Goal: Task Accomplishment & Management: Use online tool/utility

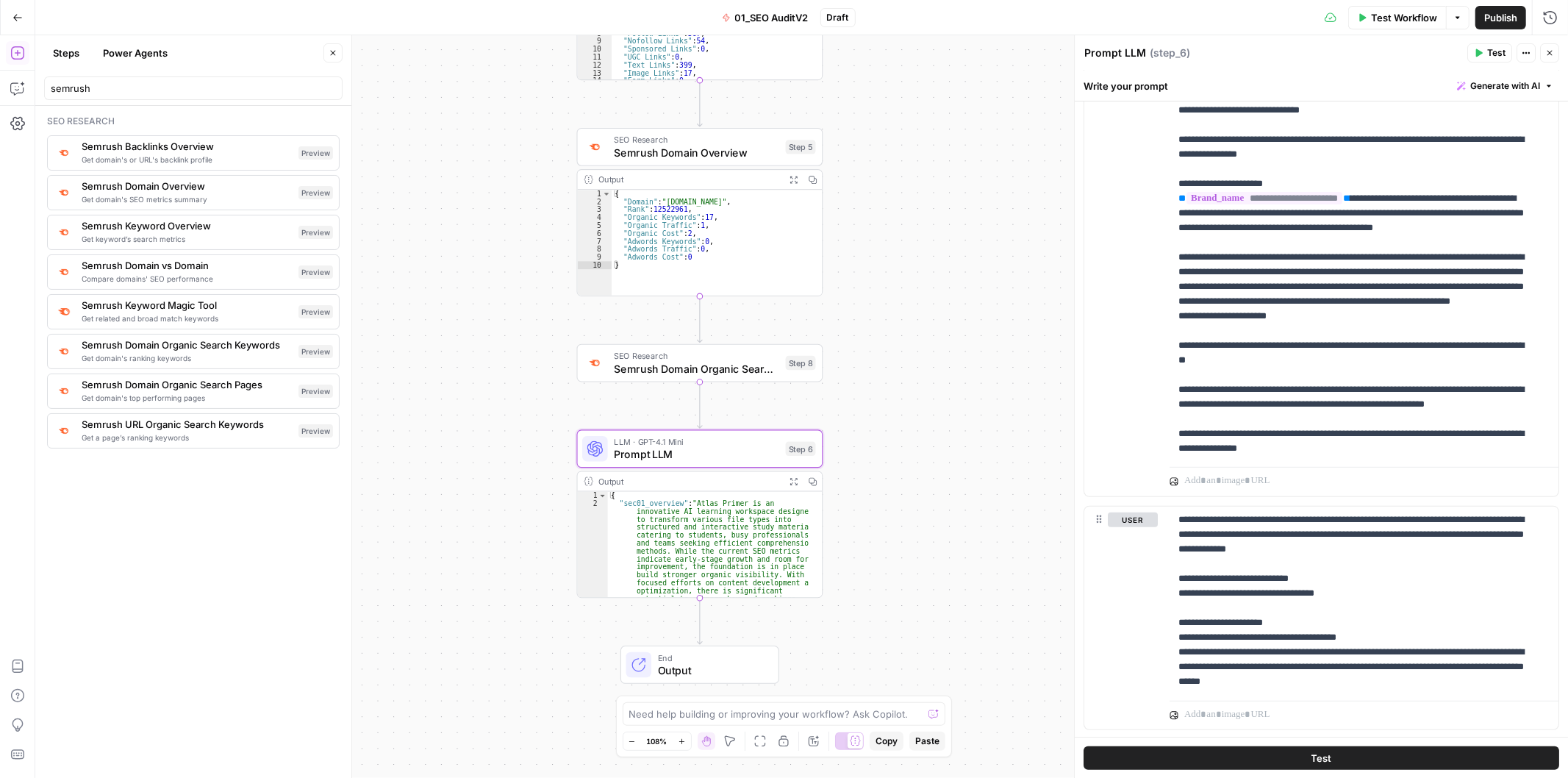
scroll to position [354, 0]
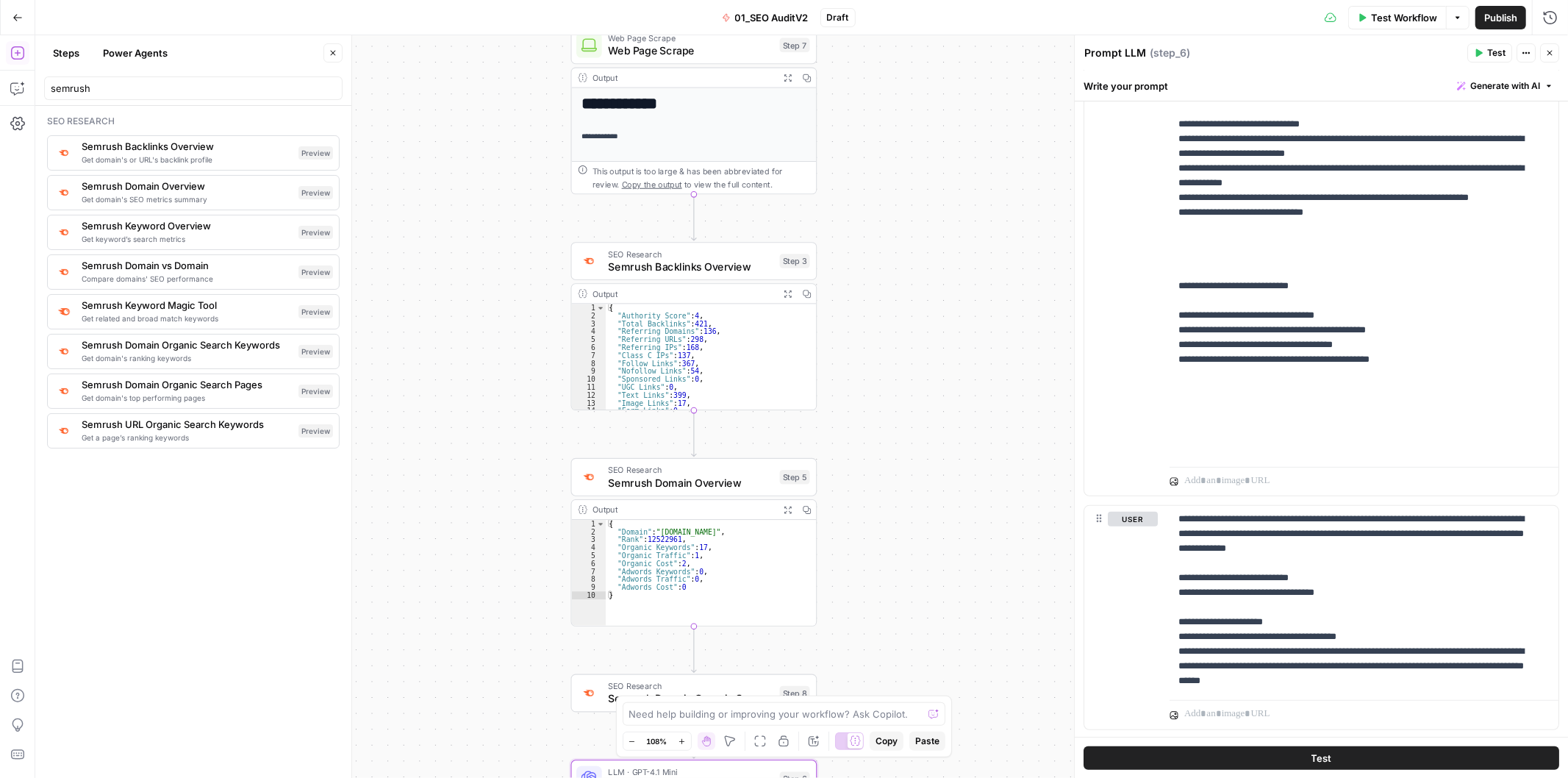
drag, startPoint x: 880, startPoint y: 94, endPoint x: 891, endPoint y: 300, distance: 206.3
click at [877, 429] on div "**********" at bounding box center [801, 406] width 1533 height 743
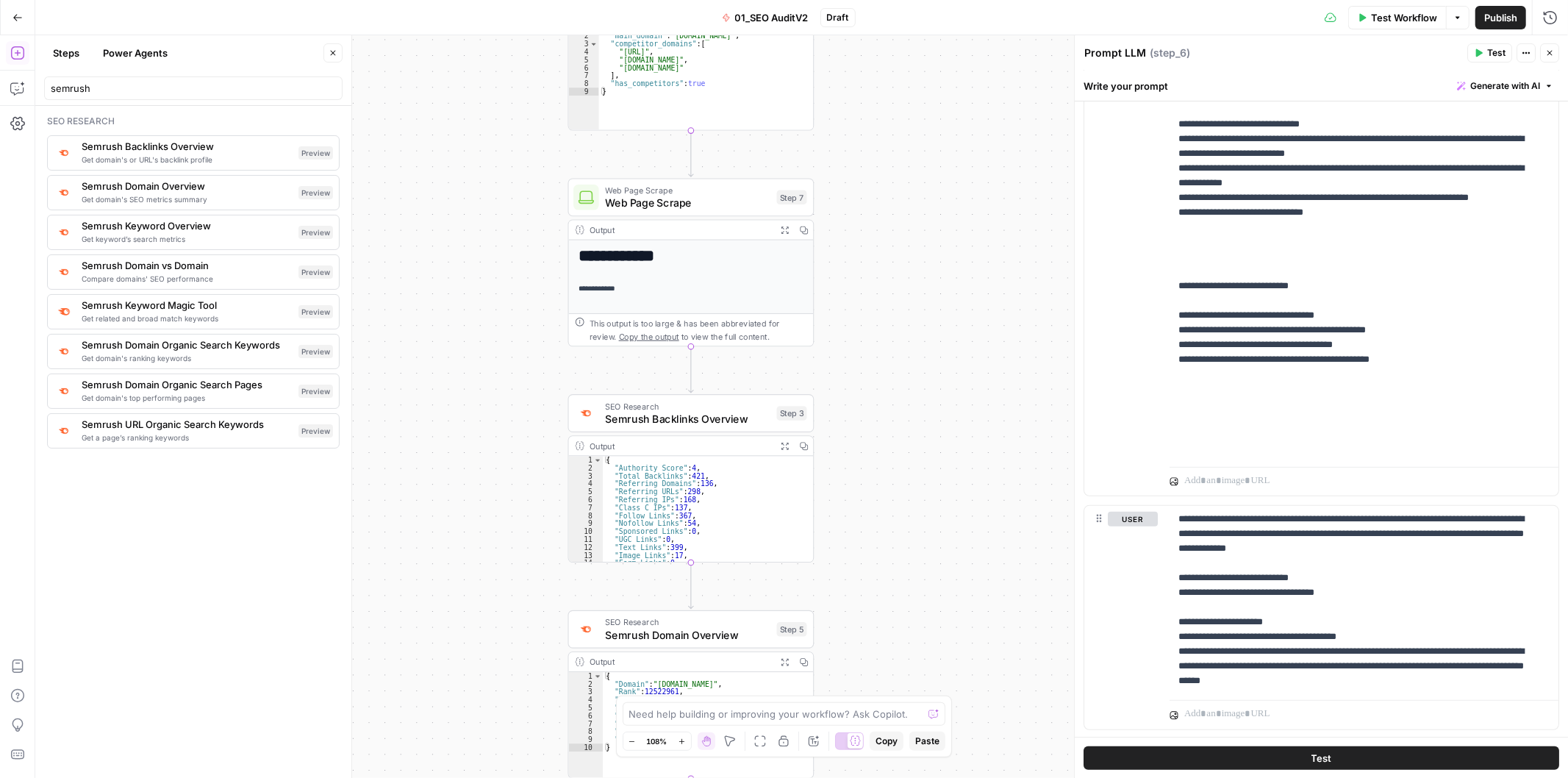
click at [894, 334] on div "**********" at bounding box center [801, 406] width 1533 height 743
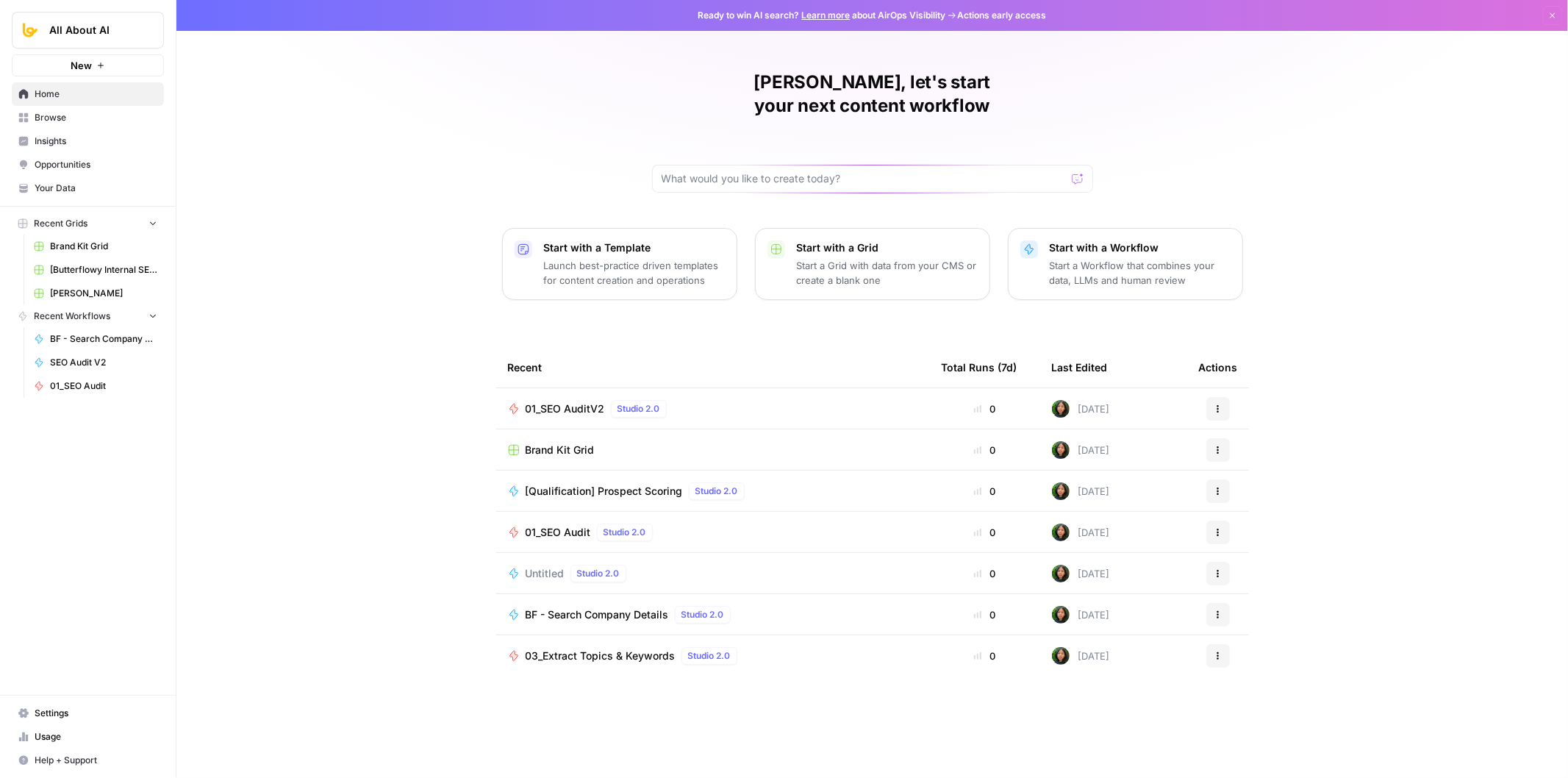
click at [575, 525] on span "01_SEO Audit" at bounding box center [558, 532] width 66 height 15
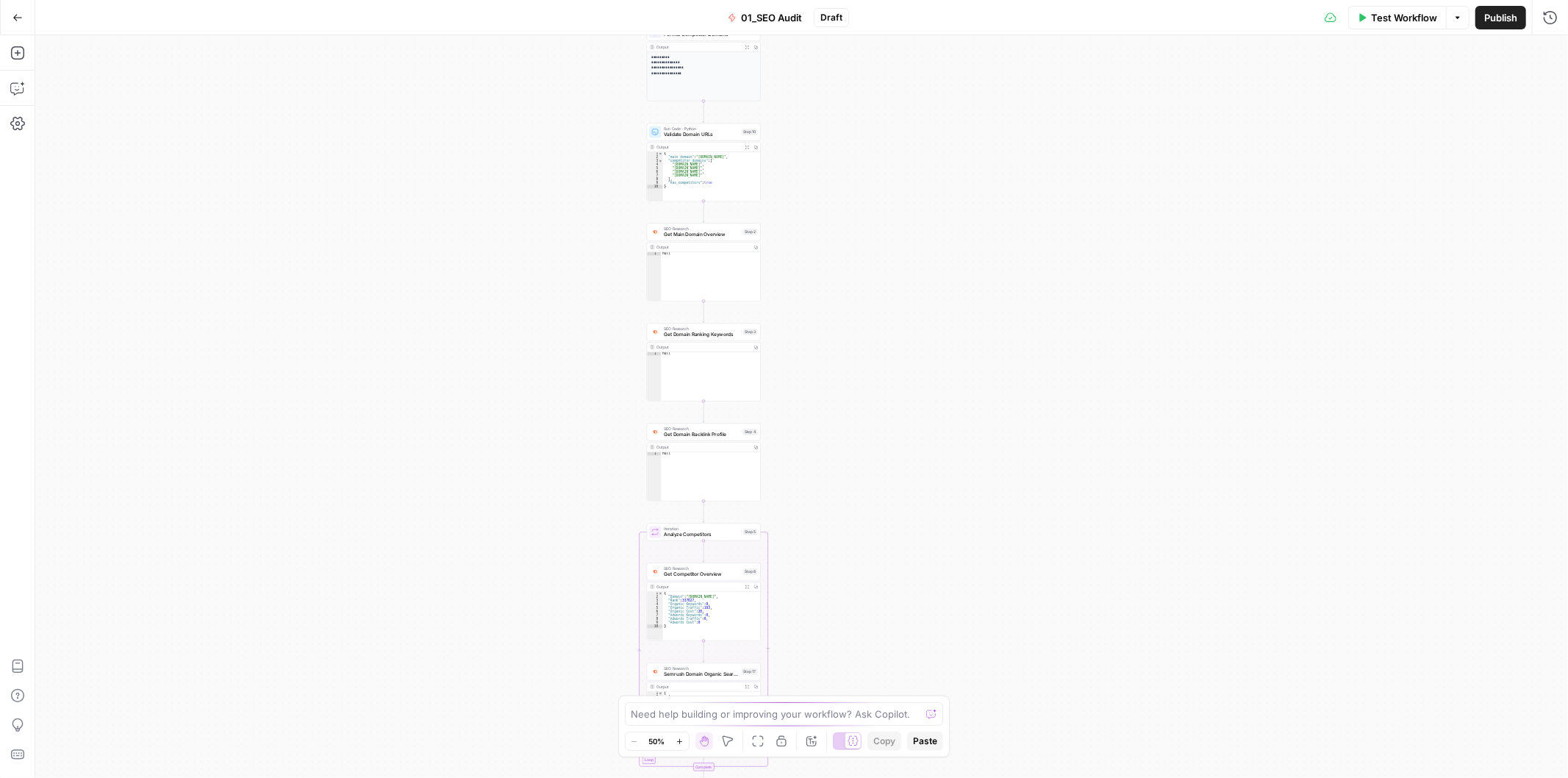
drag, startPoint x: 986, startPoint y: 127, endPoint x: 855, endPoint y: 563, distance: 455.3
click at [854, 569] on div "true false Workflow Set Inputs Inputs Workflow Get Brand Kit Data Step 1 Output…" at bounding box center [801, 406] width 1533 height 743
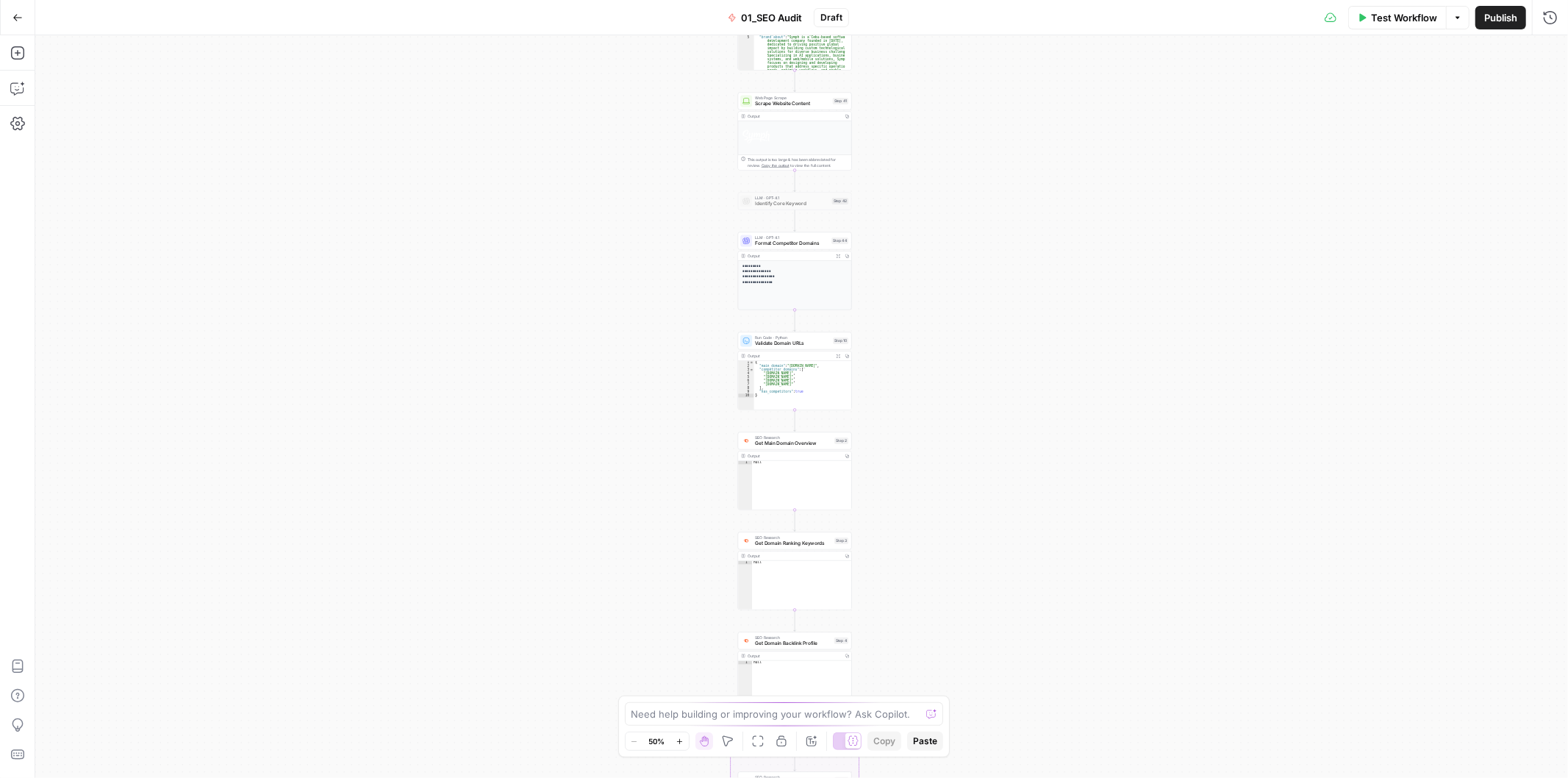
drag, startPoint x: 899, startPoint y: 276, endPoint x: 992, endPoint y: 456, distance: 202.6
click at [992, 456] on div "true false Workflow Set Inputs Inputs Workflow Get Brand Kit Data Step 1 Output…" at bounding box center [801, 406] width 1533 height 743
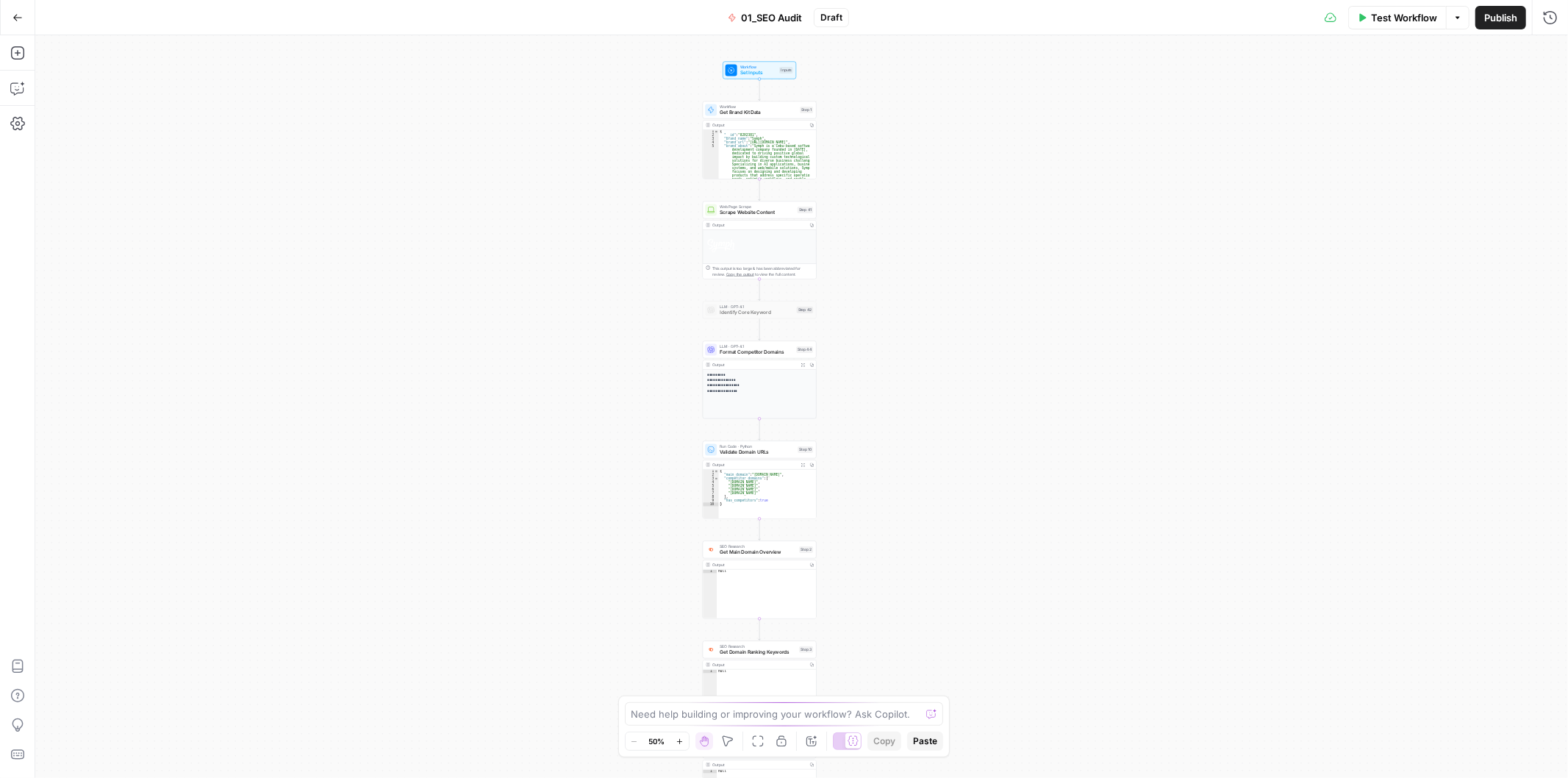
drag, startPoint x: 959, startPoint y: 233, endPoint x: 924, endPoint y: 337, distance: 109.7
click at [924, 337] on div "true false Workflow Set Inputs Inputs Workflow Get Brand Kit Data Step 1 Output…" at bounding box center [801, 406] width 1533 height 743
click at [961, 598] on div "true false Workflow Set Inputs Inputs Workflow Get Brand Kit Data Step 1 Output…" at bounding box center [801, 406] width 1533 height 743
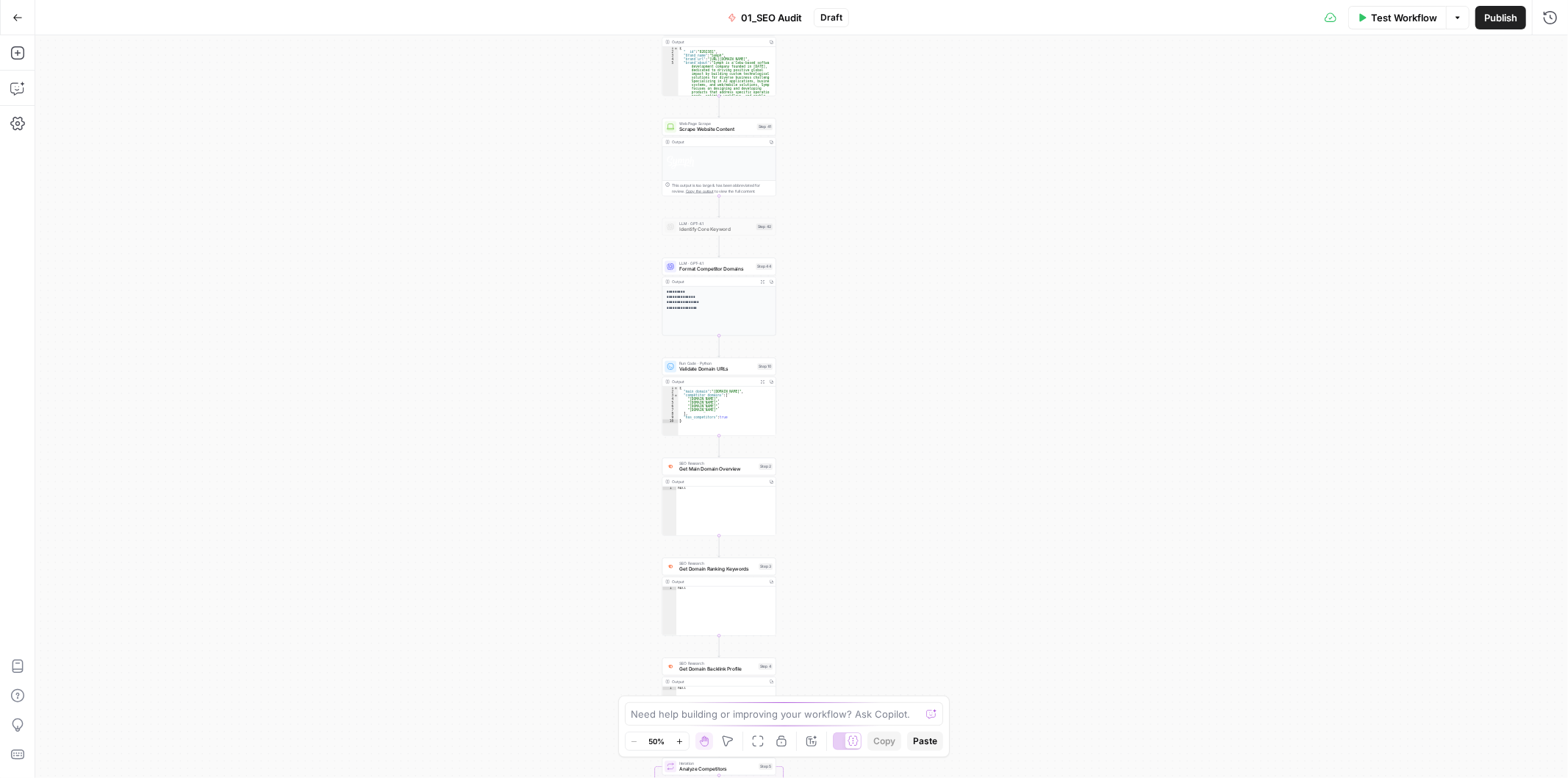
drag, startPoint x: 936, startPoint y: 575, endPoint x: 898, endPoint y: 595, distance: 42.9
click at [906, 482] on div "true false Workflow Set Inputs Inputs Workflow Get Brand Kit Data Step 1 Output…" at bounding box center [801, 406] width 1533 height 743
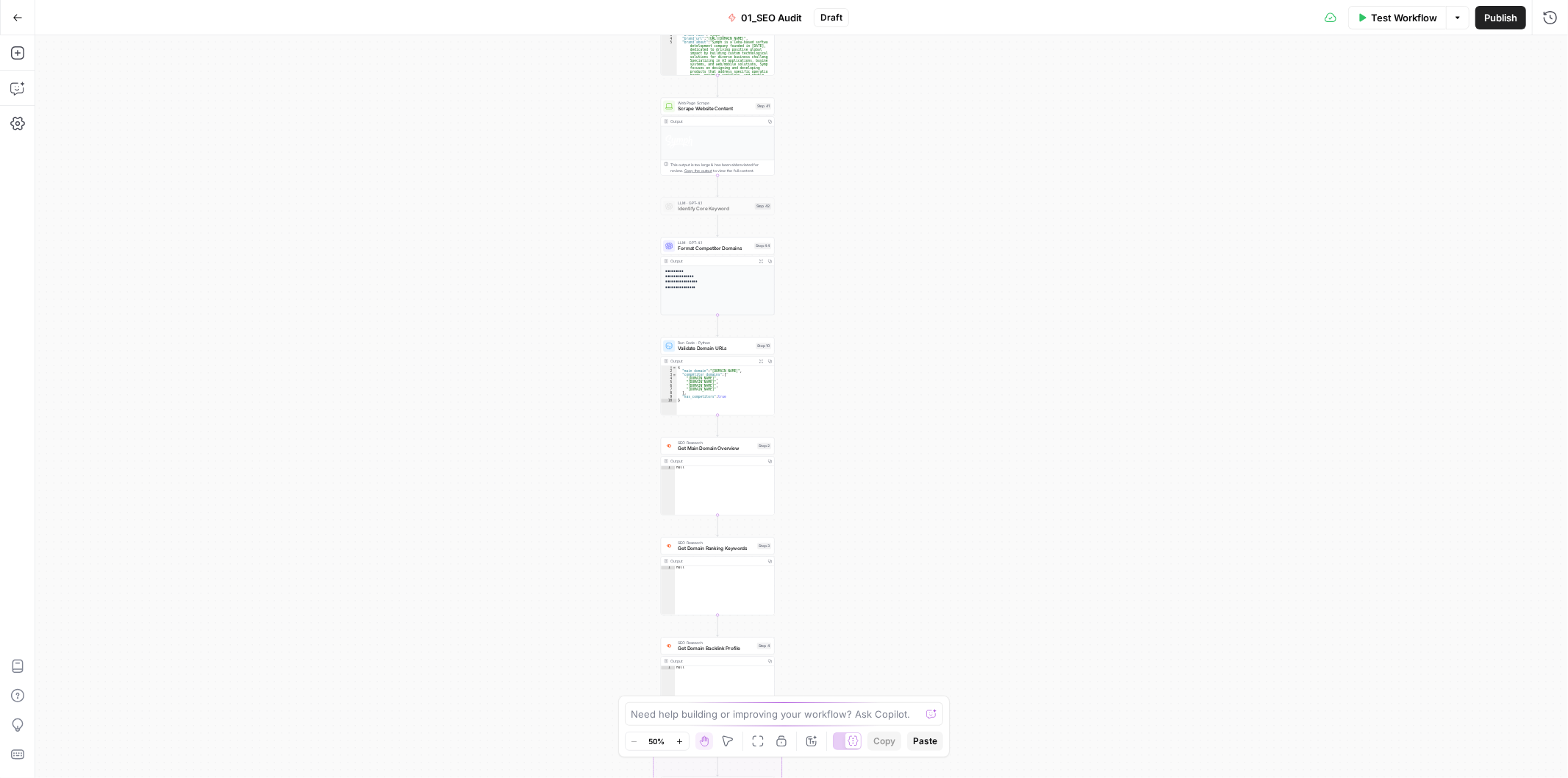
click at [891, 371] on div "true false Workflow Set Inputs Inputs Workflow Get Brand Kit Data Step 1 Output…" at bounding box center [801, 406] width 1533 height 743
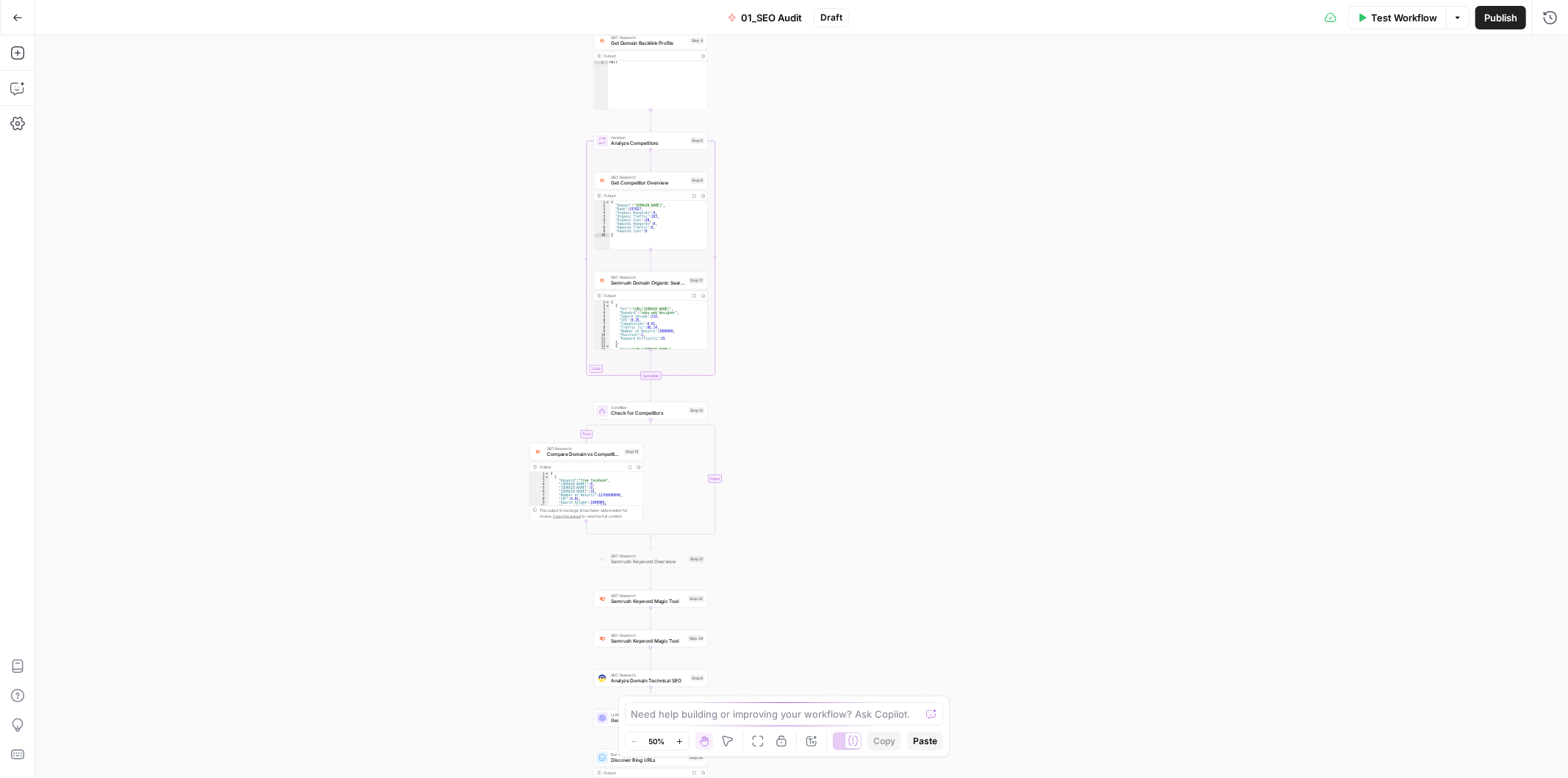
drag, startPoint x: 914, startPoint y: 518, endPoint x: 871, endPoint y: 163, distance: 357.6
click at [871, 163] on div "true false Workflow Set Inputs Inputs Workflow Get Brand Kit Data Step 1 Output…" at bounding box center [801, 406] width 1533 height 743
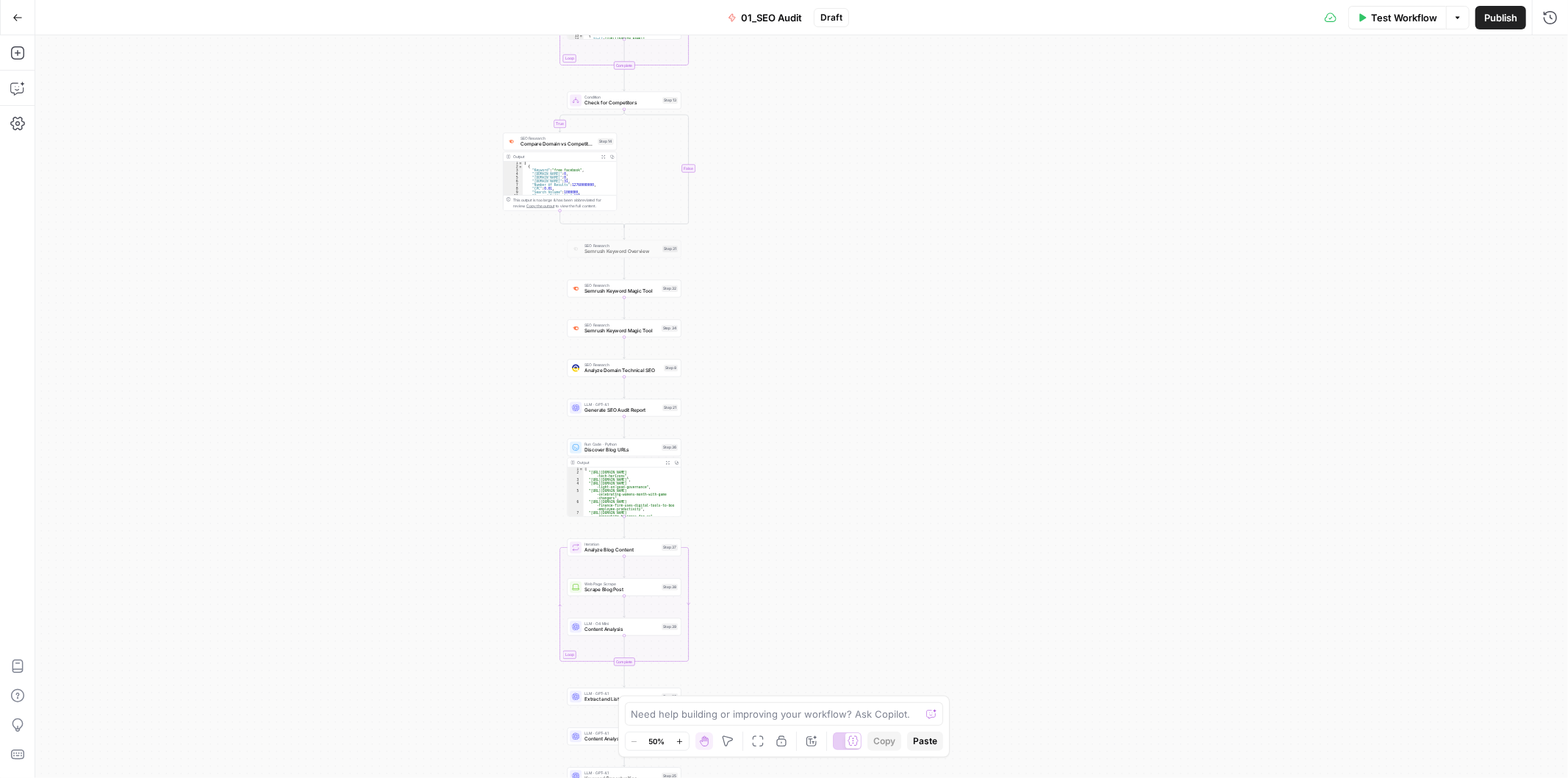
drag, startPoint x: 904, startPoint y: 547, endPoint x: 880, endPoint y: 206, distance: 341.8
click at [879, 193] on div "true false Workflow Set Inputs Inputs Workflow Get Brand Kit Data Step 1 Output…" at bounding box center [801, 406] width 1533 height 743
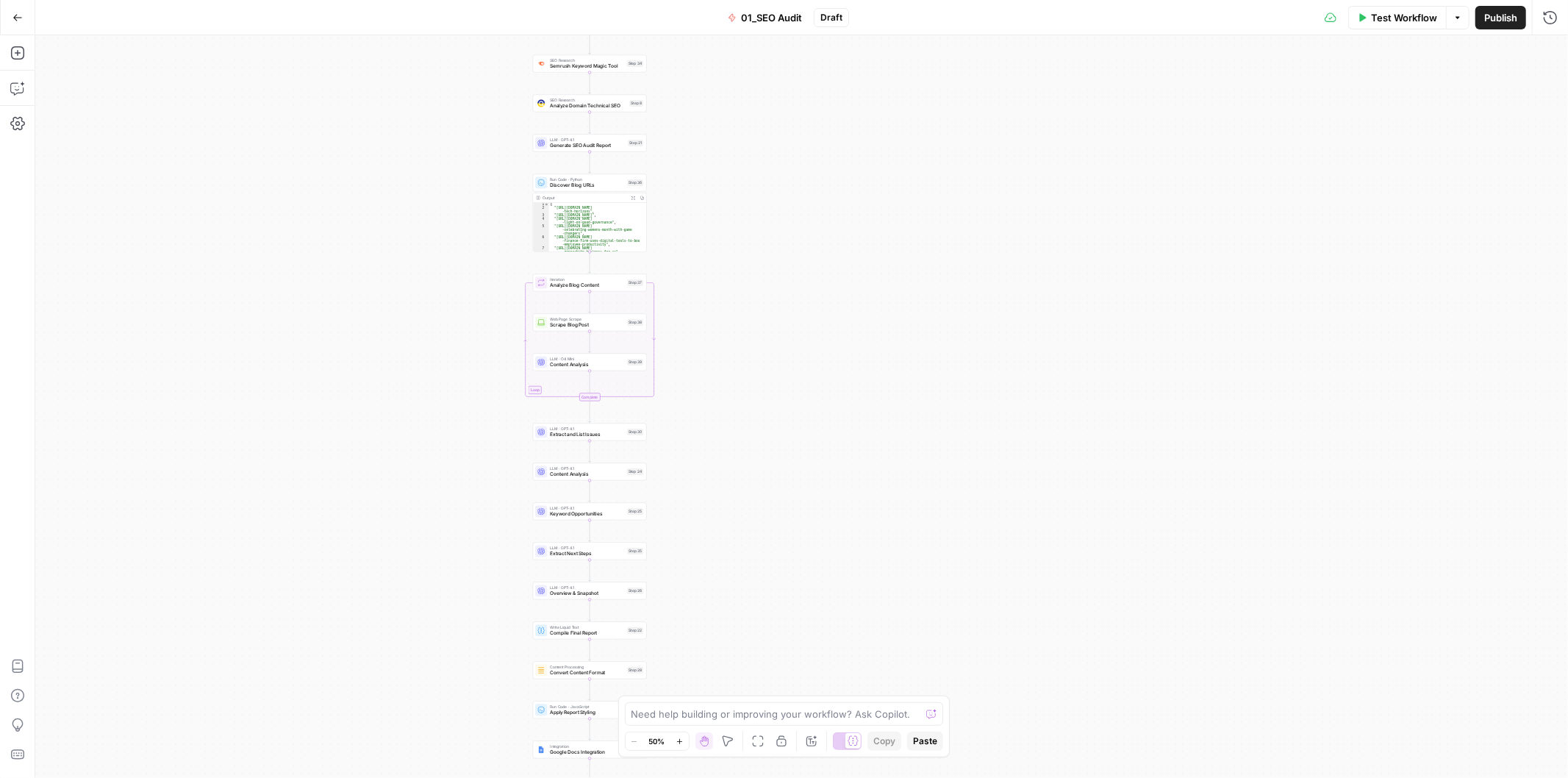
drag, startPoint x: 853, startPoint y: 376, endPoint x: 847, endPoint y: 226, distance: 150.1
click at [835, 178] on div "true false Workflow Set Inputs Inputs Workflow Get Brand Kit Data Step 1 Output…" at bounding box center [801, 406] width 1533 height 743
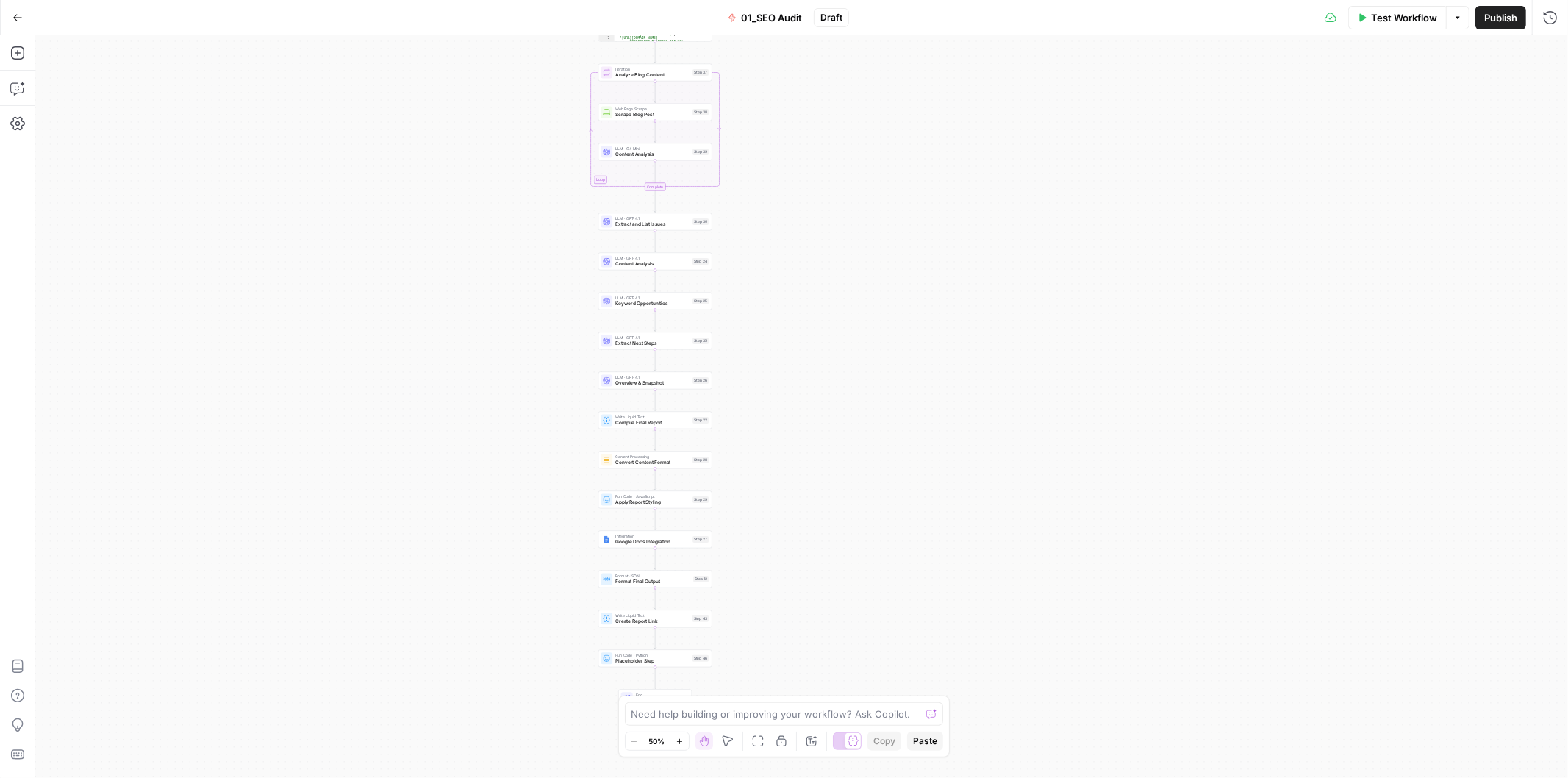
drag, startPoint x: 864, startPoint y: 325, endPoint x: 892, endPoint y: 383, distance: 64.4
click at [892, 383] on div "true false Workflow Set Inputs Inputs Workflow Get Brand Kit Data Step 1 Output…" at bounding box center [801, 406] width 1533 height 743
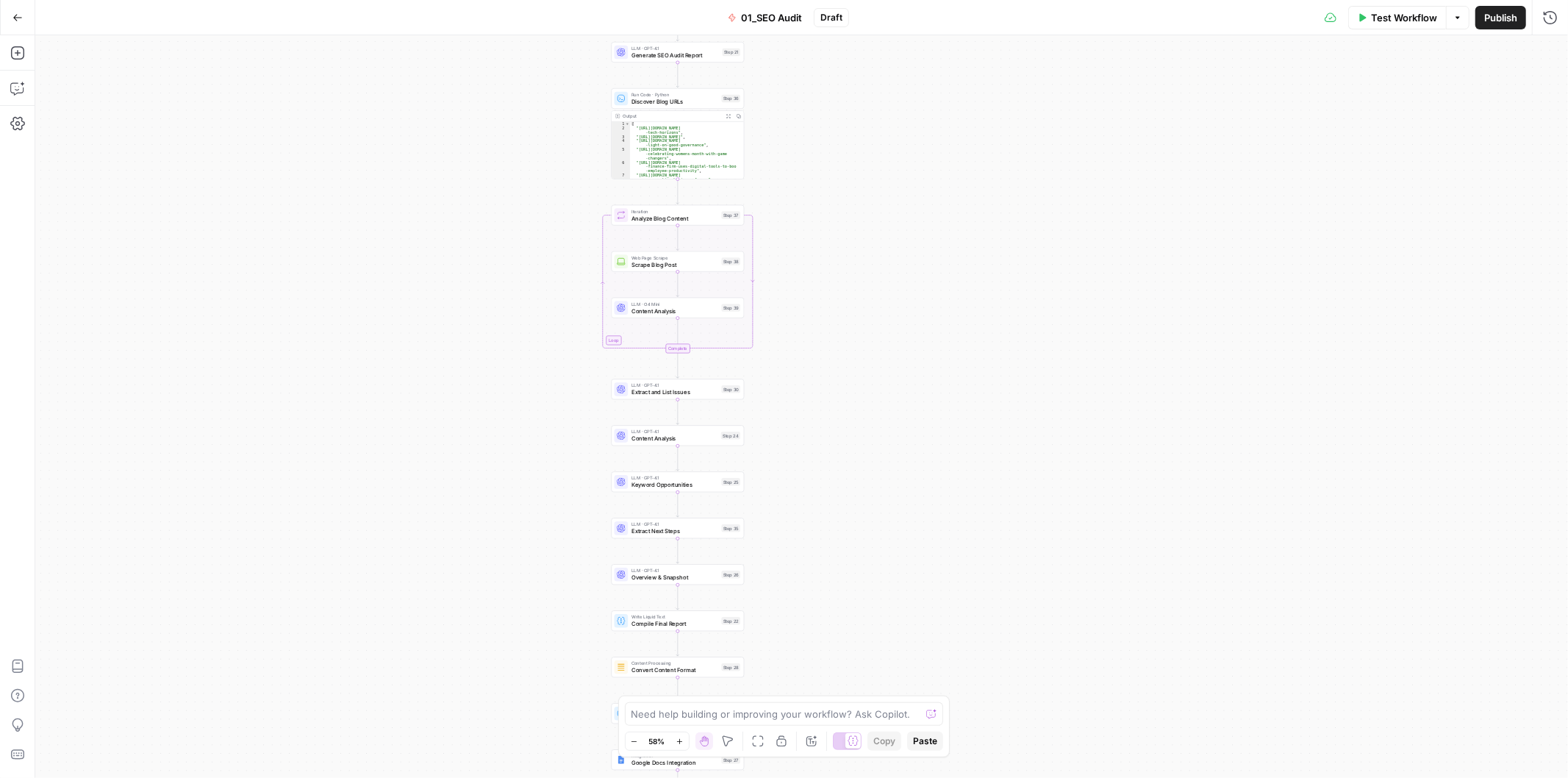
drag, startPoint x: 842, startPoint y: 289, endPoint x: 877, endPoint y: 395, distance: 111.6
click at [877, 395] on div "true false Workflow Set Inputs Inputs Workflow Get Brand Kit Data Step 1 Output…" at bounding box center [801, 406] width 1533 height 743
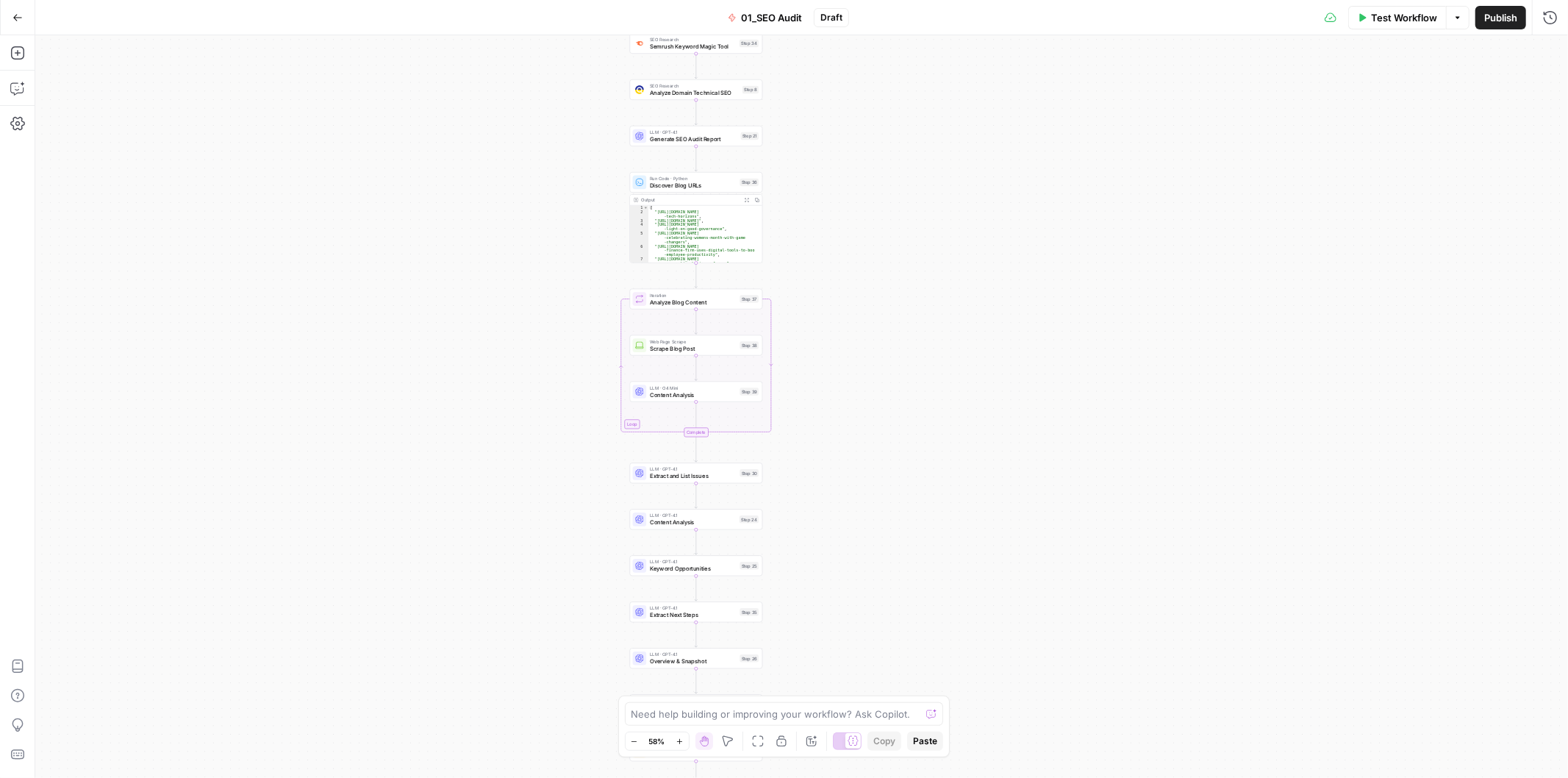
drag, startPoint x: 873, startPoint y: 347, endPoint x: 906, endPoint y: 484, distance: 140.9
click at [906, 493] on div "true false Workflow Set Inputs Inputs Workflow Get Brand Kit Data Step 1 Output…" at bounding box center [801, 406] width 1533 height 743
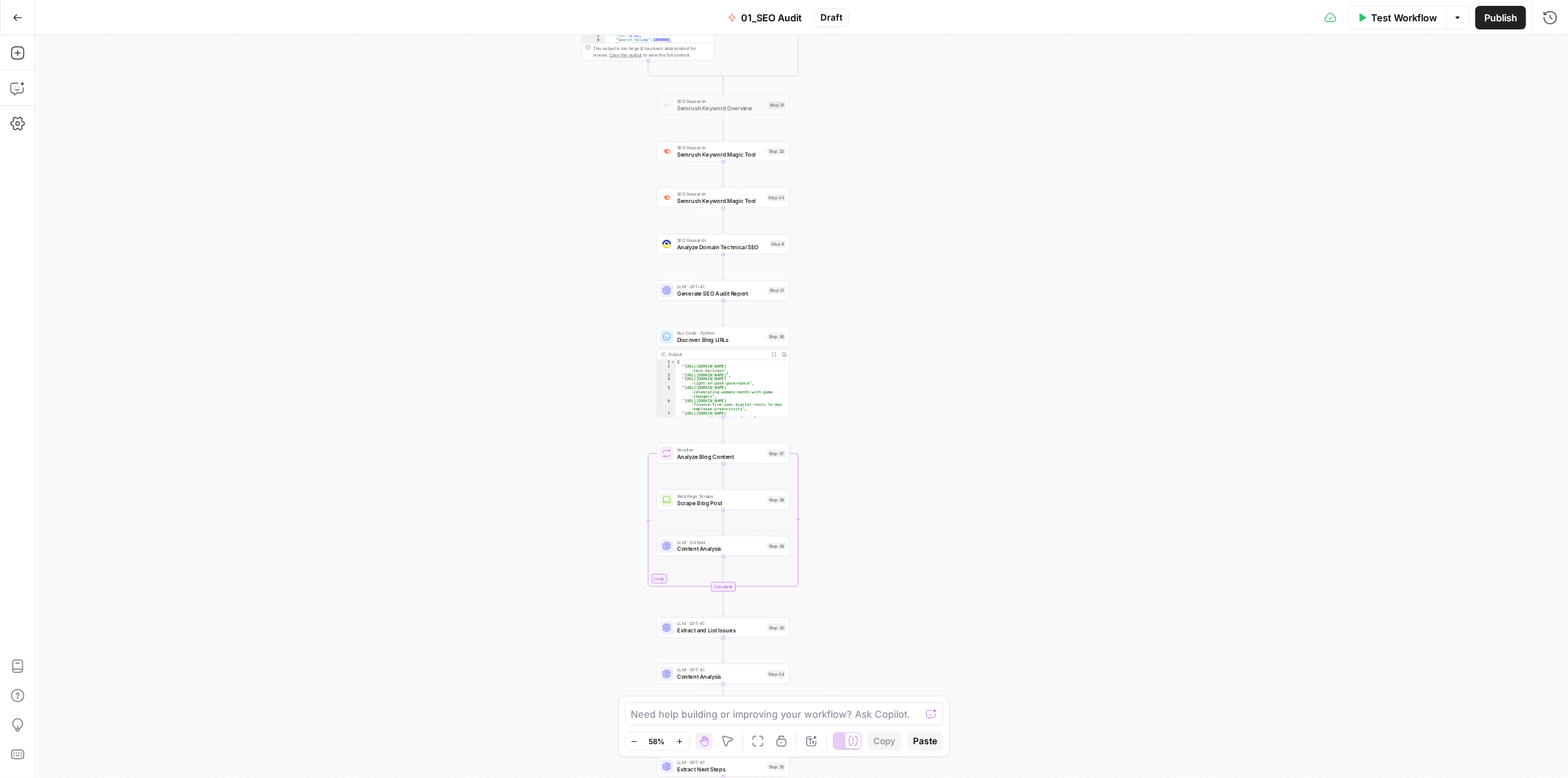
drag, startPoint x: 909, startPoint y: 278, endPoint x: 909, endPoint y: 410, distance: 132.0
click at [909, 412] on div "true false Workflow Set Inputs Inputs Workflow Get Brand Kit Data Step 1 Output…" at bounding box center [801, 406] width 1533 height 743
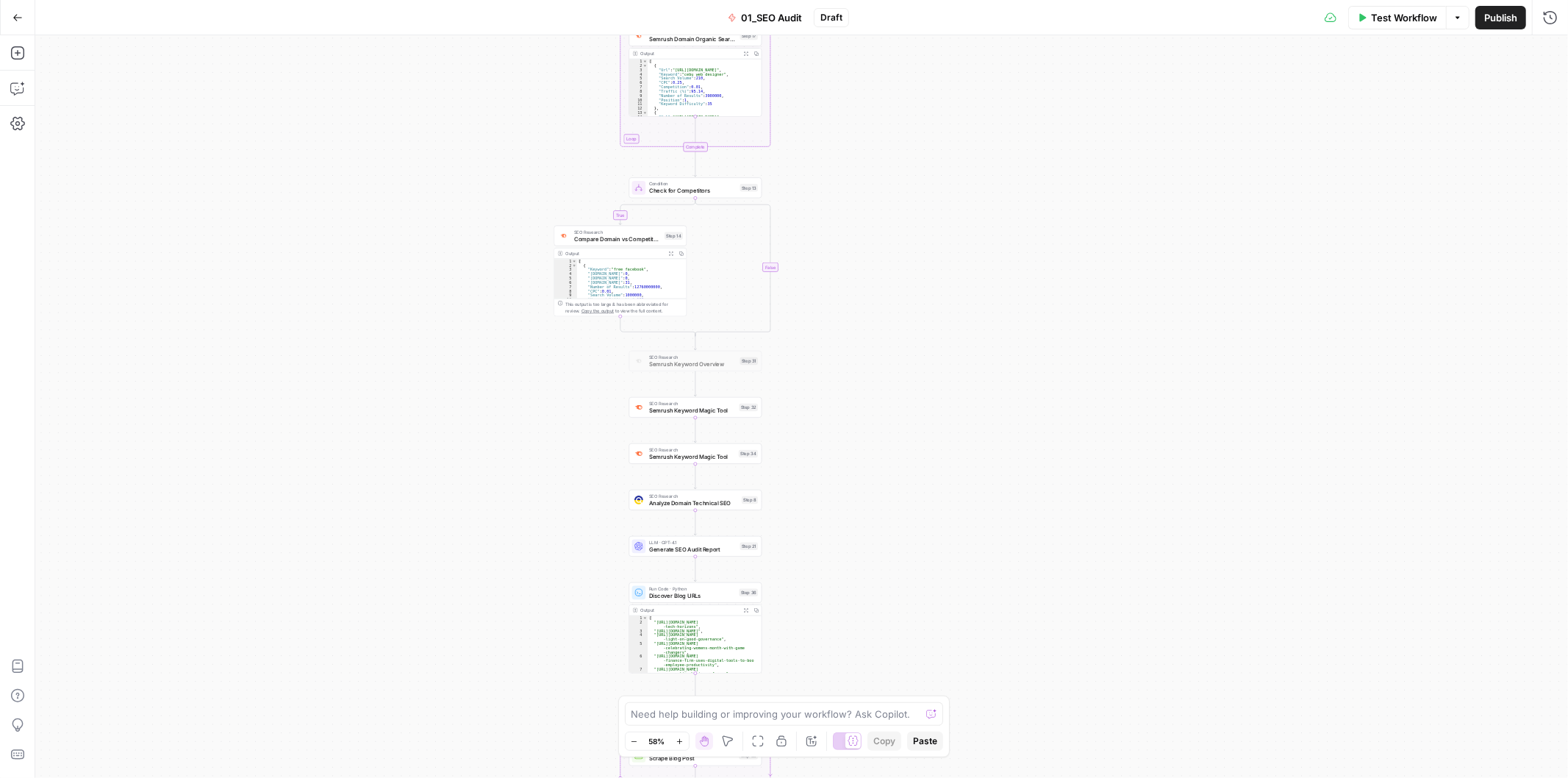
drag, startPoint x: 505, startPoint y: 280, endPoint x: 505, endPoint y: 431, distance: 151.0
click at [516, 476] on div "true false Workflow Set Inputs Inputs Workflow Get Brand Kit Data Step 1 Output…" at bounding box center [801, 406] width 1533 height 743
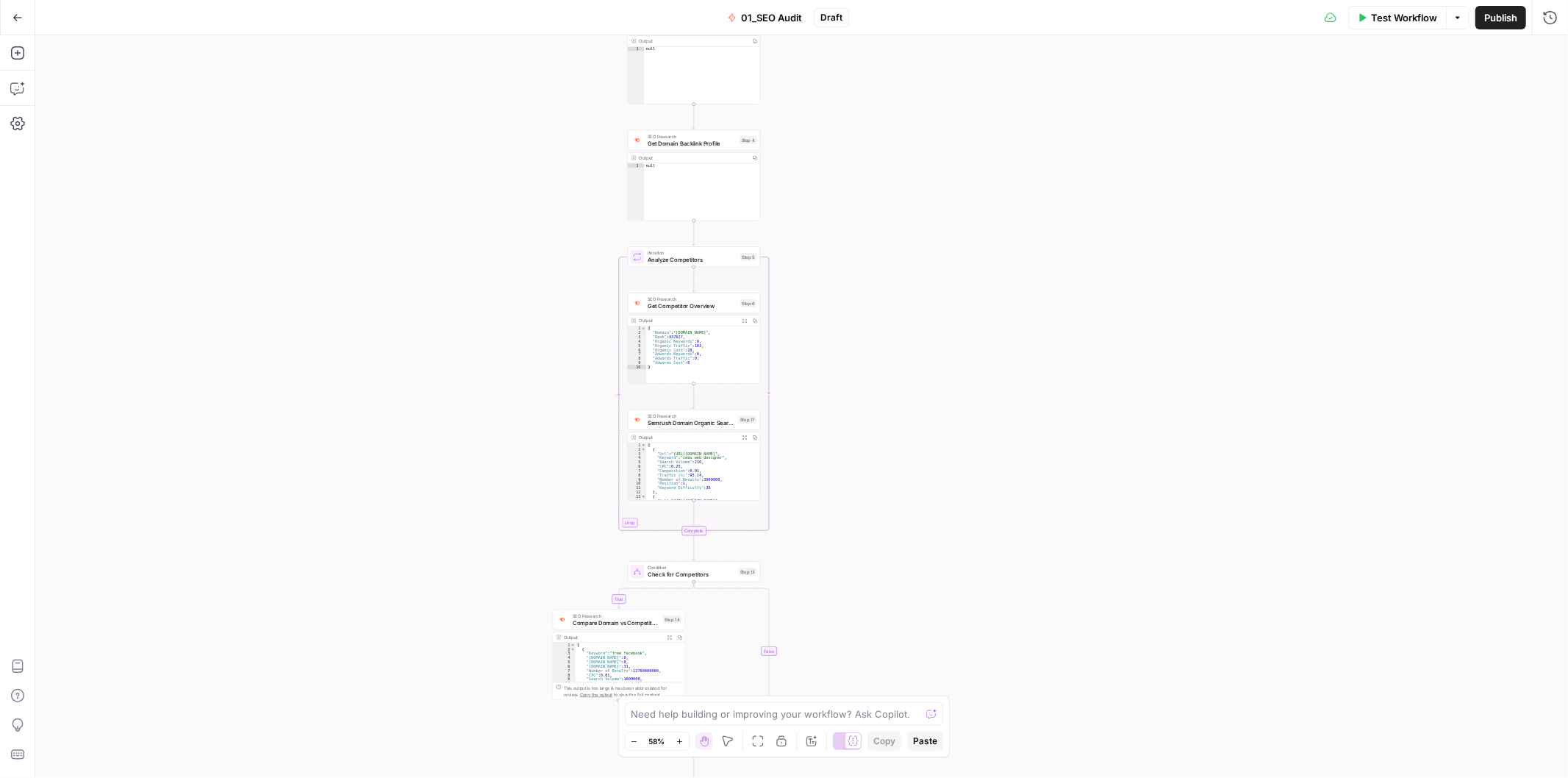
drag, startPoint x: 454, startPoint y: 424, endPoint x: 431, endPoint y: 487, distance: 67.1
click at [435, 493] on div "true false Workflow Set Inputs Inputs Workflow Get Brand Kit Data Step 1 Output…" at bounding box center [801, 406] width 1533 height 743
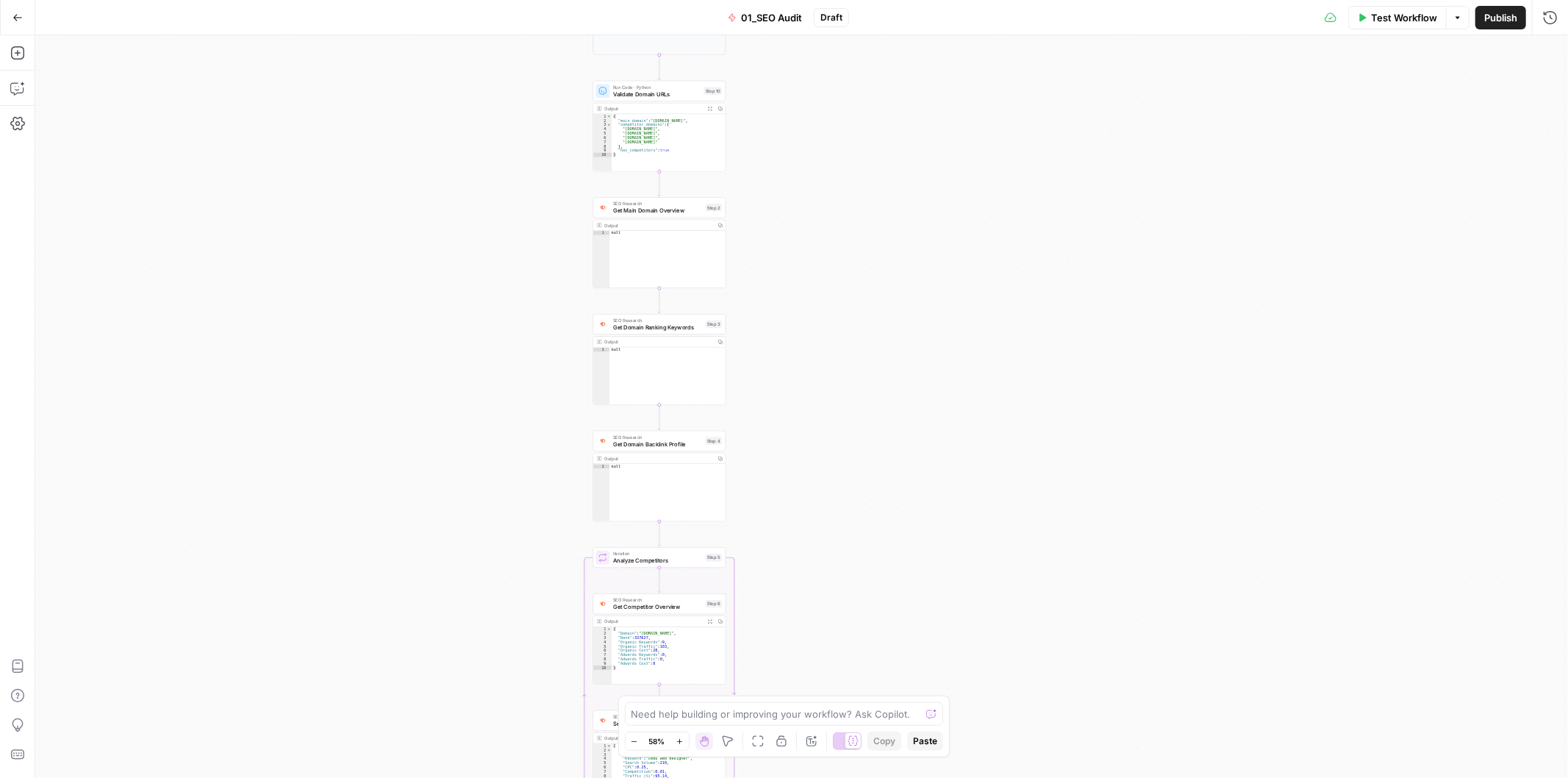
click at [430, 503] on div "true false Workflow Set Inputs Inputs Workflow Get Brand Kit Data Step 1 Output…" at bounding box center [801, 406] width 1533 height 743
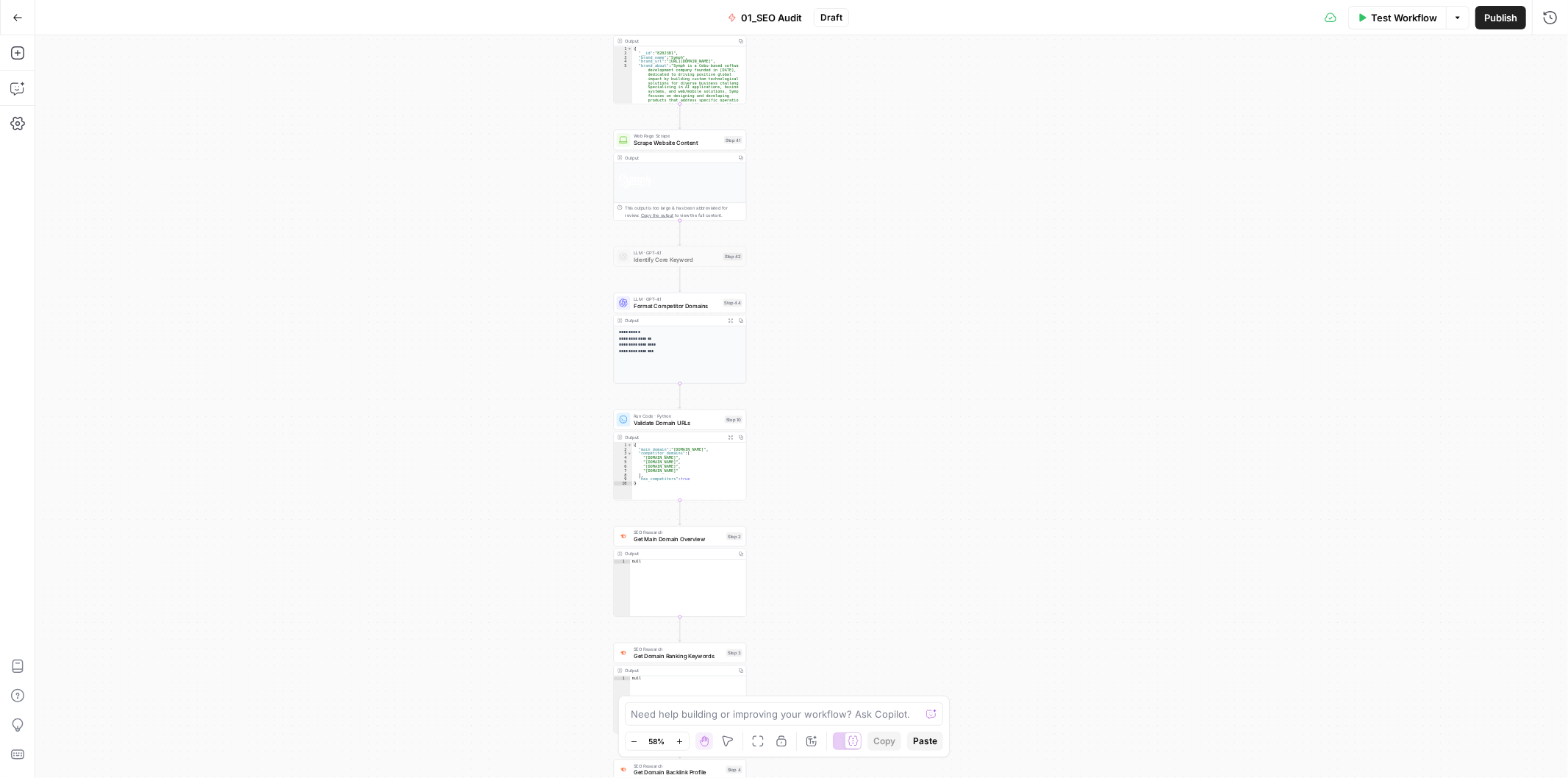
drag, startPoint x: 430, startPoint y: 326, endPoint x: 451, endPoint y: 604, distance: 278.8
click at [453, 611] on div "true false Workflow Set Inputs Inputs Workflow Get Brand Kit Data Step 1 Output…" at bounding box center [801, 406] width 1533 height 743
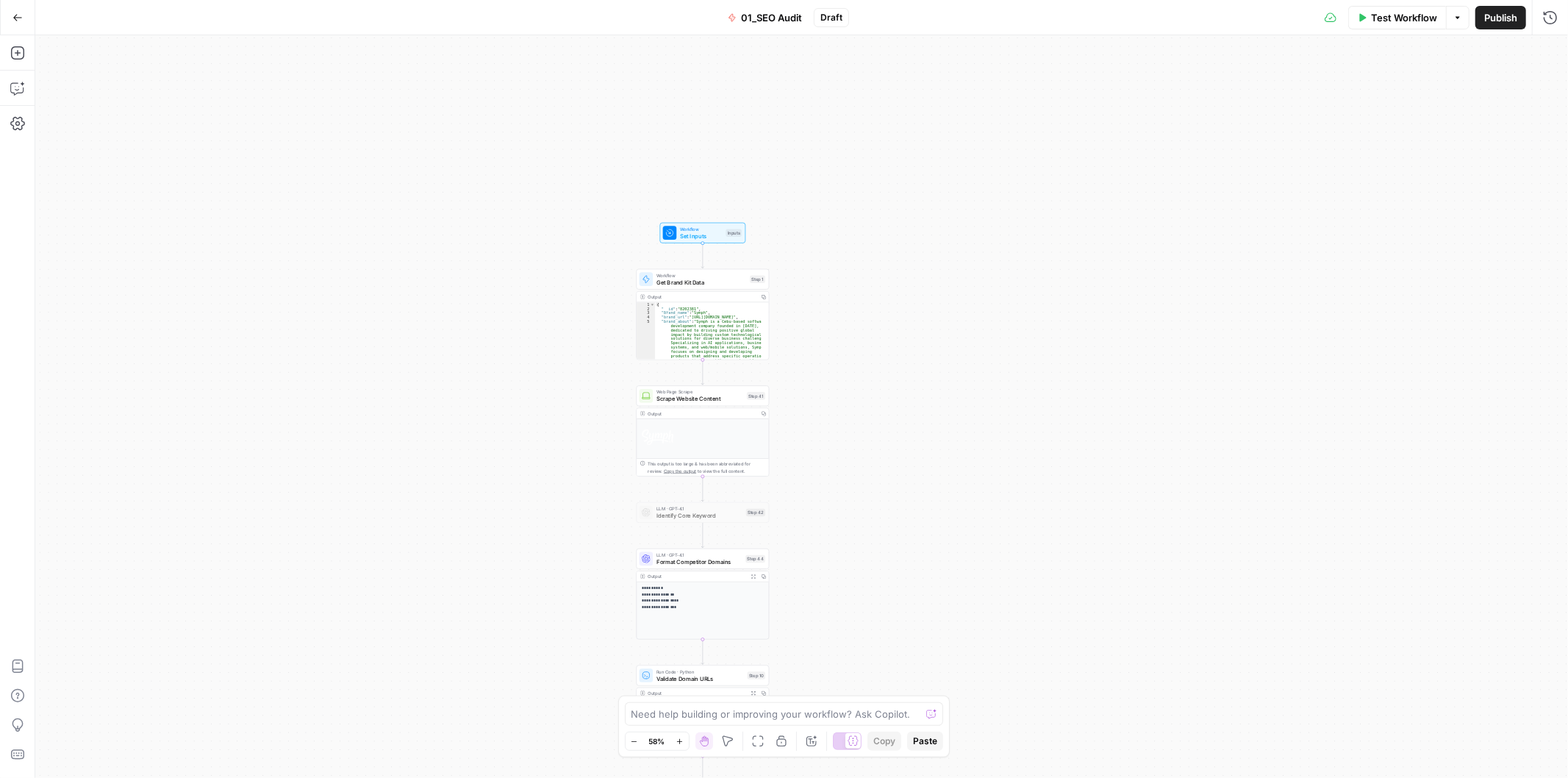
click at [442, 576] on div "true false Workflow Set Inputs Inputs Workflow Get Brand Kit Data Step 1 Output…" at bounding box center [801, 406] width 1533 height 743
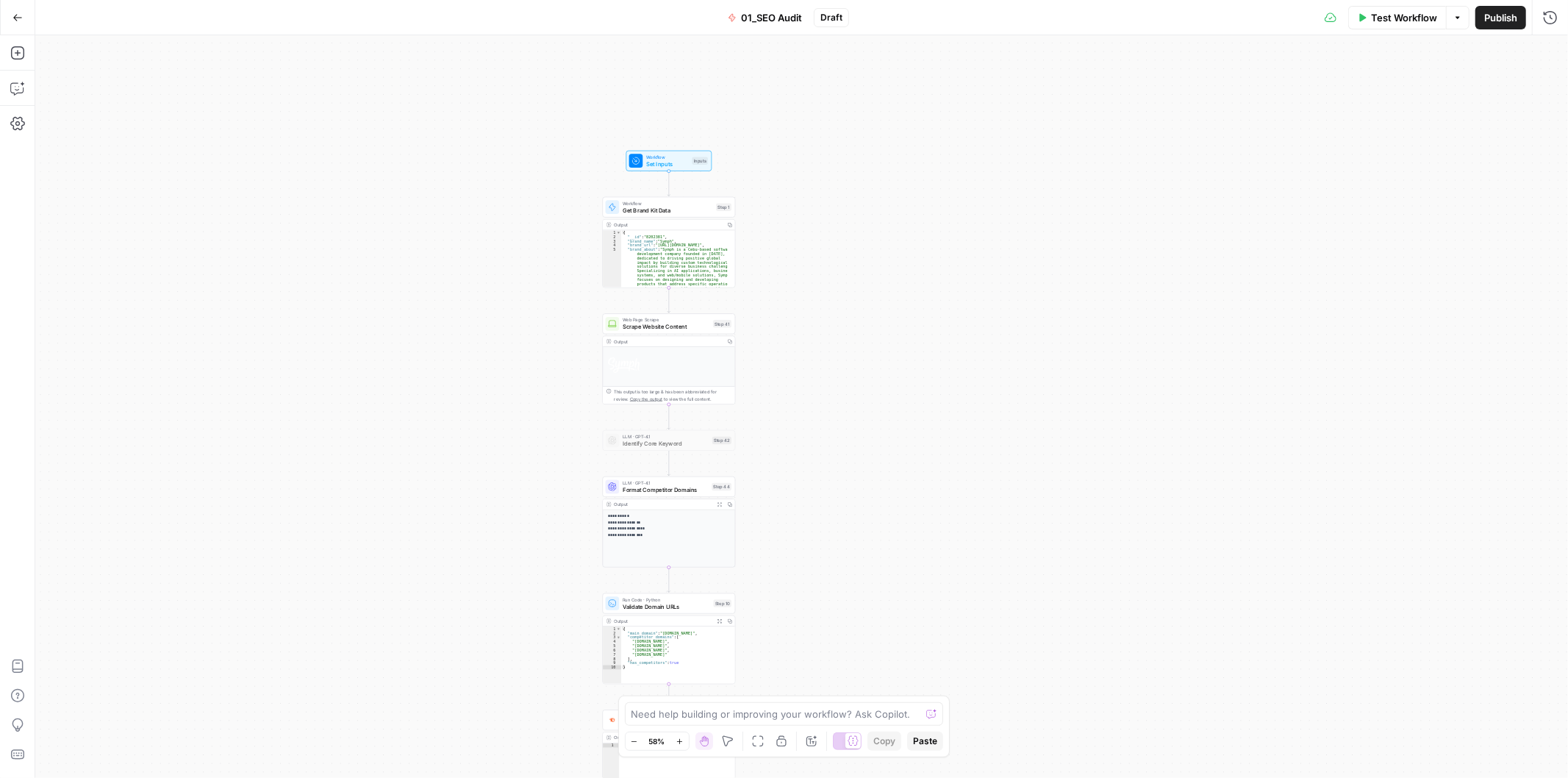
drag, startPoint x: 408, startPoint y: 334, endPoint x: 418, endPoint y: 305, distance: 30.7
click at [395, 285] on div "true false Workflow Set Inputs Inputs Workflow Get Brand Kit Data Step 1 Output…" at bounding box center [801, 406] width 1533 height 743
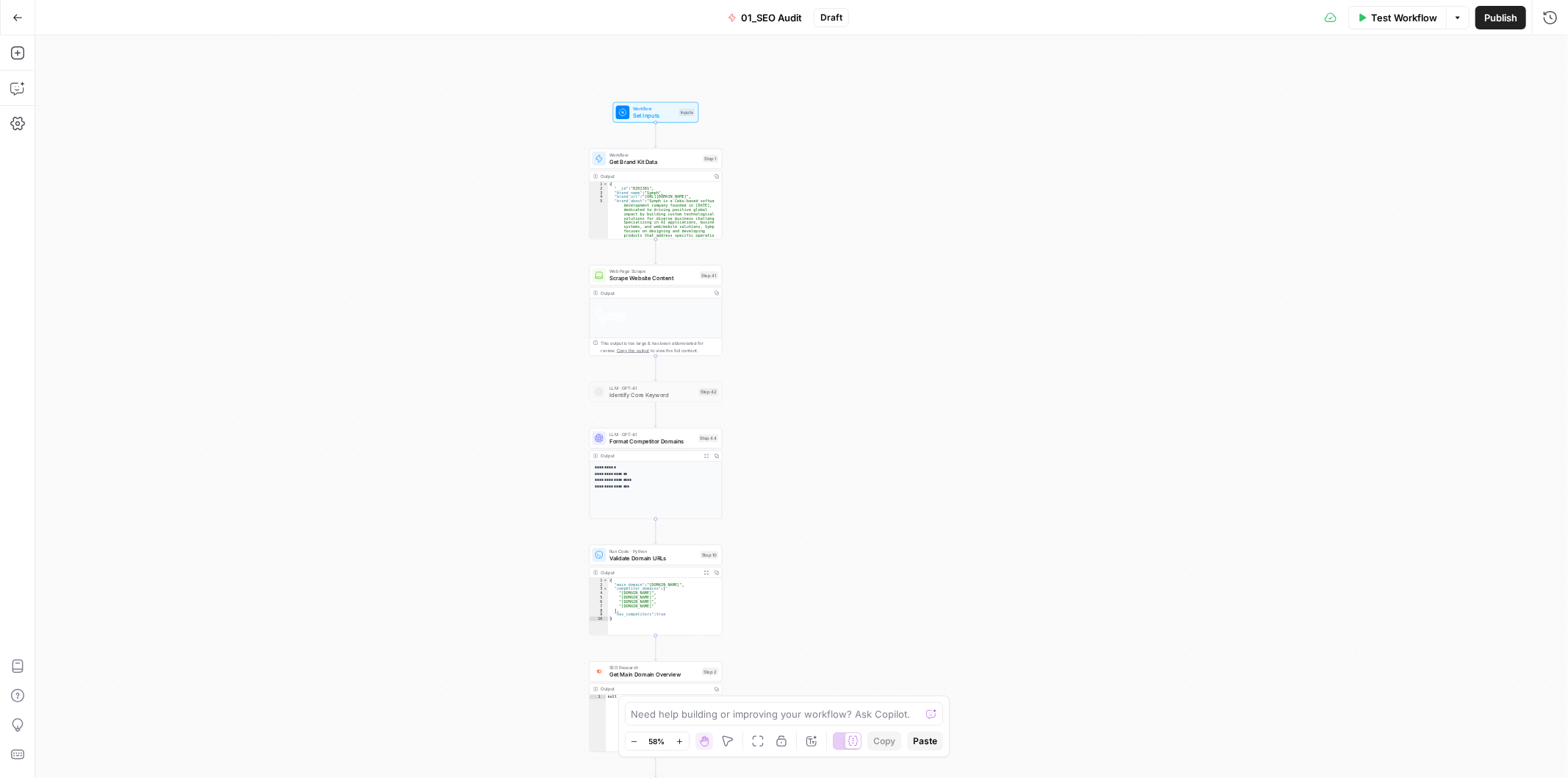
click at [777, 23] on span "01_SEO Audit" at bounding box center [772, 17] width 61 height 15
click at [139, 114] on input "01_SEO Audit" at bounding box center [193, 110] width 285 height 15
type input "01_SEO Audit [polishing]"
click at [457, 122] on div "true false Workflow Set Inputs Inputs Workflow Get Brand Kit Data Step 1 Output…" at bounding box center [801, 406] width 1533 height 743
click at [330, 48] on icon "button" at bounding box center [332, 52] width 9 height 9
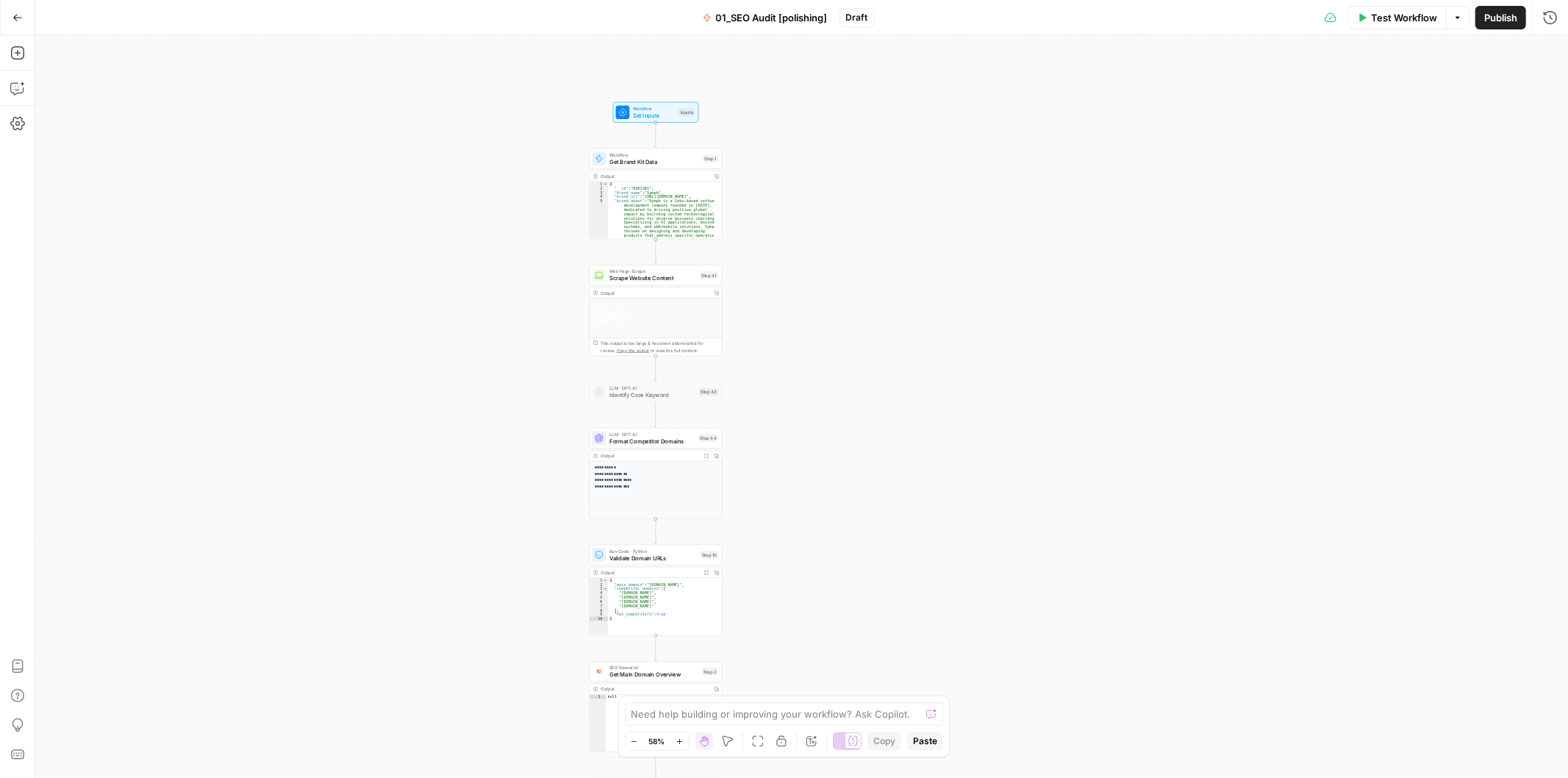
click at [497, 224] on div "true false Workflow Set Inputs Inputs Workflow Get Brand Kit Data Step 1 Output…" at bounding box center [801, 406] width 1533 height 743
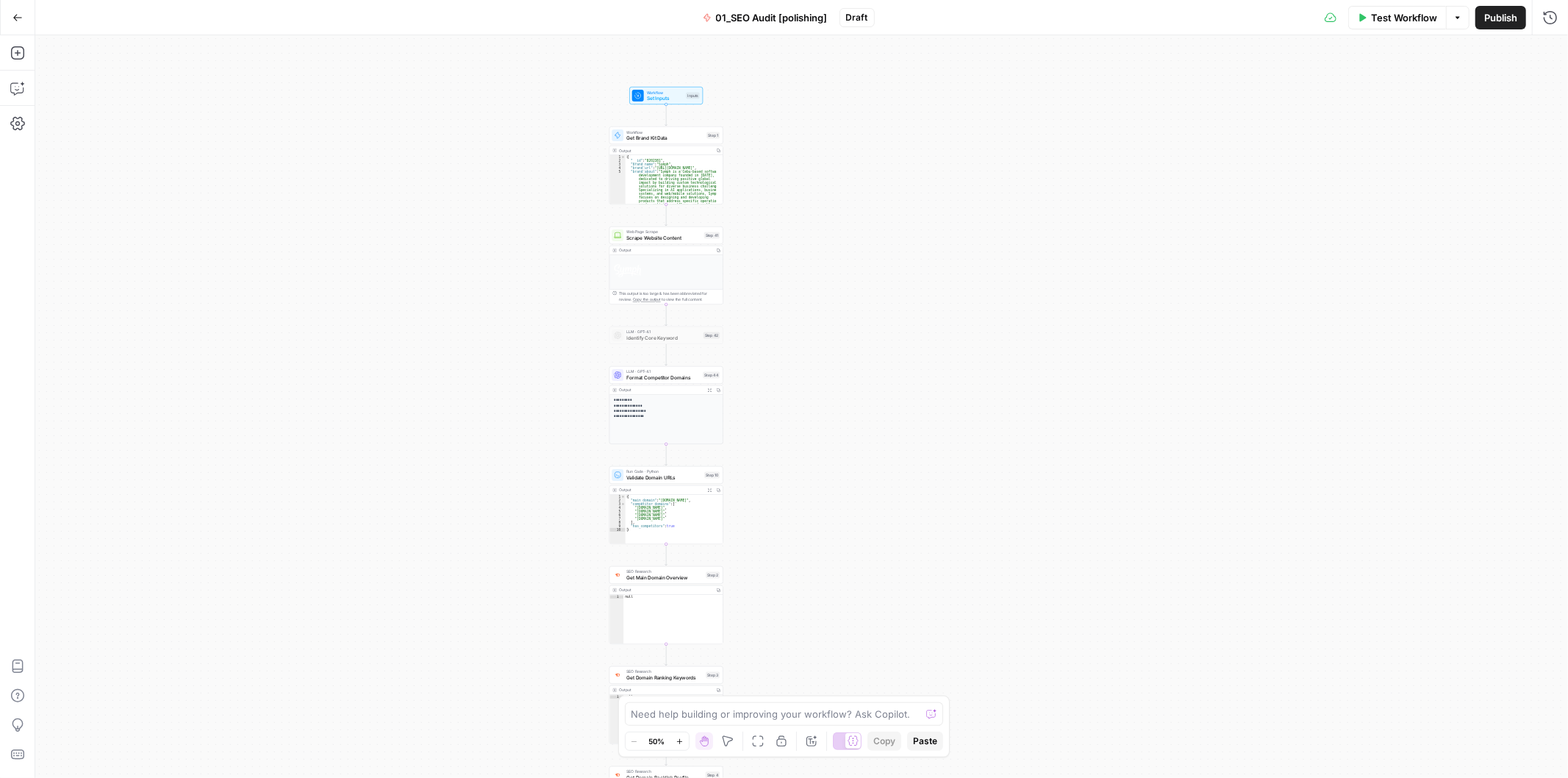
click at [443, 189] on div "true false Workflow Set Inputs Inputs Workflow Get Brand Kit Data Step 1 Output…" at bounding box center [801, 406] width 1533 height 743
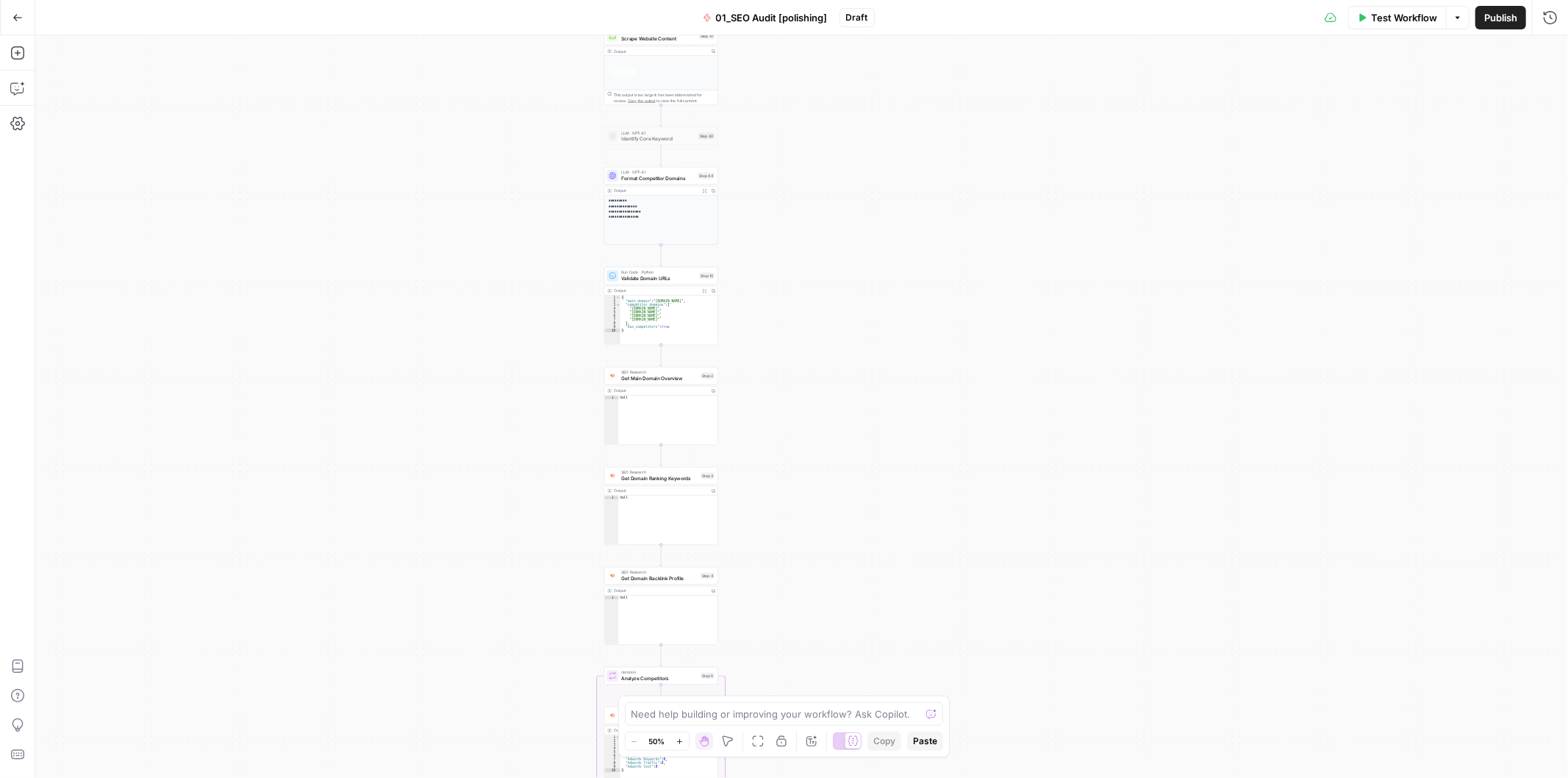
click at [460, 197] on div "true false Workflow Set Inputs Inputs Workflow Get Brand Kit Data Step 1 Output…" at bounding box center [801, 406] width 1533 height 743
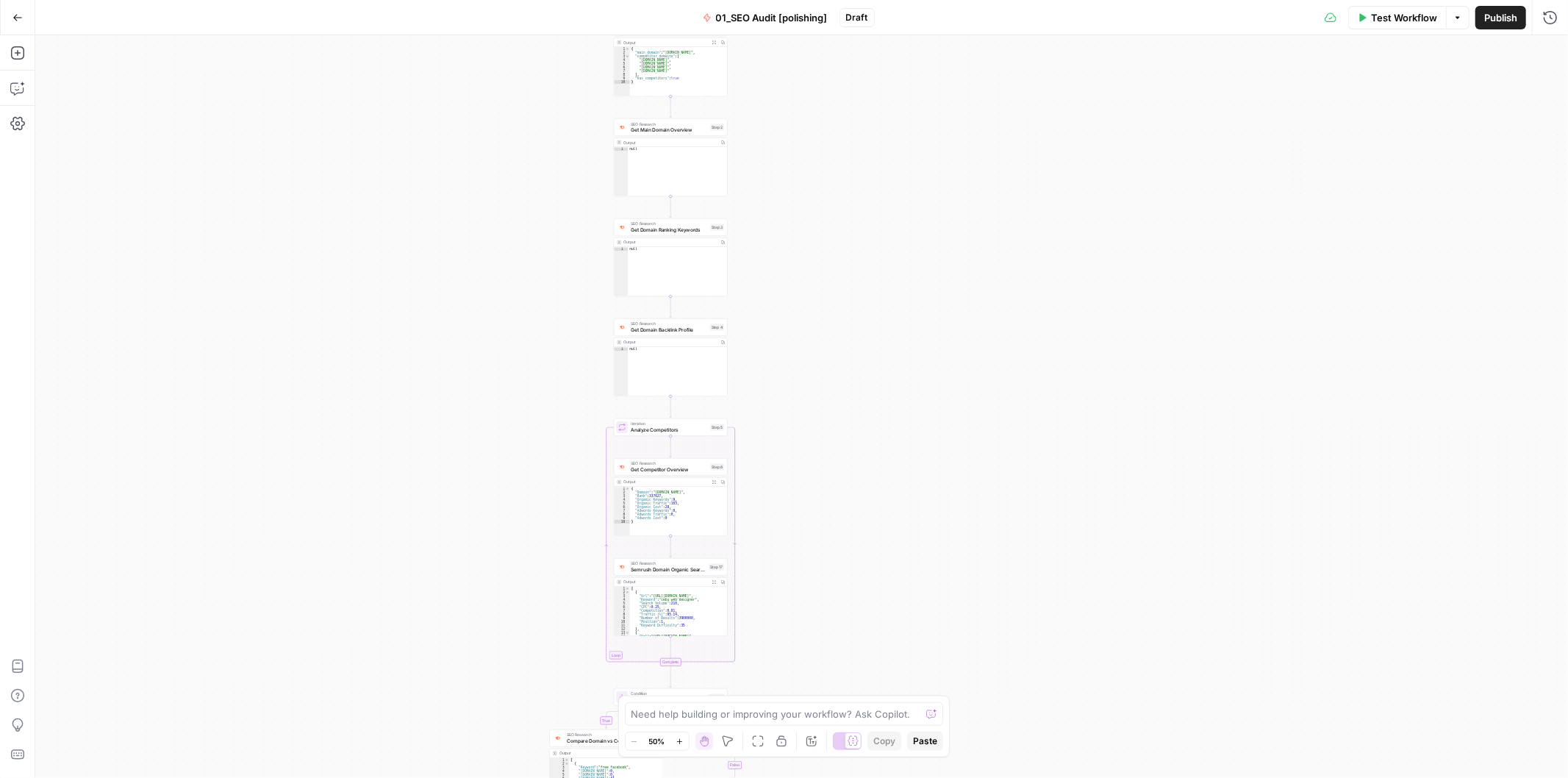
click at [460, 187] on div "true false Workflow Set Inputs Inputs Workflow Get Brand Kit Data Step 1 Output…" at bounding box center [801, 406] width 1533 height 743
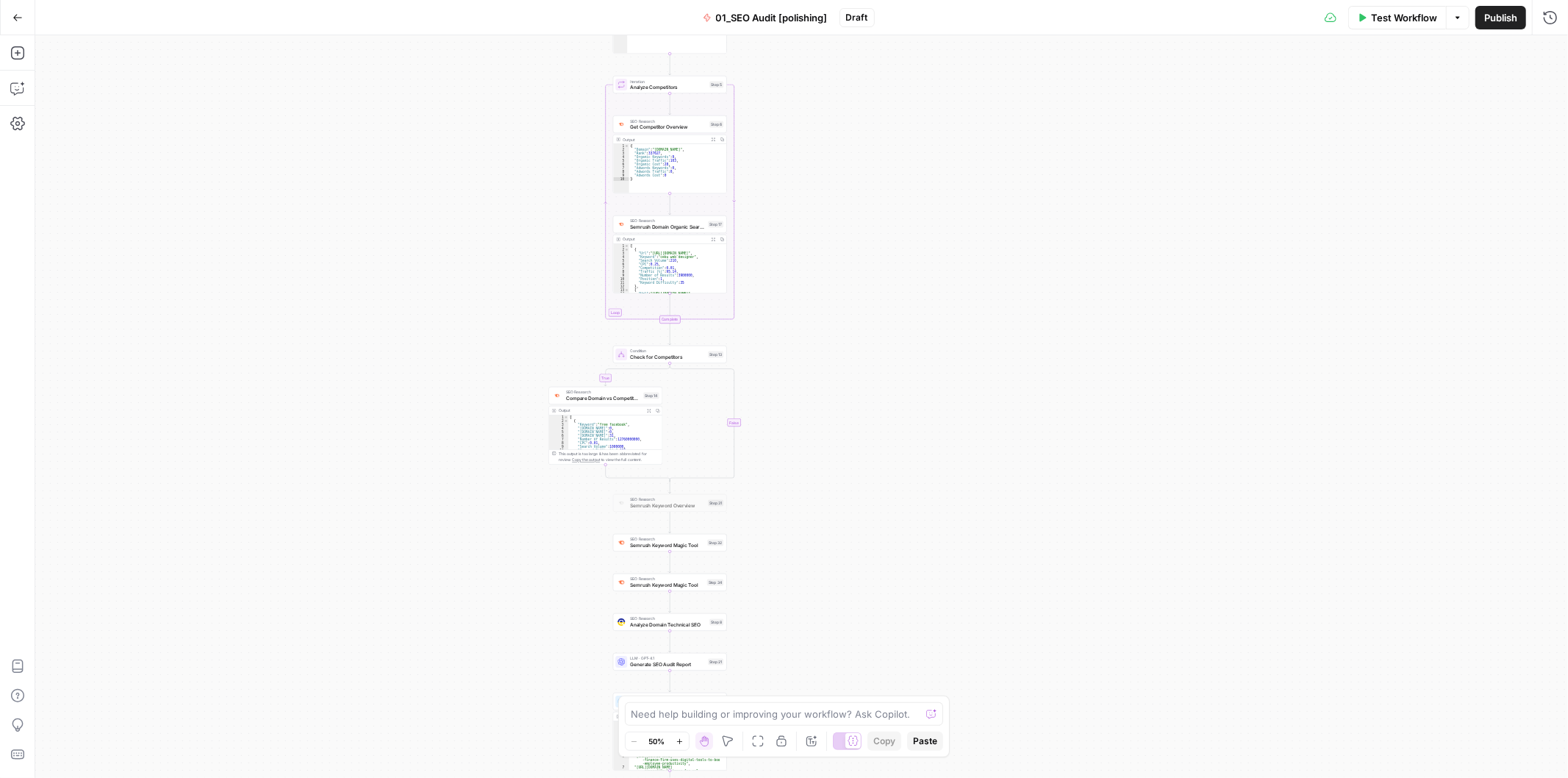
click at [475, 213] on div "true false Workflow Set Inputs Inputs Workflow Get Brand Kit Data Step 1 Output…" at bounding box center [801, 406] width 1533 height 743
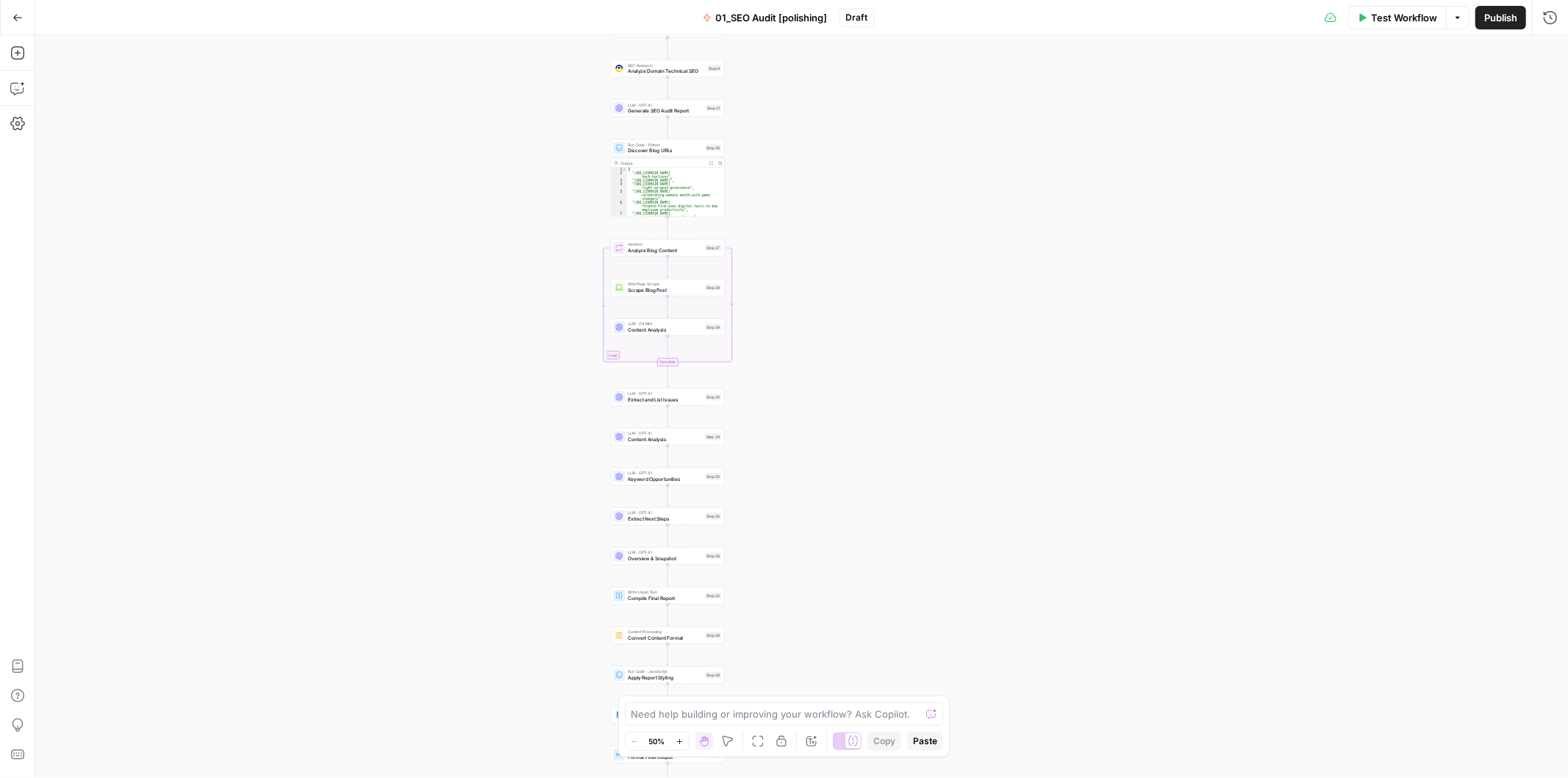
drag, startPoint x: 477, startPoint y: 267, endPoint x: 486, endPoint y: 199, distance: 68.6
click at [486, 199] on div "true false Workflow Set Inputs Inputs Workflow Get Brand Kit Data Step 1 Output…" at bounding box center [801, 406] width 1533 height 743
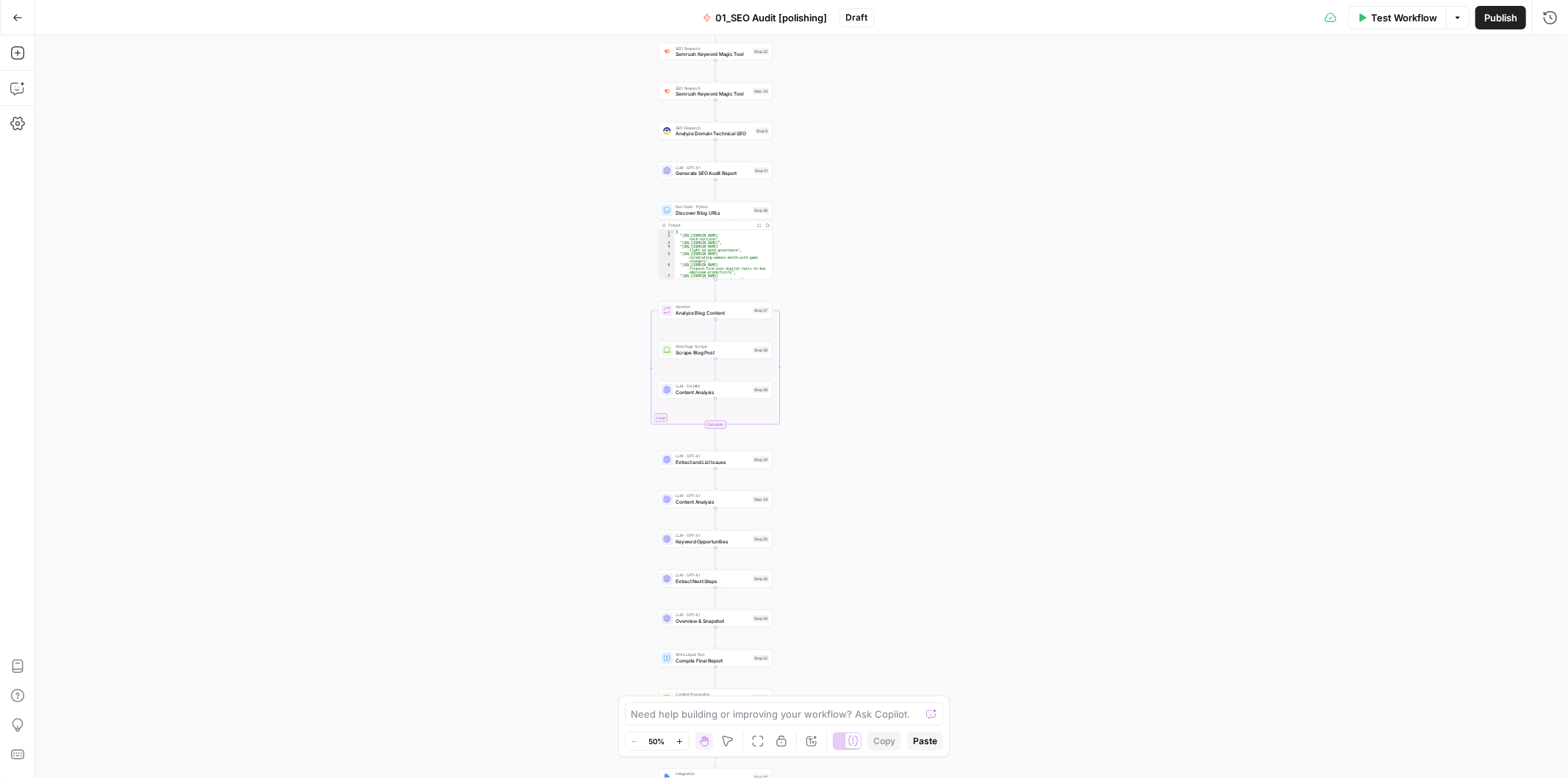
drag, startPoint x: 489, startPoint y: 181, endPoint x: 530, endPoint y: 375, distance: 198.3
click at [513, 633] on div "true false Workflow Set Inputs Inputs Workflow Get Brand Kit Data Step 1 Output…" at bounding box center [801, 406] width 1533 height 743
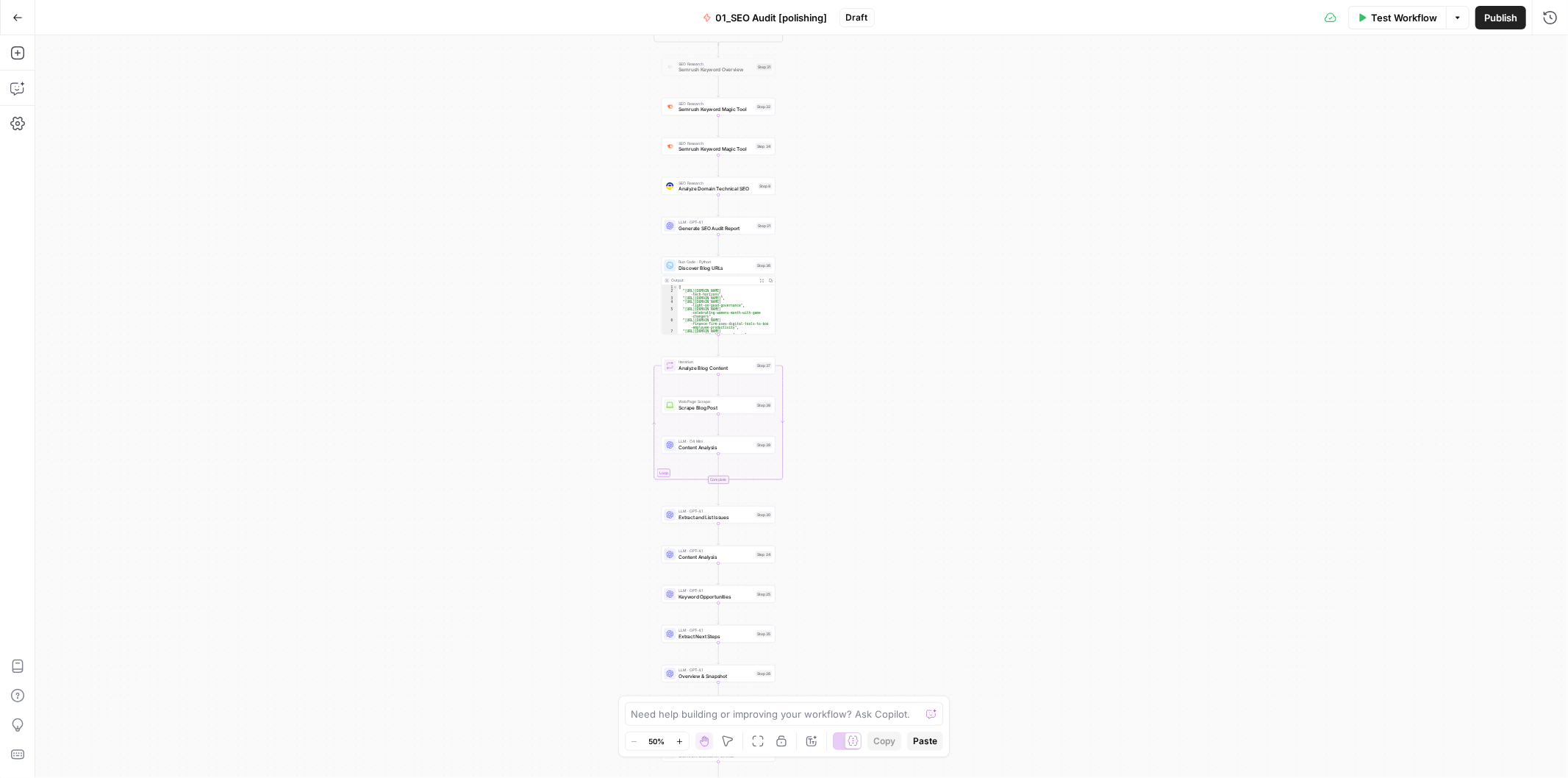
drag, startPoint x: 530, startPoint y: 246, endPoint x: 525, endPoint y: 513, distance: 267.0
click at [524, 586] on div "true false Workflow Set Inputs Inputs Workflow Get Brand Kit Data Step 1 Output…" at bounding box center [801, 406] width 1533 height 743
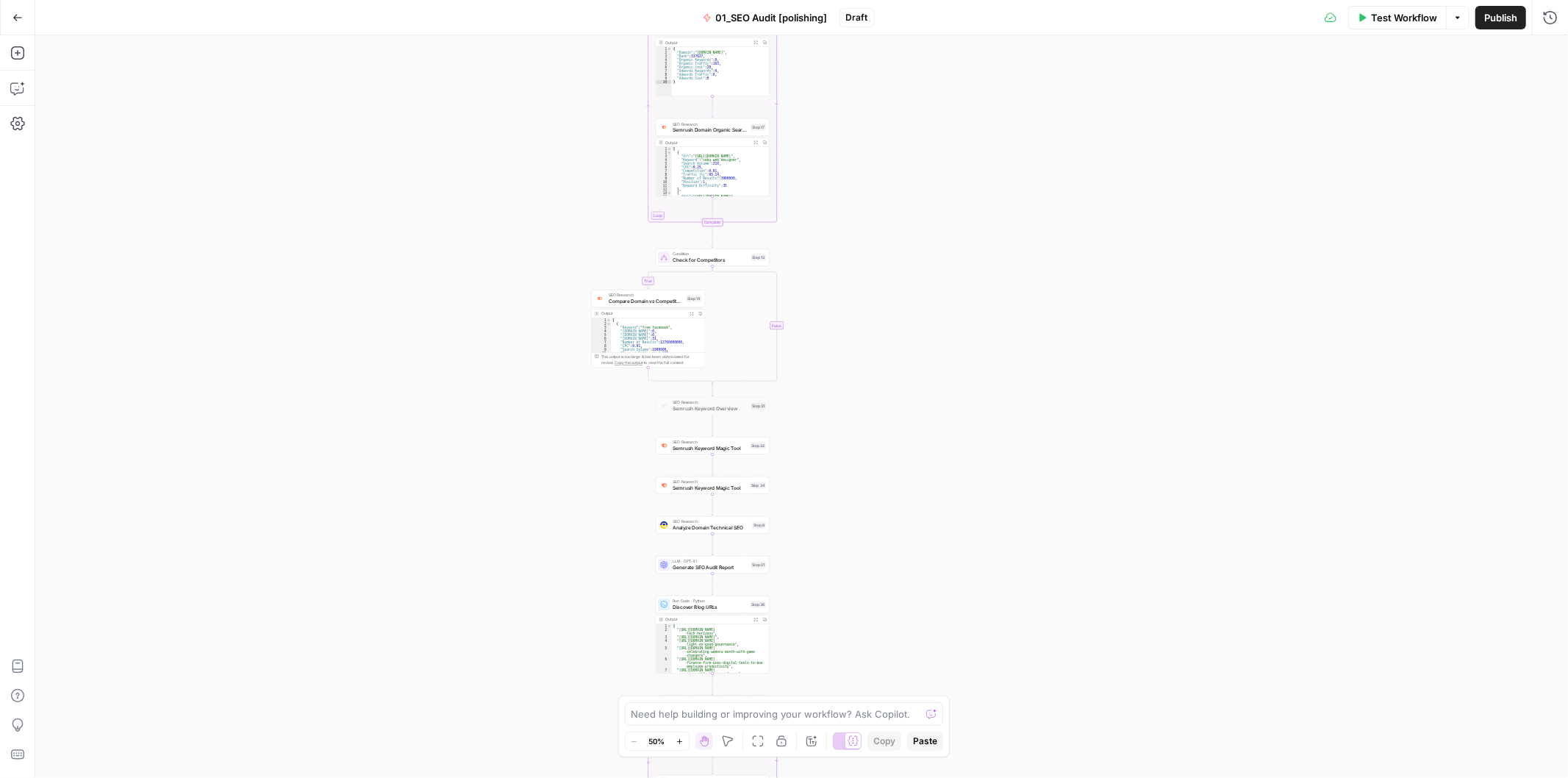
drag, startPoint x: 522, startPoint y: 231, endPoint x: 510, endPoint y: 444, distance: 213.3
click at [516, 543] on div "true false Workflow Set Inputs Inputs Workflow Get Brand Kit Data Step 1 Output…" at bounding box center [801, 406] width 1533 height 743
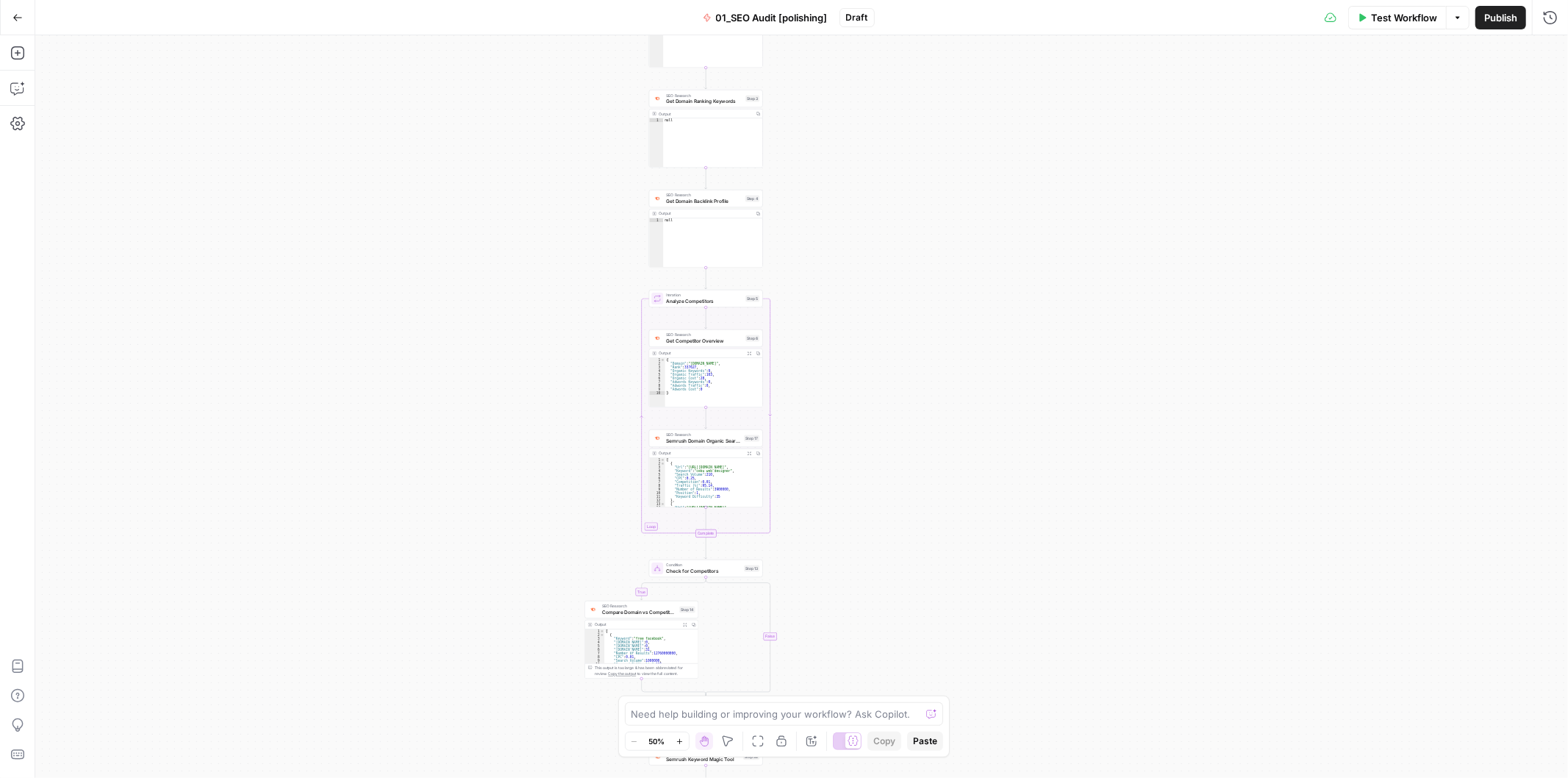
drag, startPoint x: 501, startPoint y: 258, endPoint x: 493, endPoint y: 481, distance: 223.1
click at [493, 481] on div "true false Workflow Set Inputs Inputs Workflow Get Brand Kit Data Step 1 Output…" at bounding box center [801, 406] width 1533 height 743
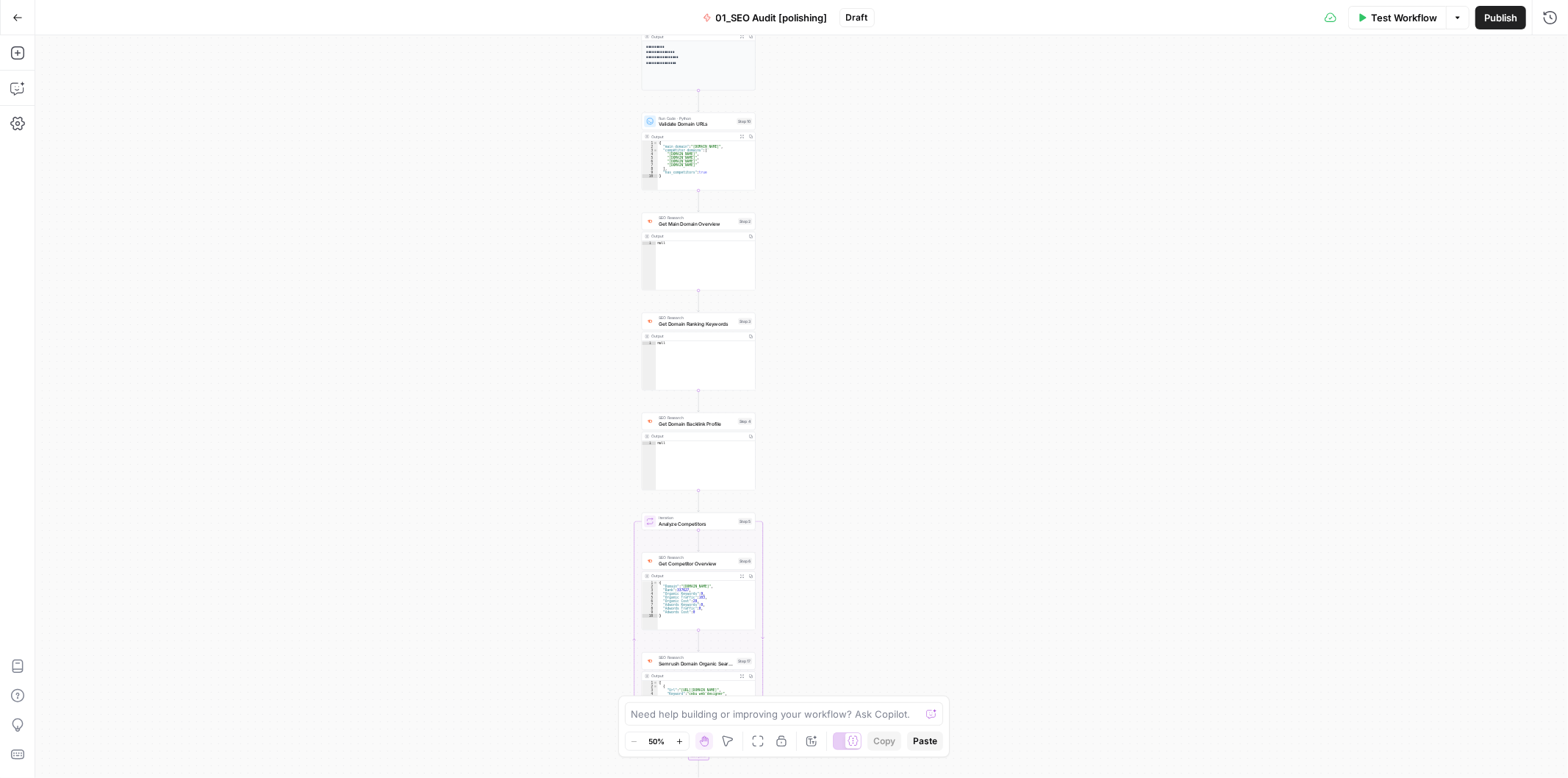
click at [485, 493] on div "true false Workflow Set Inputs Inputs Workflow Get Brand Kit Data Step 1 Output…" at bounding box center [801, 406] width 1533 height 743
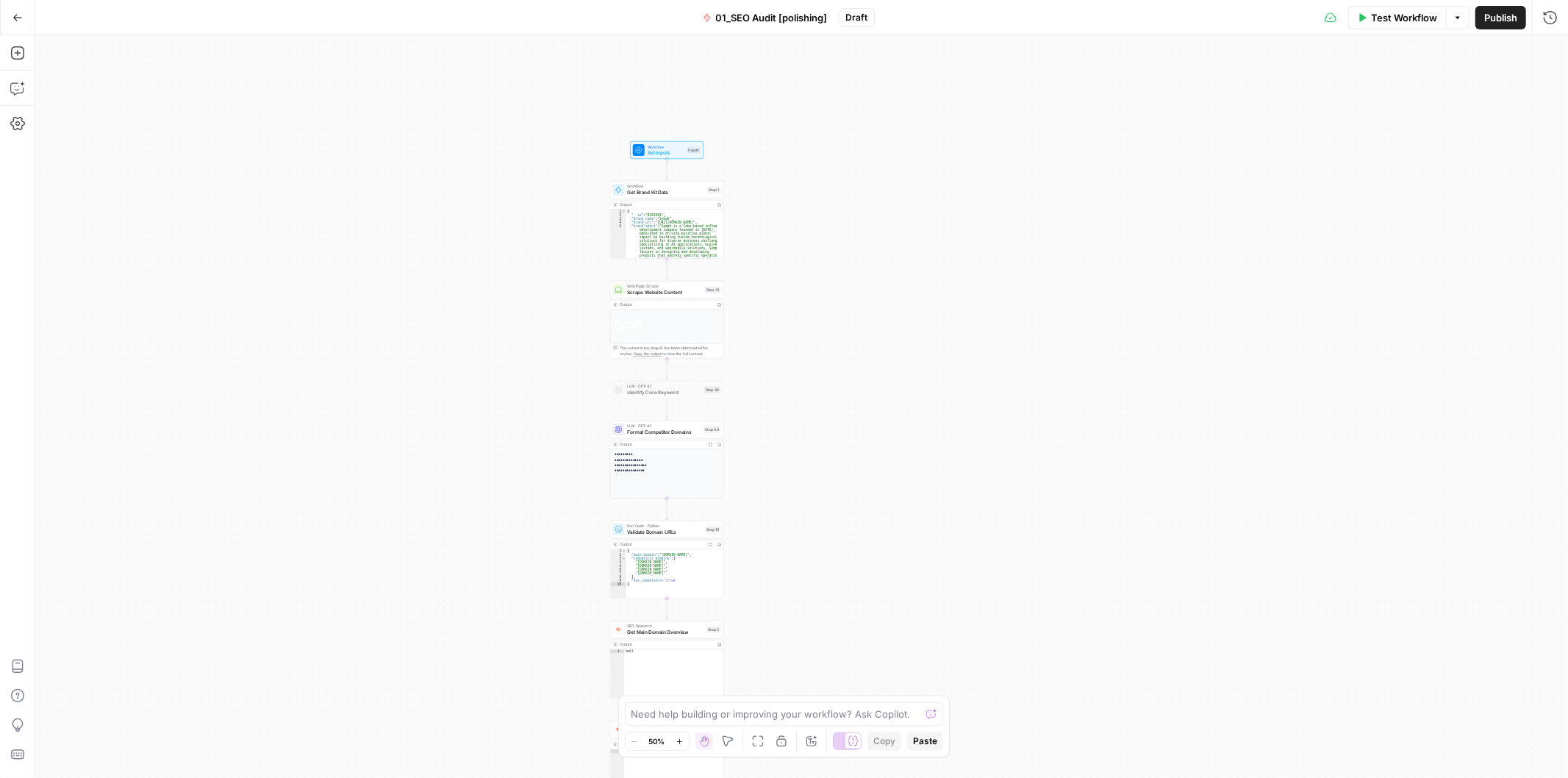
drag, startPoint x: 492, startPoint y: 427, endPoint x: 491, endPoint y: 460, distance: 33.0
click at [491, 460] on div "true false Workflow Set Inputs Inputs Workflow Get Brand Kit Data Step 1 Output…" at bounding box center [801, 406] width 1533 height 743
click at [19, 16] on icon "button" at bounding box center [18, 18] width 10 height 10
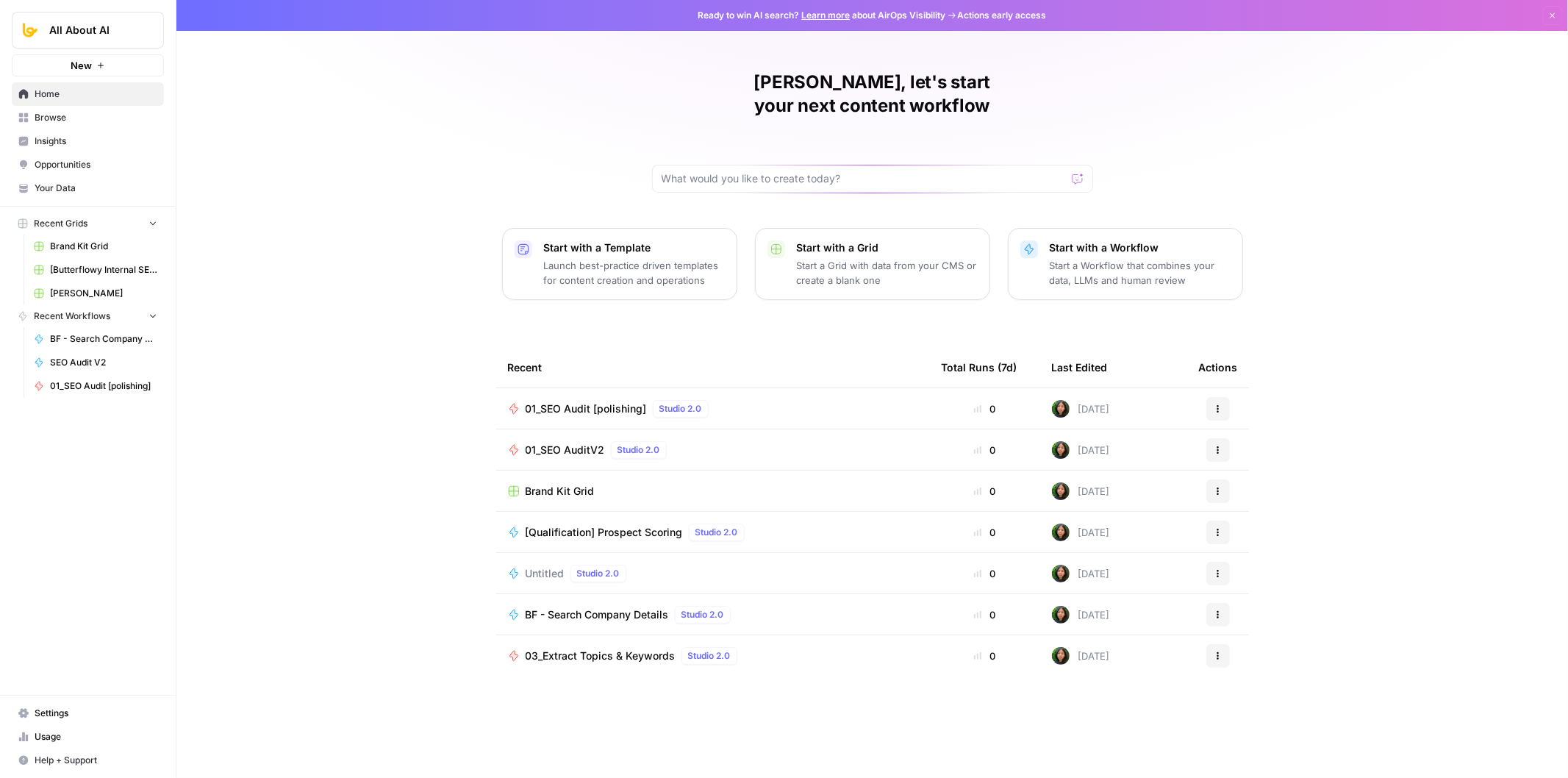
click at [98, 114] on span "Browse" at bounding box center [95, 117] width 123 height 13
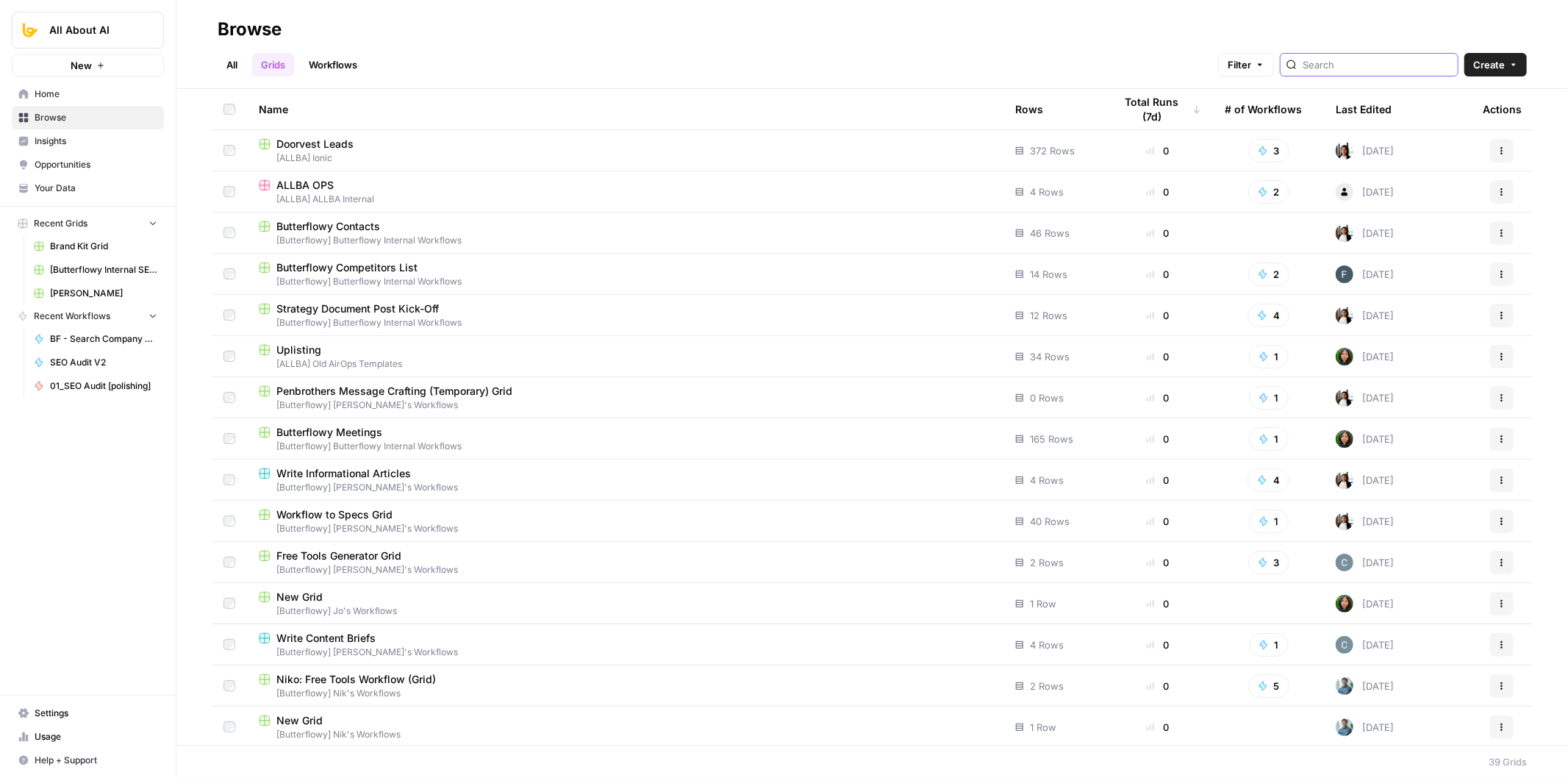
click at [1350, 63] on input "search" at bounding box center [1378, 64] width 149 height 15
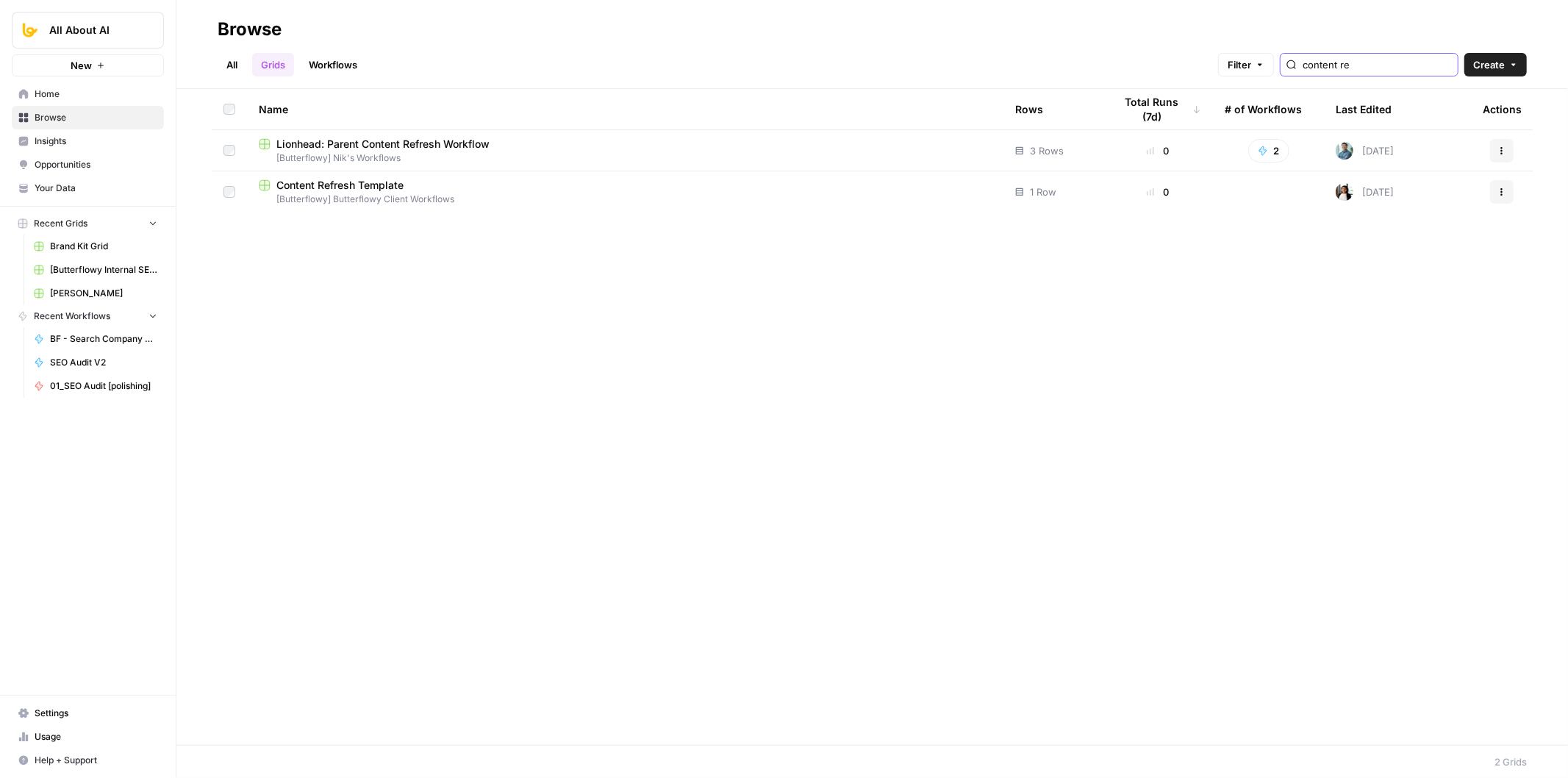
type input "content re"
click at [240, 57] on link "All" at bounding box center [231, 65] width 28 height 24
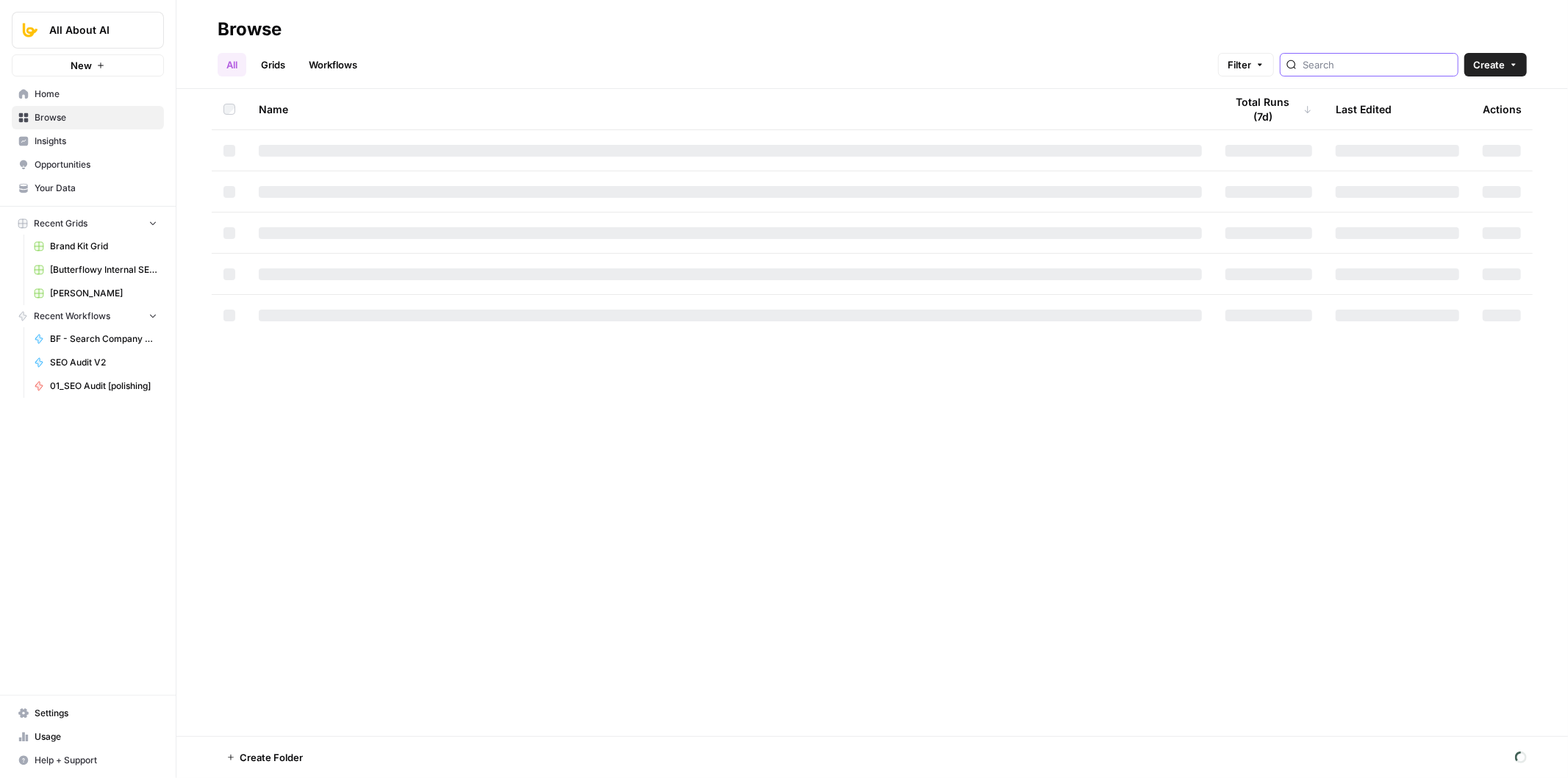
click at [1368, 67] on input "search" at bounding box center [1378, 64] width 149 height 15
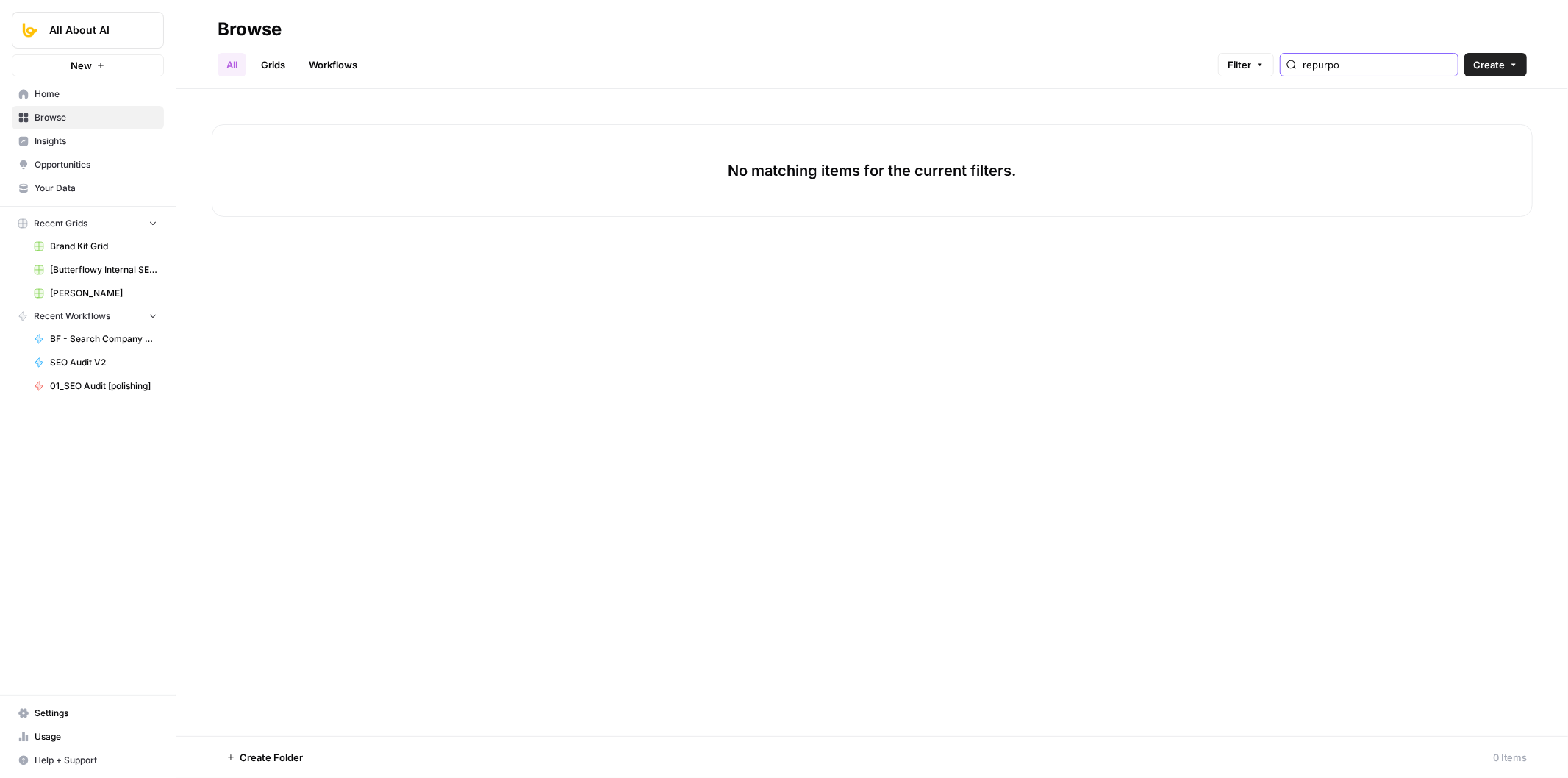
type input "repurpo"
click at [322, 63] on link "Workflows" at bounding box center [332, 65] width 66 height 24
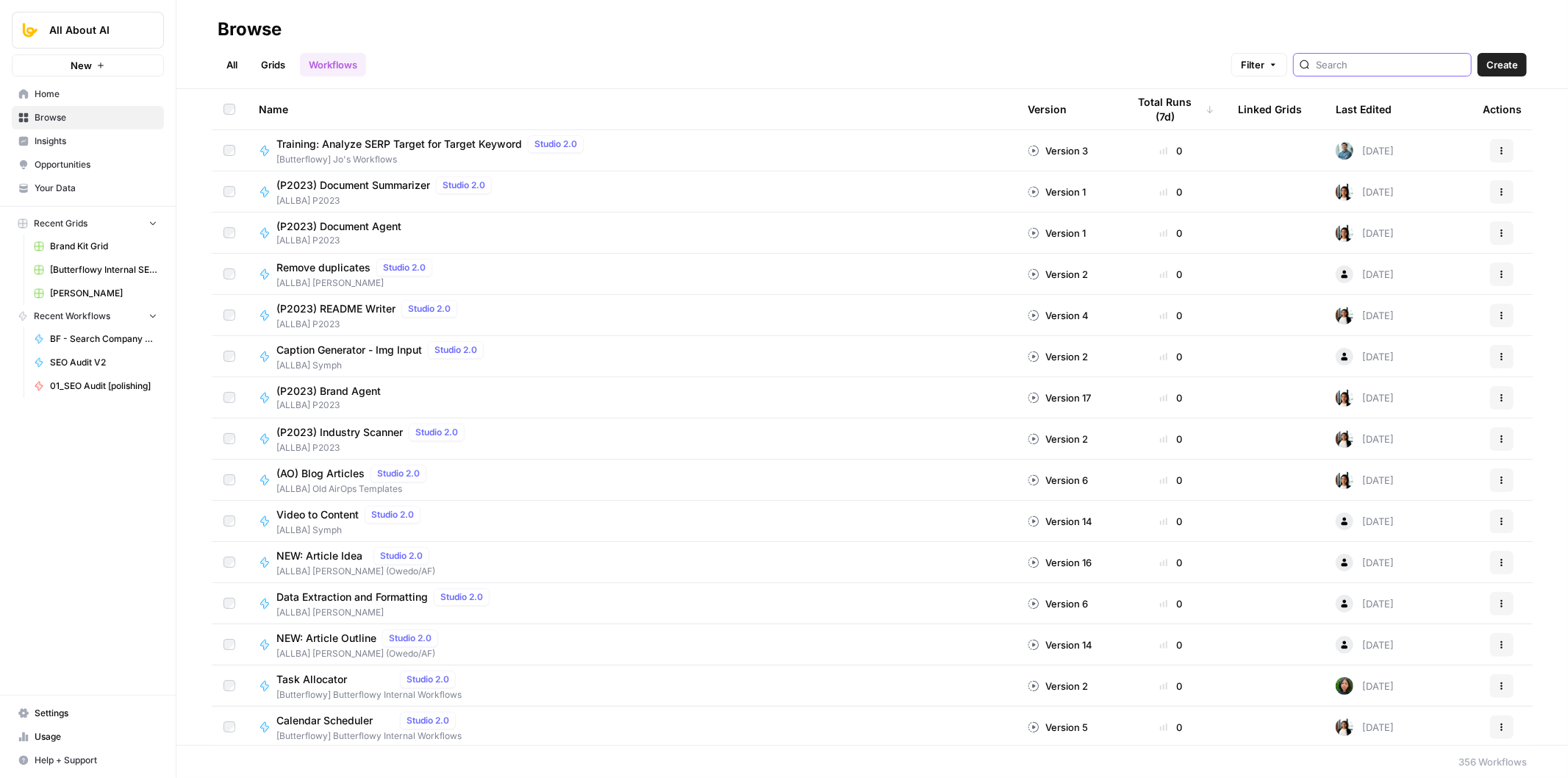
click at [1379, 64] on input "search" at bounding box center [1391, 64] width 149 height 15
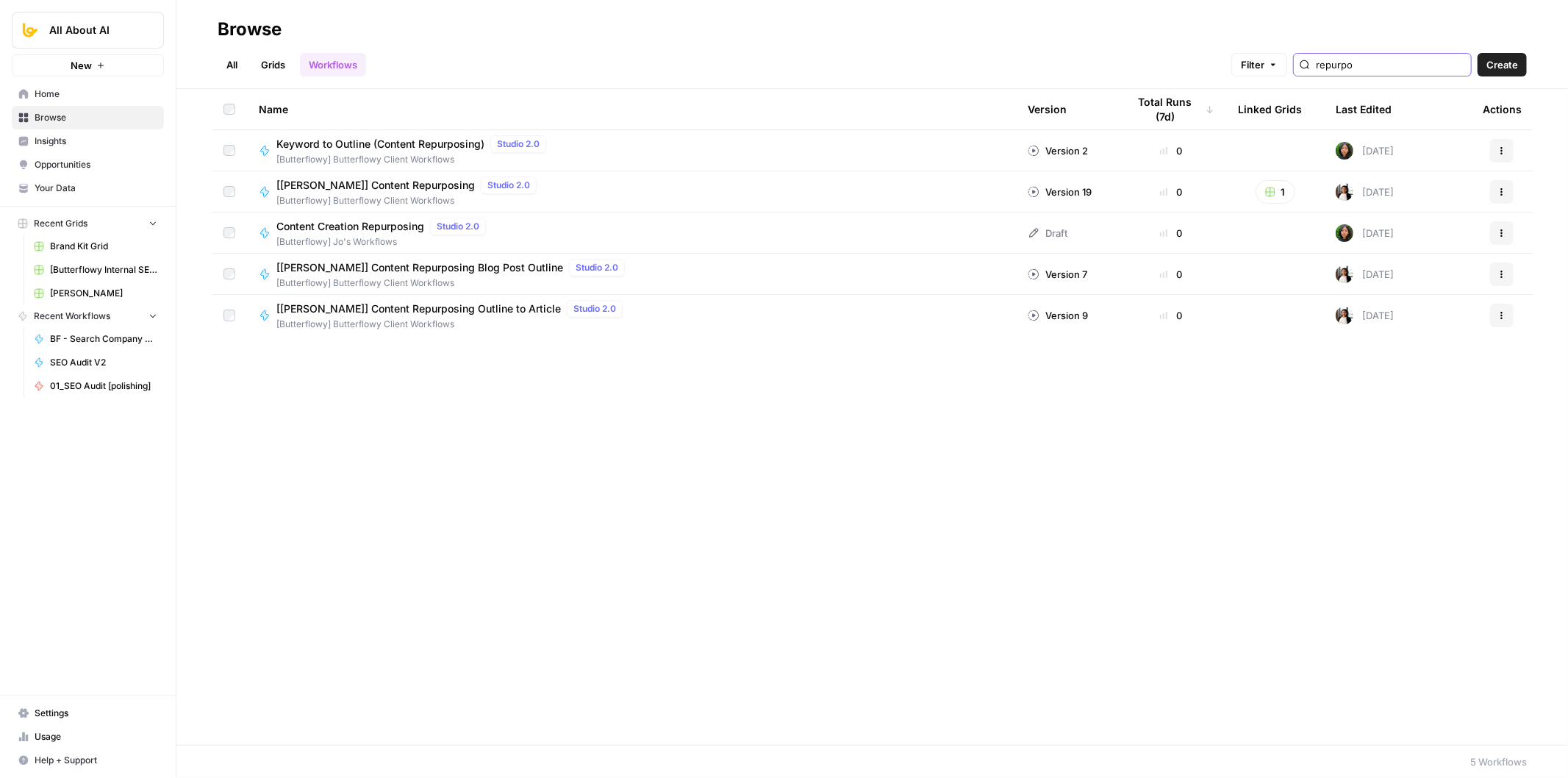
type input "repurpo"
click at [351, 195] on span "[Butterflowy] Butterflowy Client Workflows" at bounding box center [409, 200] width 266 height 13
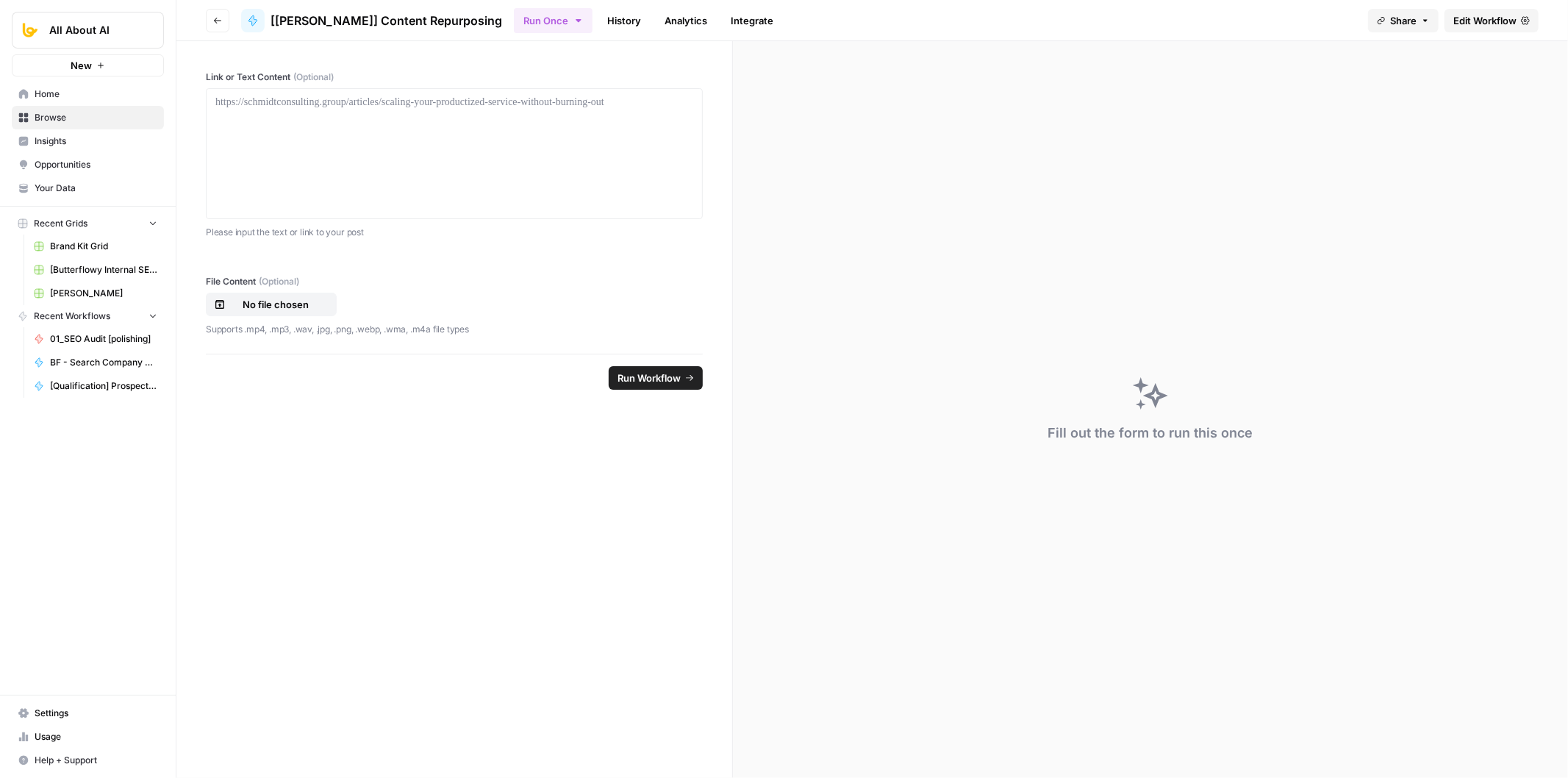
click at [1458, 25] on span "Edit Workflow" at bounding box center [1485, 20] width 63 height 15
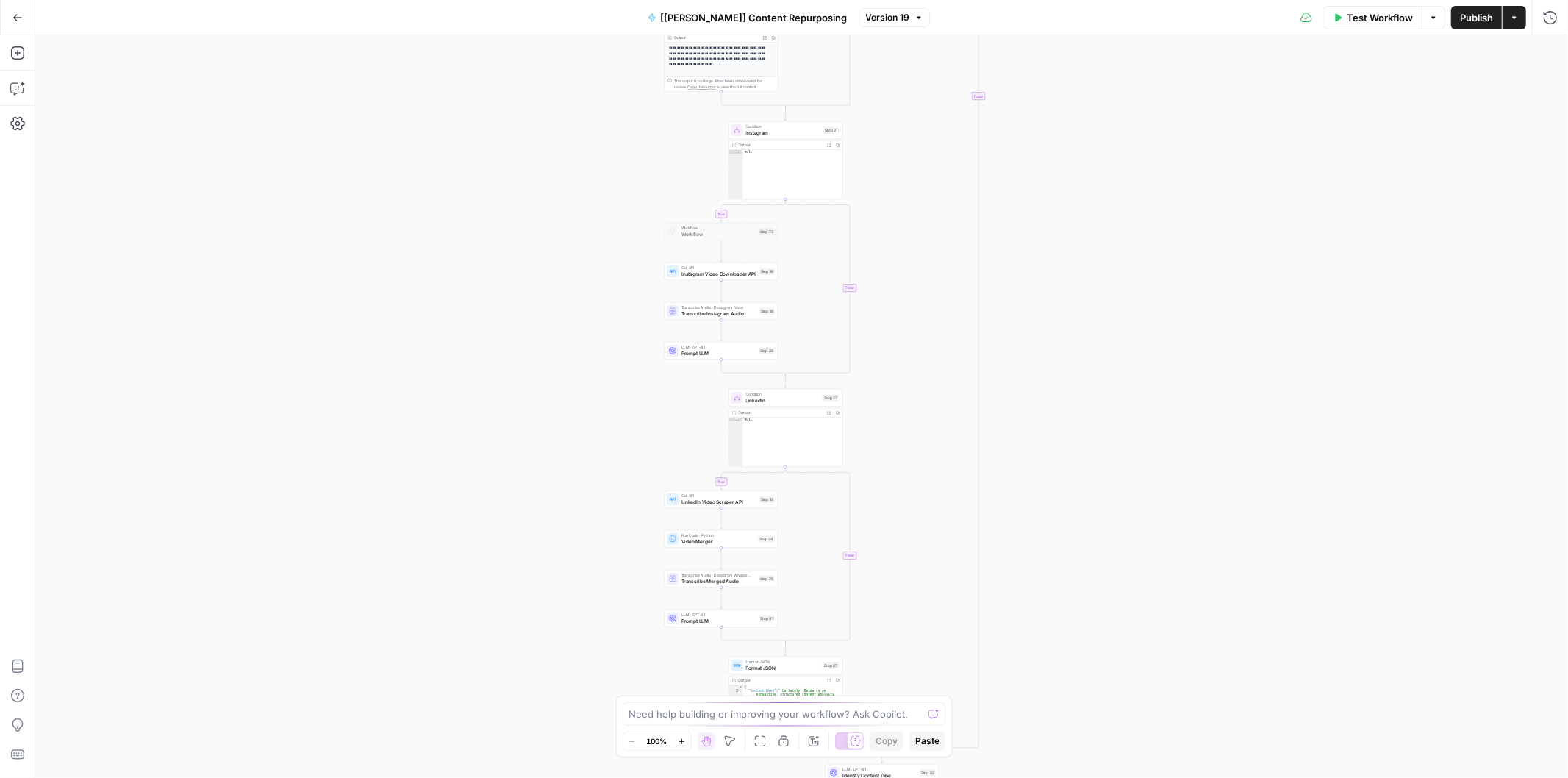
click at [986, 440] on div "true false true false true false true false true false true false true false tr…" at bounding box center [801, 406] width 1533 height 743
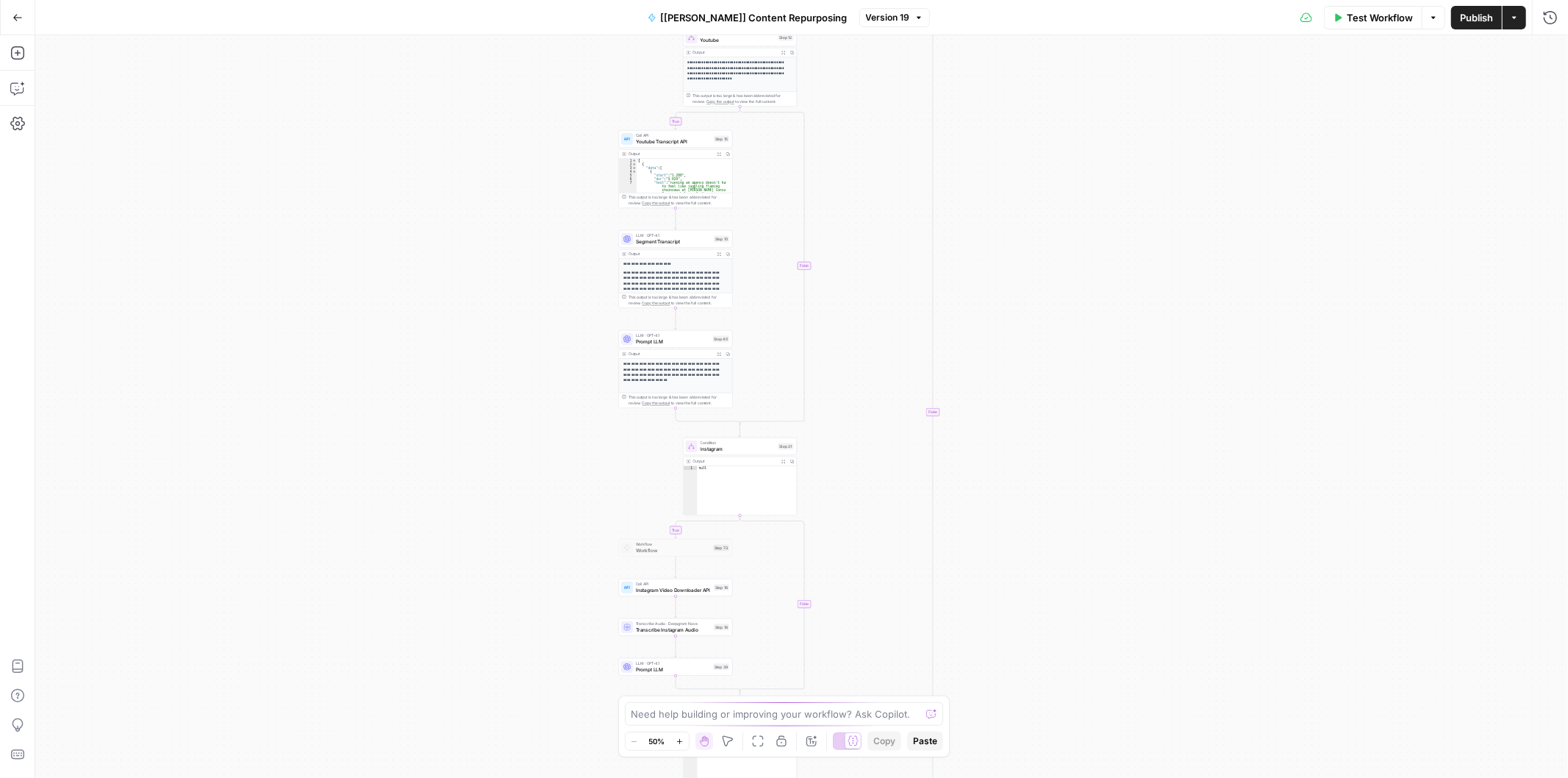
click at [1002, 545] on div "true false true false true false true false true false true false true false tr…" at bounding box center [801, 406] width 1533 height 743
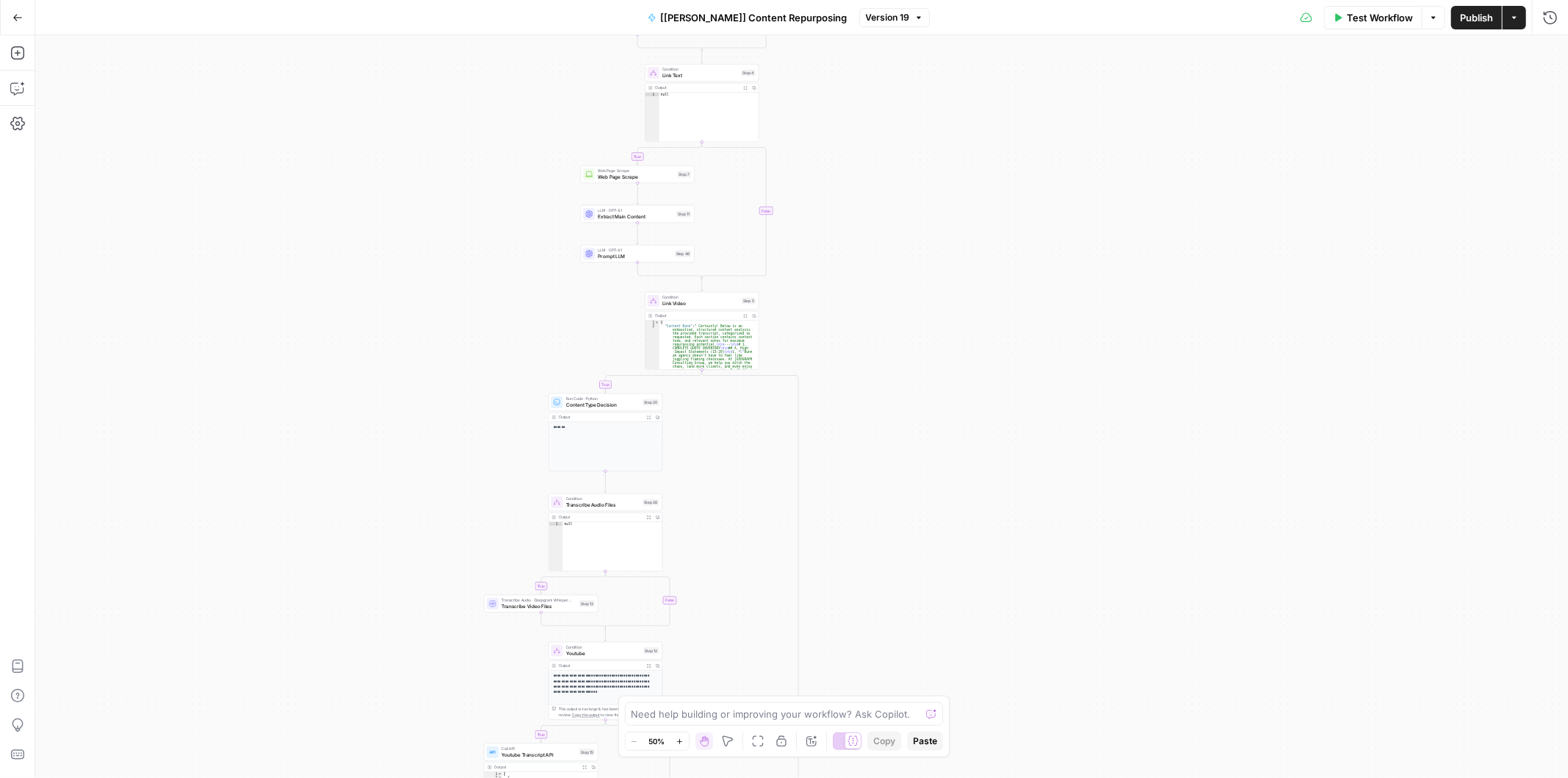
drag, startPoint x: 469, startPoint y: 369, endPoint x: 445, endPoint y: 513, distance: 146.0
click at [445, 513] on div "true false true false true false true false true false true false true false tr…" at bounding box center [801, 406] width 1533 height 743
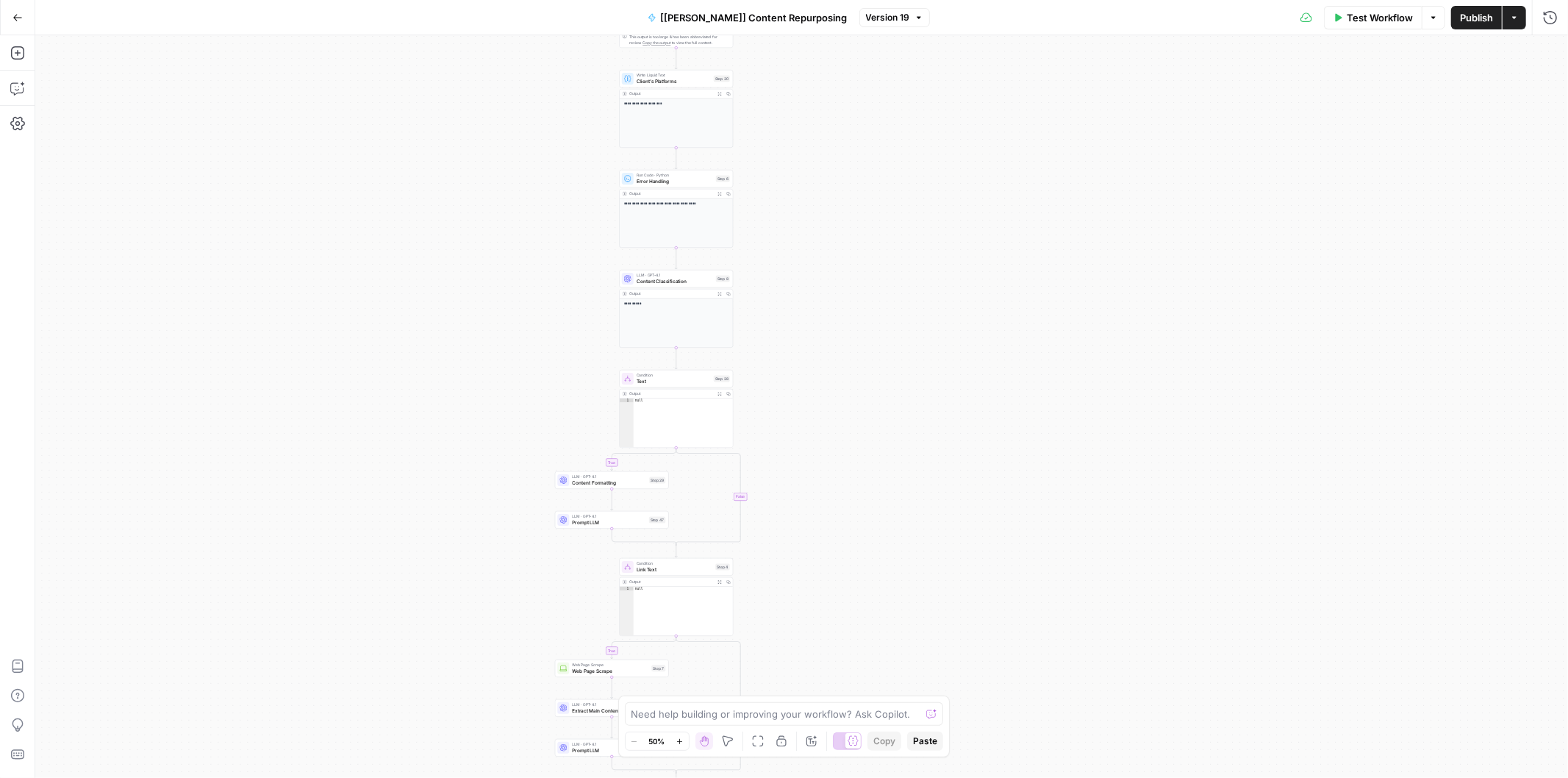
click at [430, 587] on div "true false true false true false true false true false true false true false tr…" at bounding box center [801, 406] width 1533 height 743
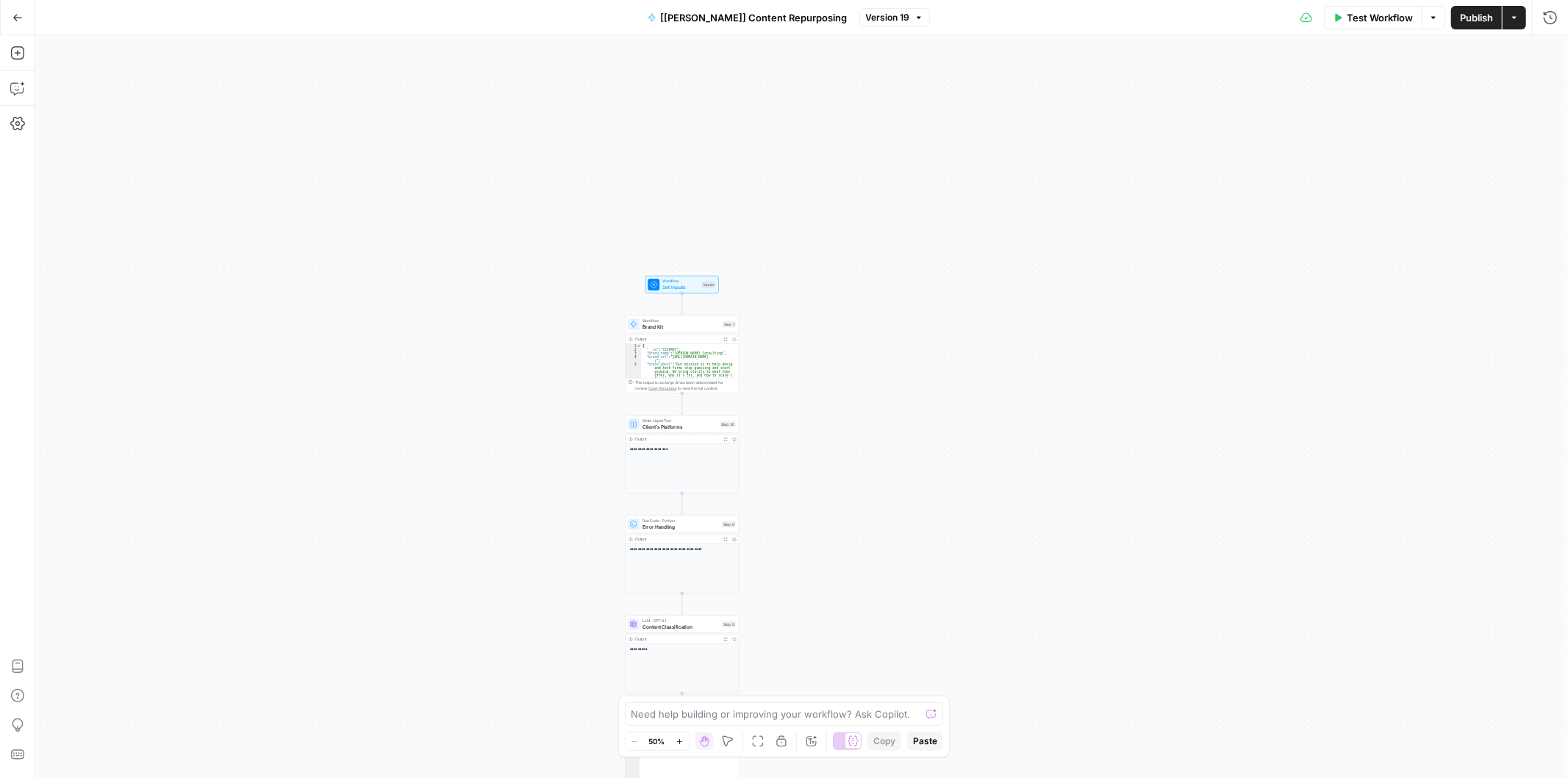
drag, startPoint x: 508, startPoint y: 501, endPoint x: 405, endPoint y: 468, distance: 108.2
click at [509, 70] on div "true false true false true false true false true false true false true false tr…" at bounding box center [801, 406] width 1533 height 743
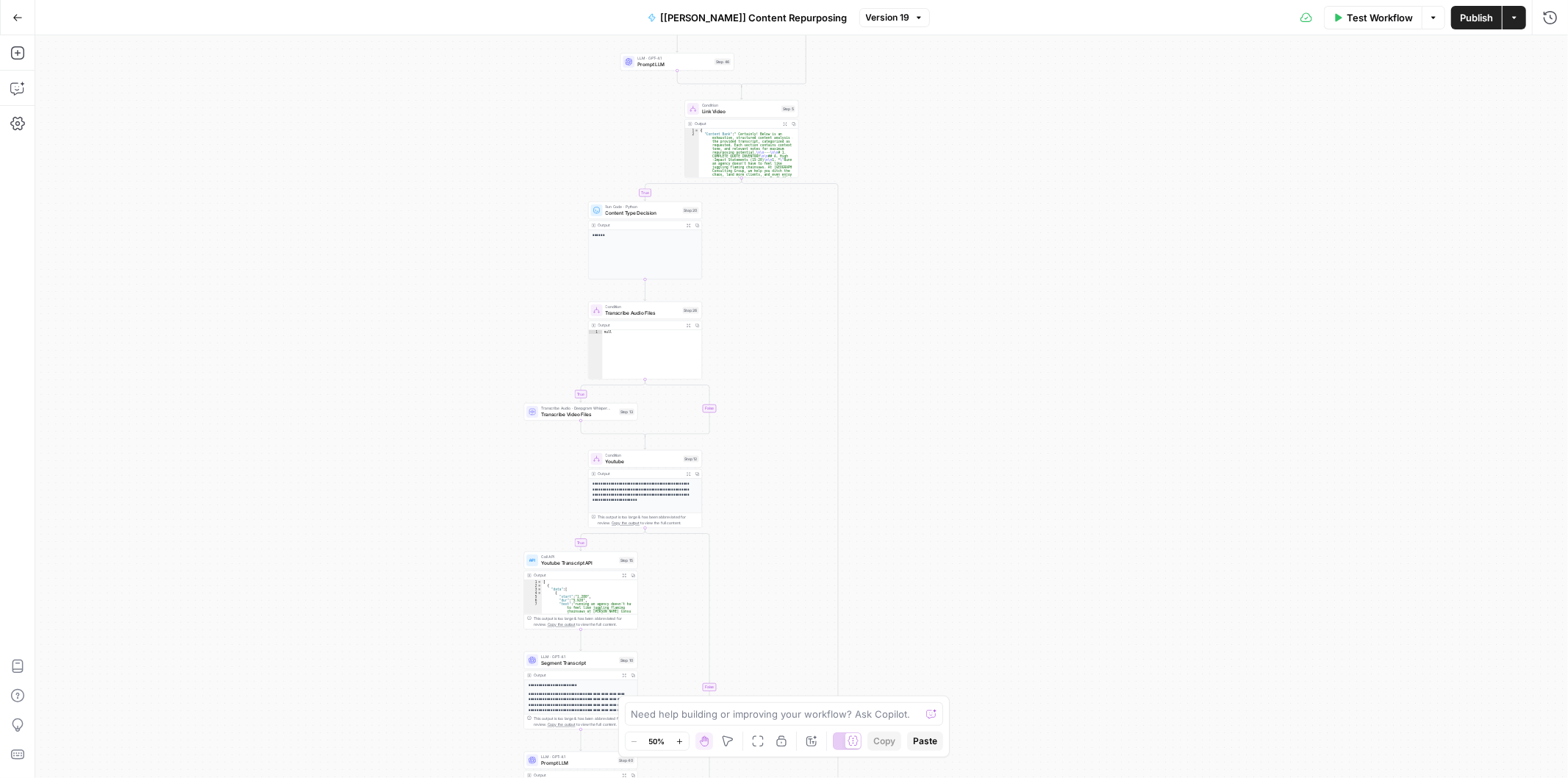
drag, startPoint x: 438, startPoint y: 66, endPoint x: 460, endPoint y: 371, distance: 305.8
click at [445, 1] on div "Go Back [Kurt] Content Repurposing Version 19 Test Workflow Options Publish Act…" at bounding box center [784, 389] width 1568 height 778
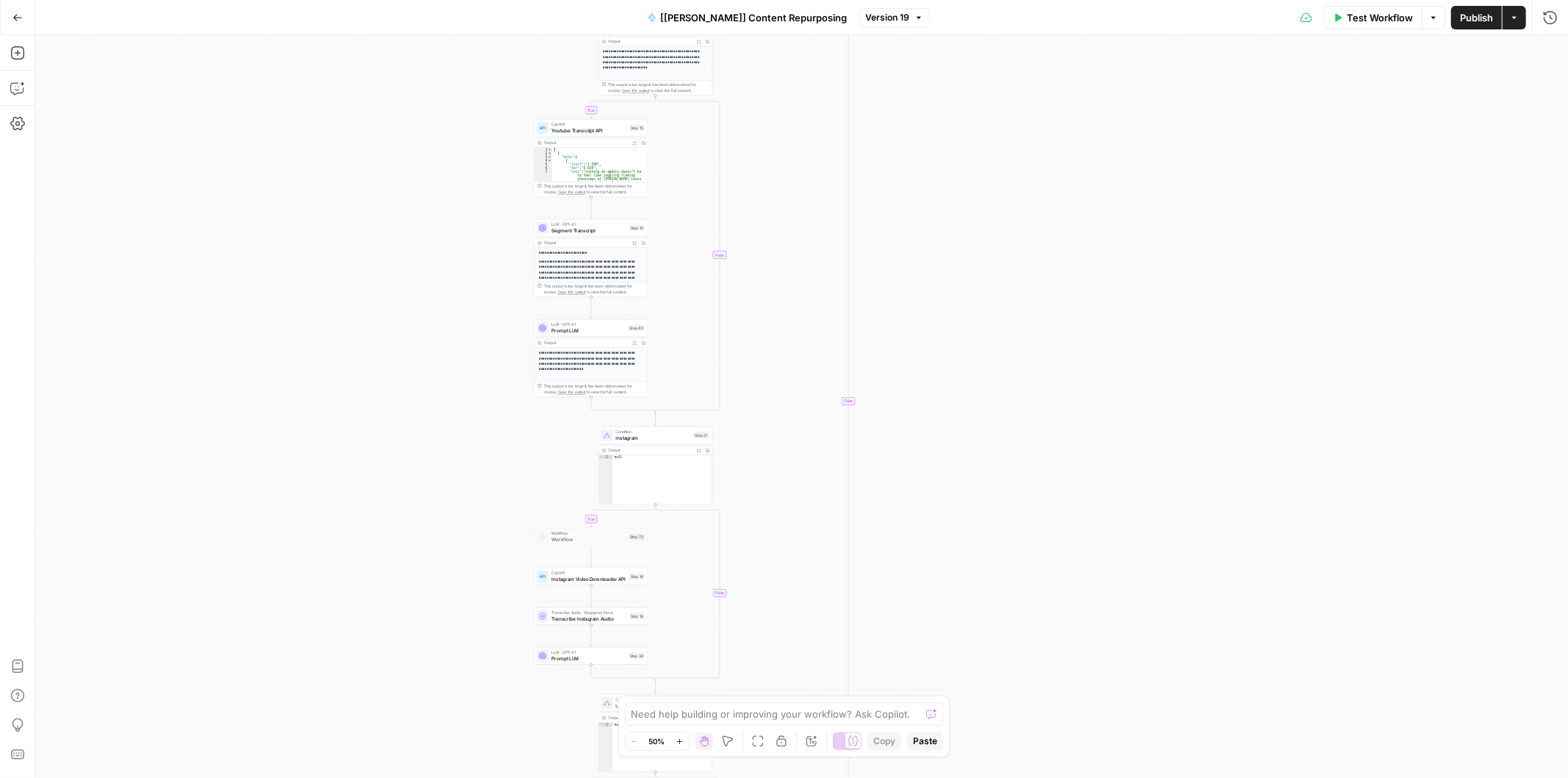
drag, startPoint x: 445, startPoint y: 66, endPoint x: 416, endPoint y: 378, distance: 313.3
click at [445, 47] on div "true false true false true false true false true false true false true false tr…" at bounding box center [801, 406] width 1533 height 743
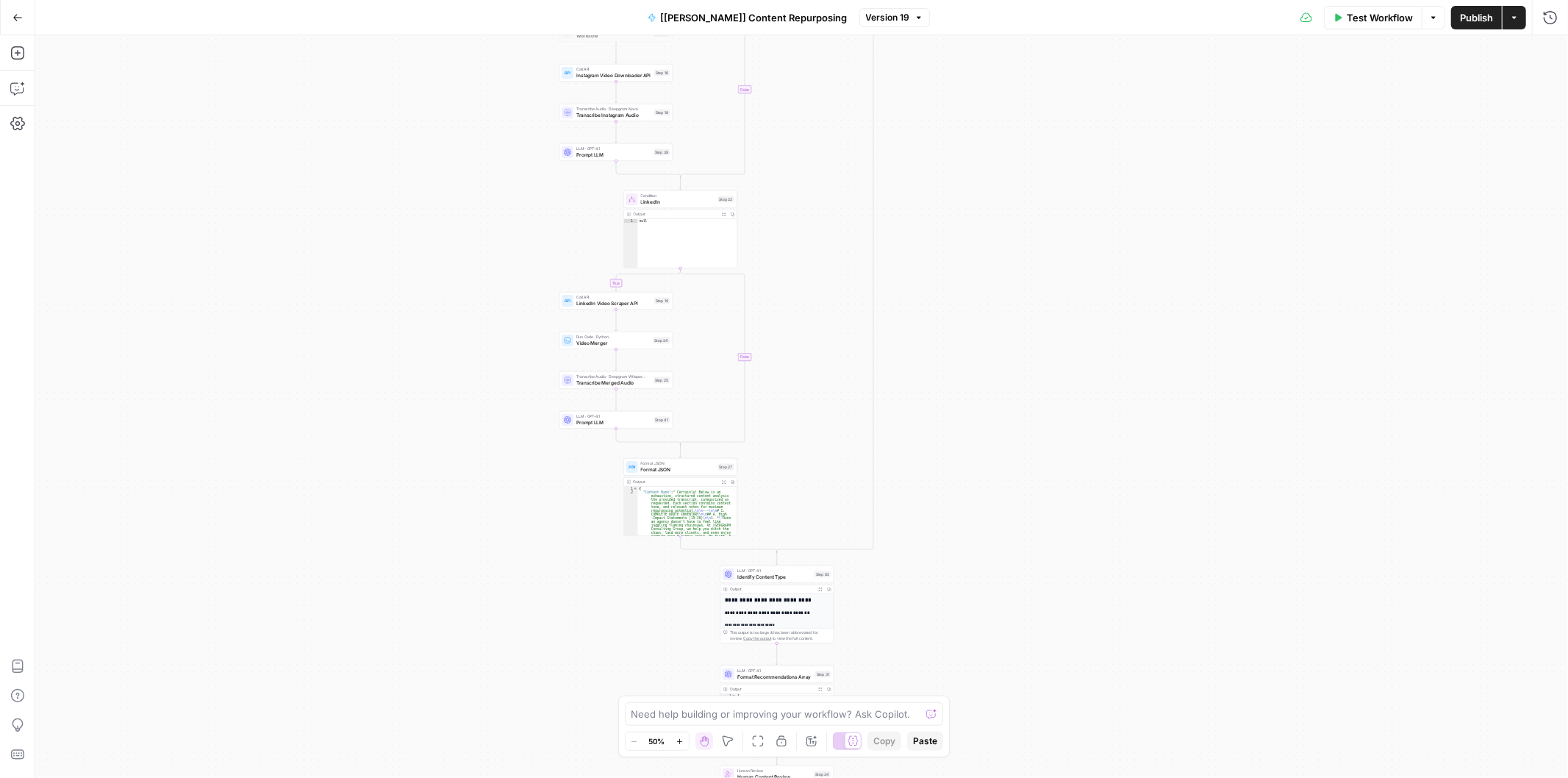
drag, startPoint x: 429, startPoint y: 222, endPoint x: 466, endPoint y: 330, distance: 114.2
click at [418, 6] on div "Go Back [Kurt] Content Repurposing Version 19 Test Workflow Options Publish Act…" at bounding box center [784, 389] width 1568 height 778
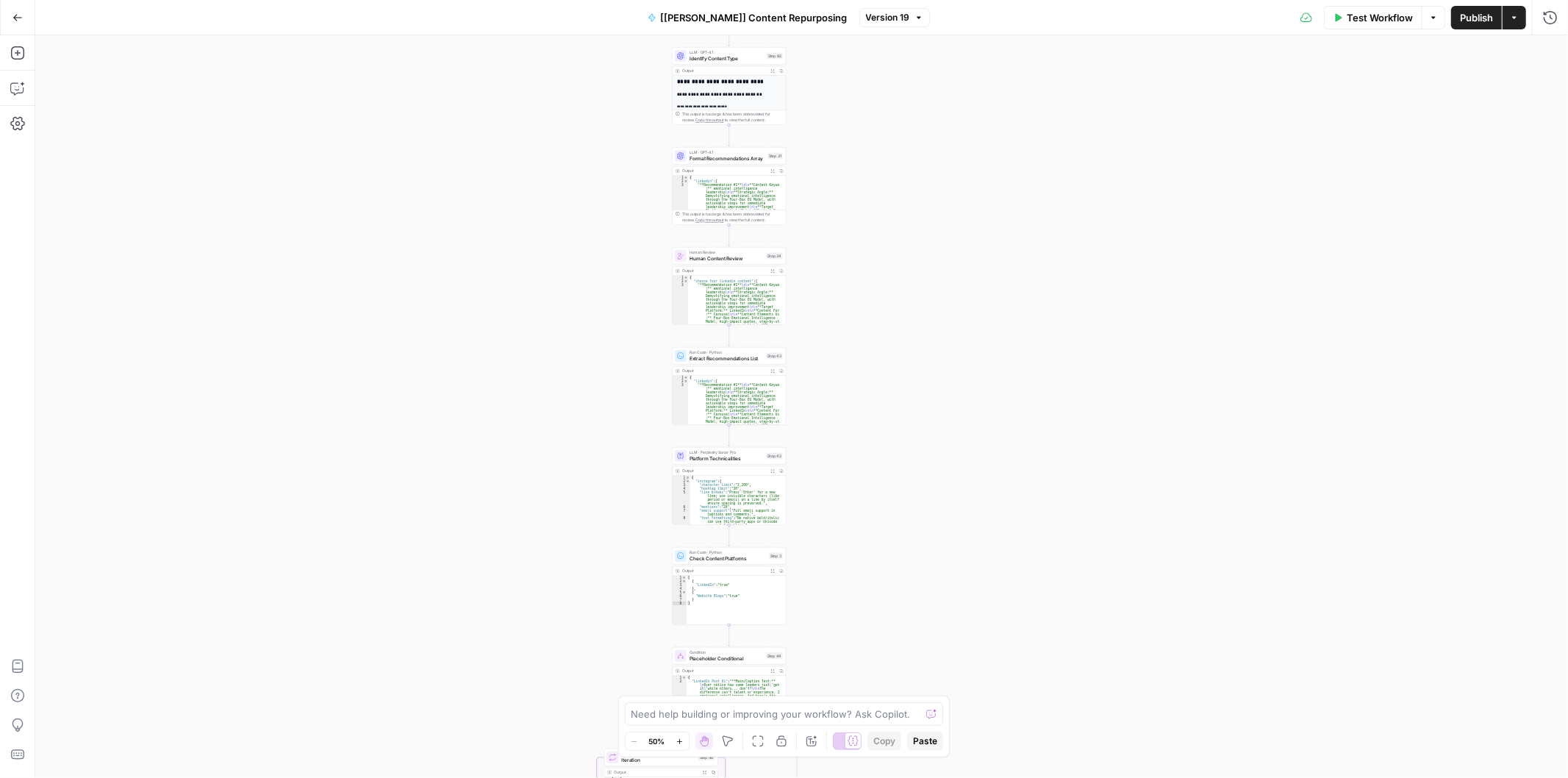
drag, startPoint x: 496, startPoint y: 91, endPoint x: 512, endPoint y: 299, distance: 208.6
click at [486, 0] on div "Go Back [Kurt] Content Repurposing Version 19 Test Workflow Options Publish Act…" at bounding box center [784, 389] width 1568 height 778
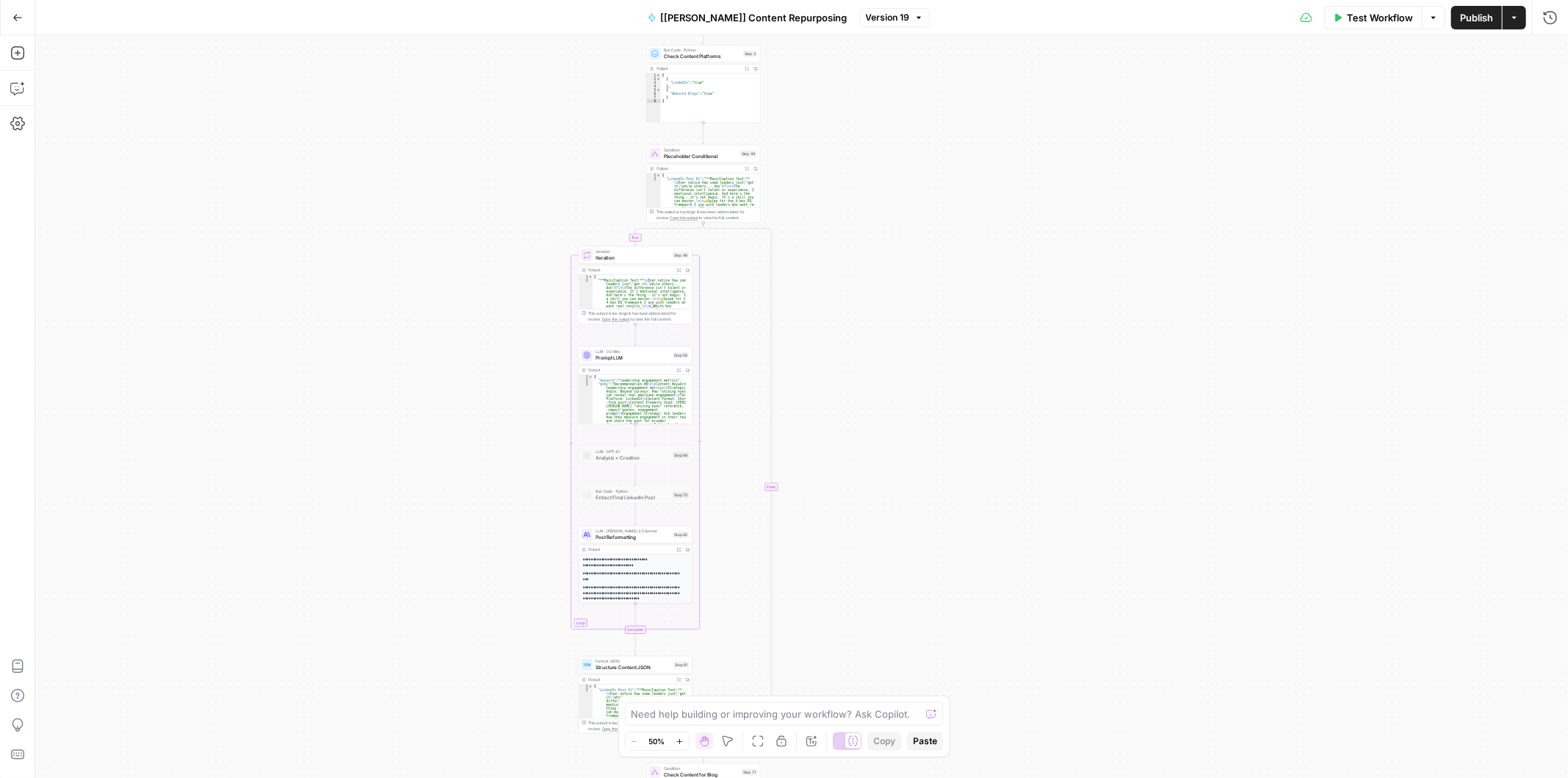
drag, startPoint x: 510, startPoint y: 239, endPoint x: 461, endPoint y: 379, distance: 148.3
click at [481, 61] on div "true false true false true false true false true false true false true false tr…" at bounding box center [801, 406] width 1533 height 743
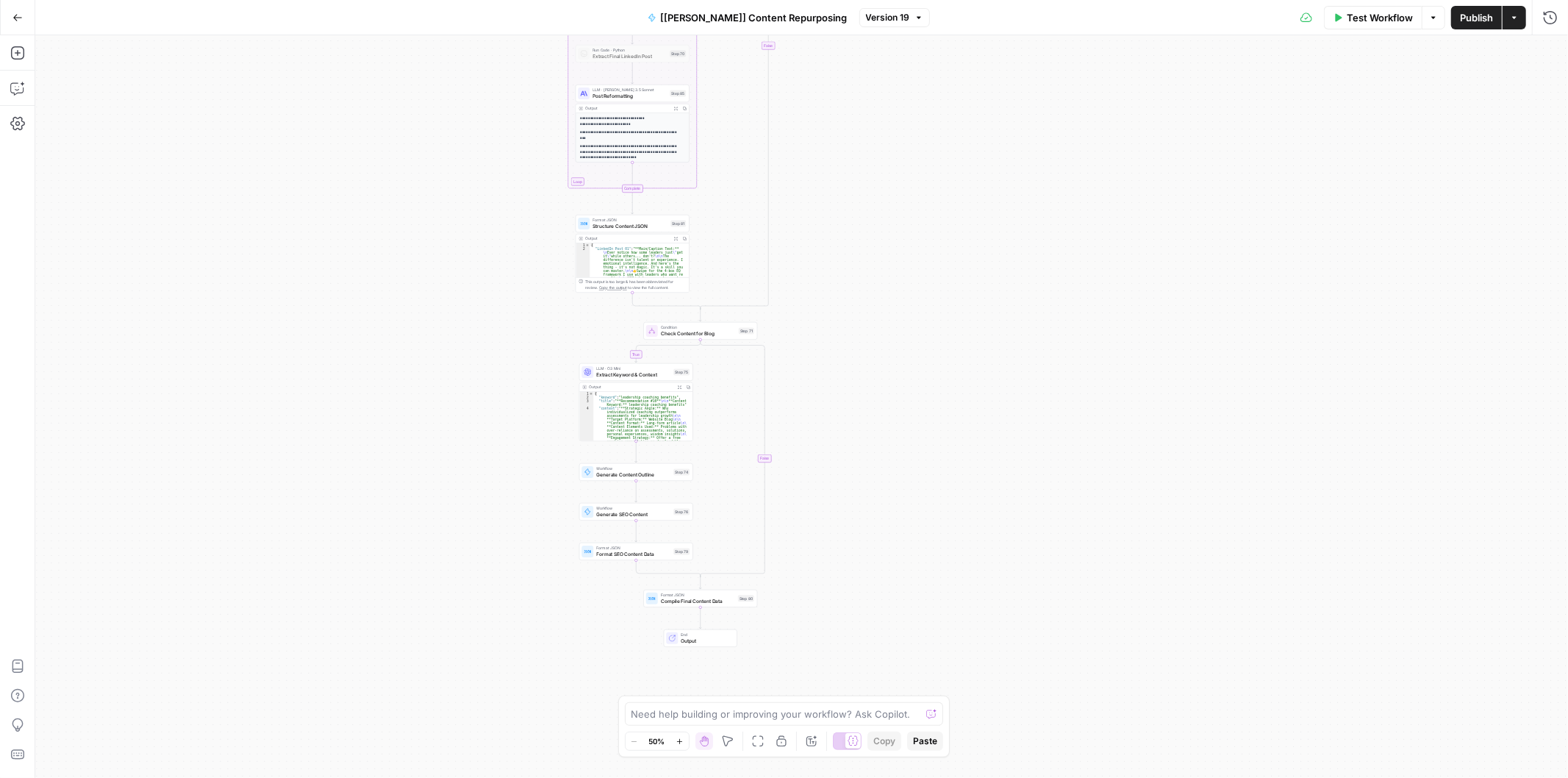
drag, startPoint x: 495, startPoint y: 195, endPoint x: 486, endPoint y: 91, distance: 104.4
click at [486, 91] on div "true false true false true false true false true false true false true false tr…" at bounding box center [801, 406] width 1533 height 743
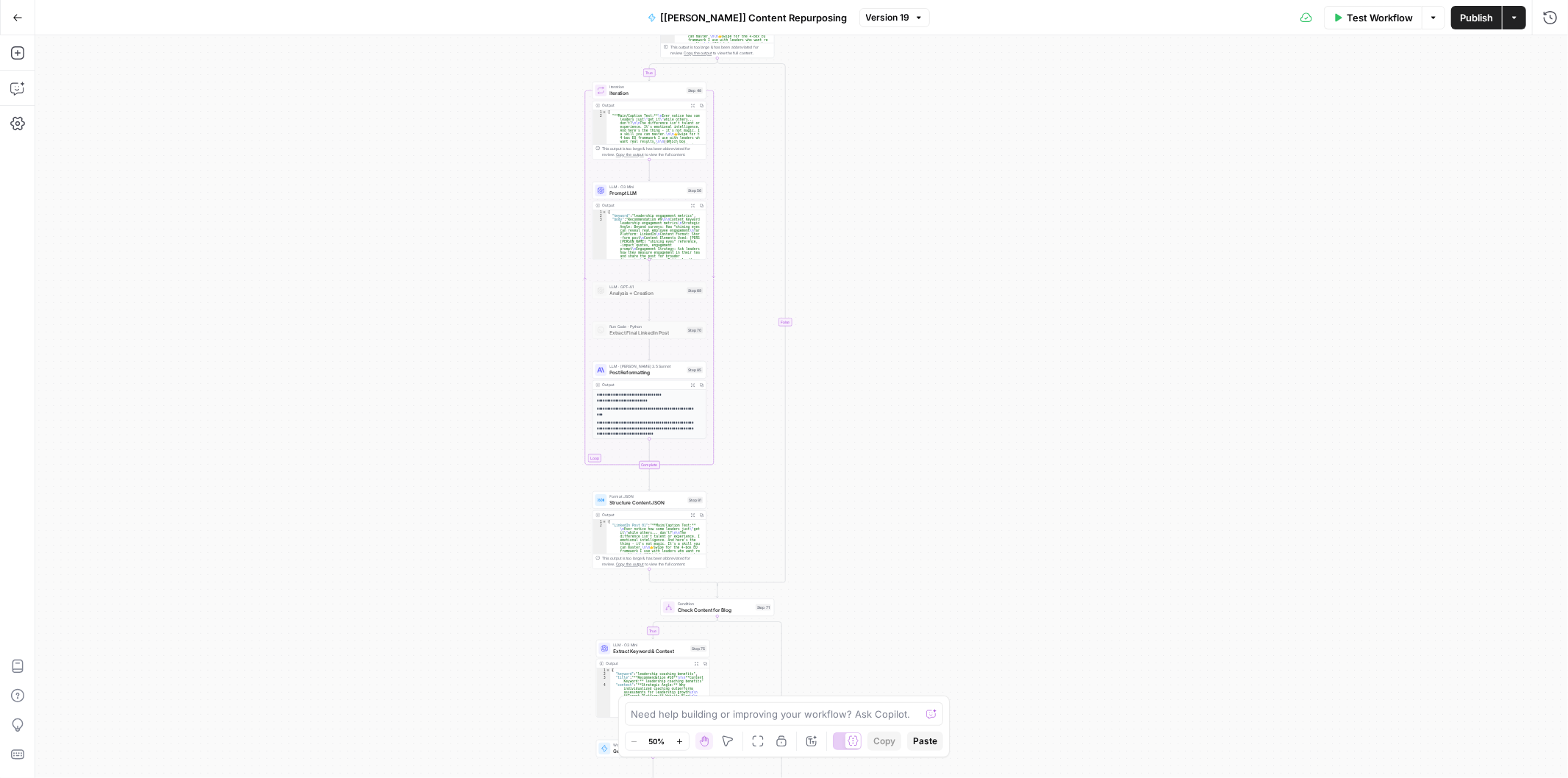
drag, startPoint x: 451, startPoint y: 405, endPoint x: 450, endPoint y: 297, distance: 108.0
click at [475, 767] on div "true false true false true false true false true false true false true false tr…" at bounding box center [801, 406] width 1533 height 743
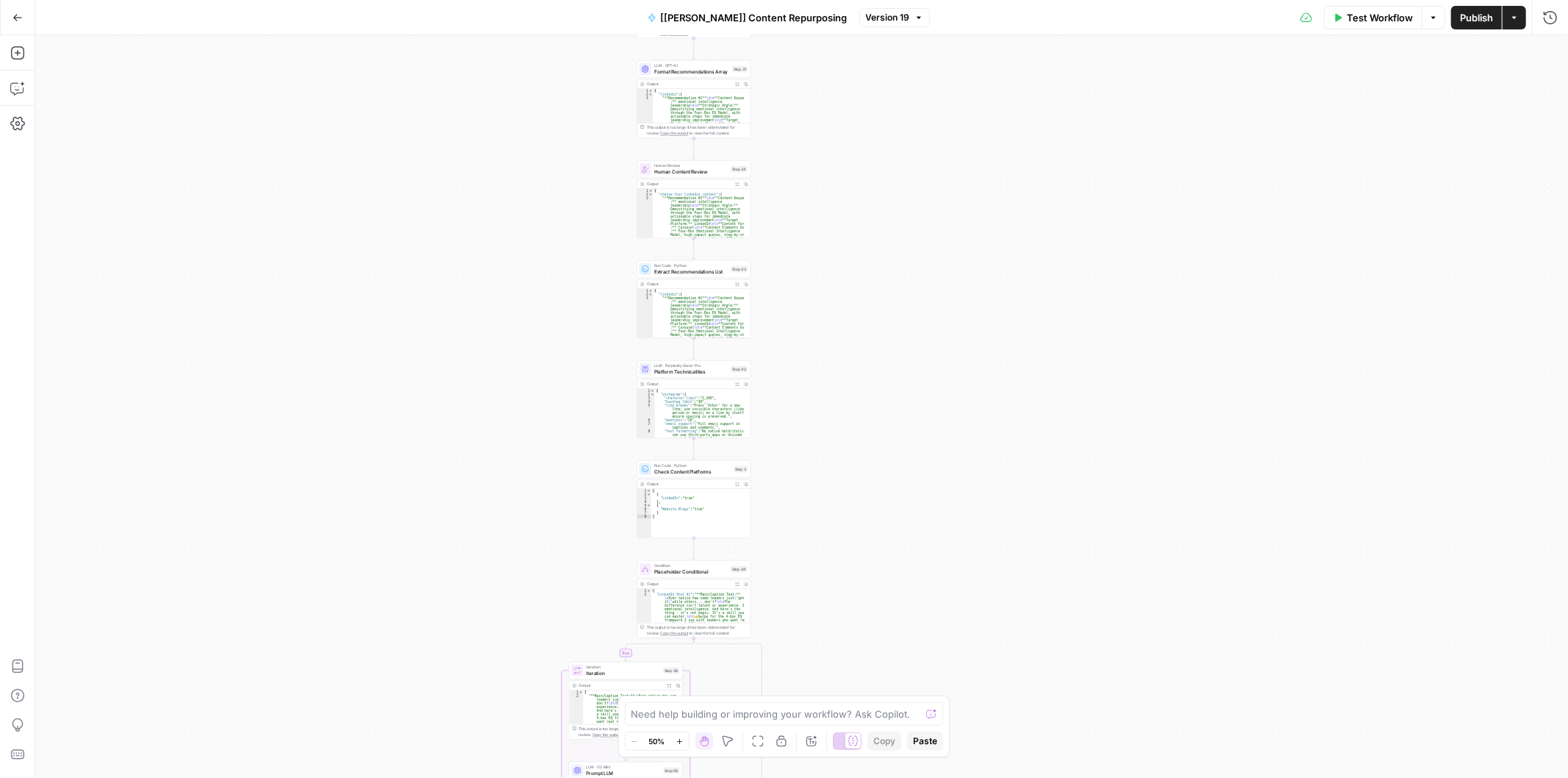
drag, startPoint x: 395, startPoint y: 436, endPoint x: 569, endPoint y: 447, distance: 174.3
click at [386, 695] on div "true false true false true false true false true false true false true false tr…" at bounding box center [801, 406] width 1533 height 743
